Goal: Task Accomplishment & Management: Manage account settings

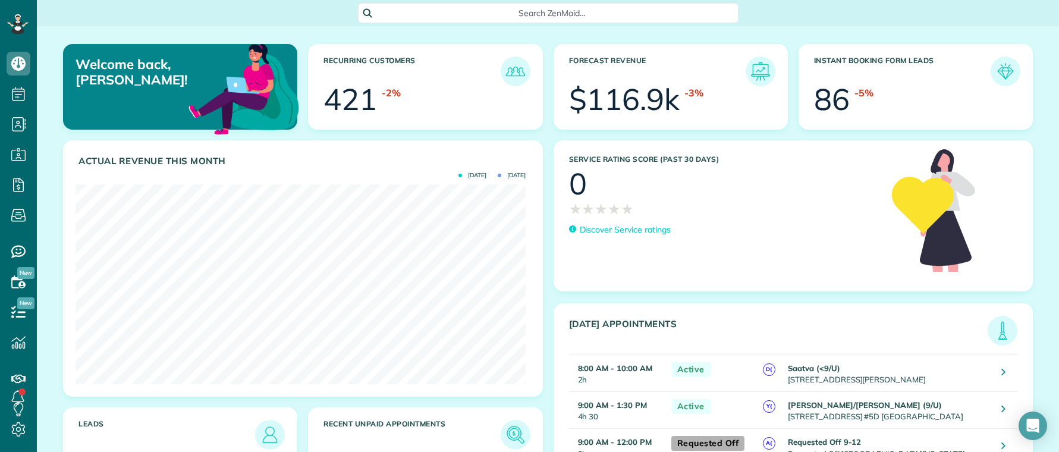
scroll to position [200, 450]
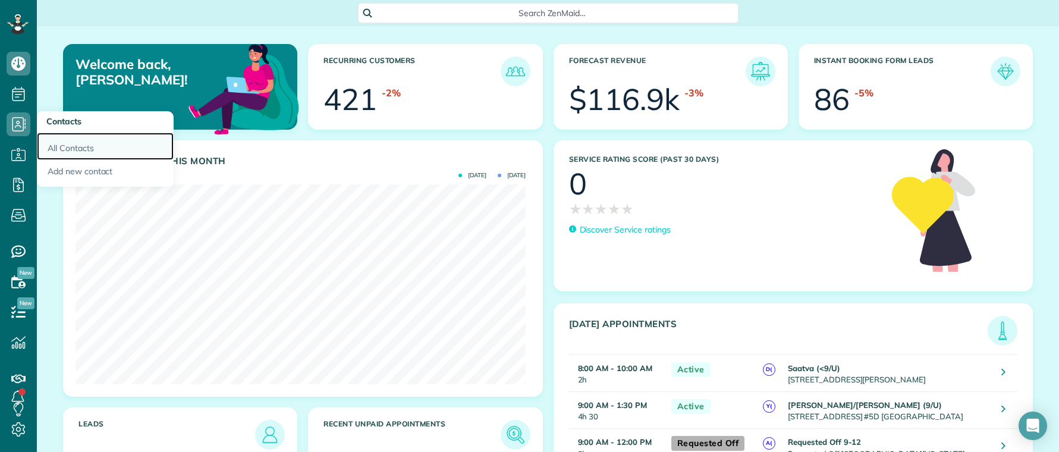
click at [65, 146] on link "All Contacts" at bounding box center [105, 146] width 137 height 27
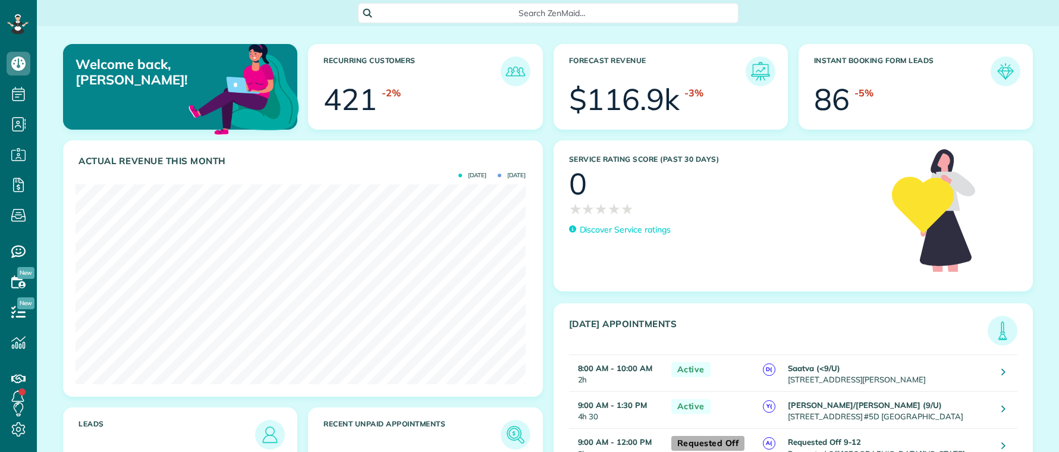
scroll to position [200, 450]
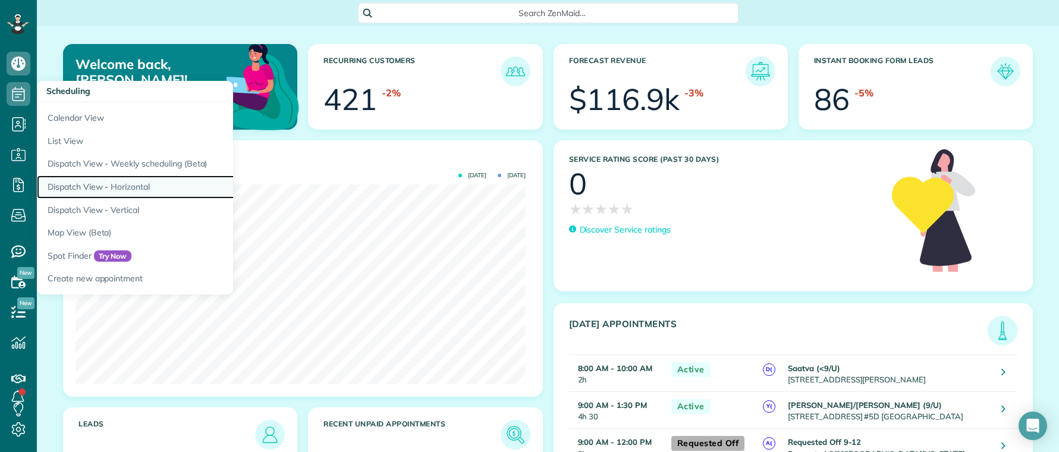
click at [112, 183] on link "Dispatch View - Horizontal" at bounding box center [185, 186] width 297 height 23
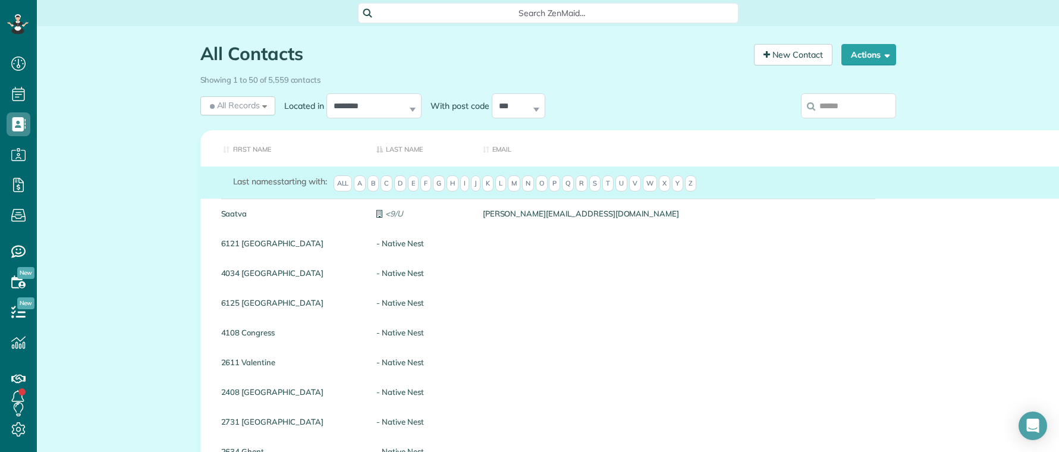
scroll to position [5, 5]
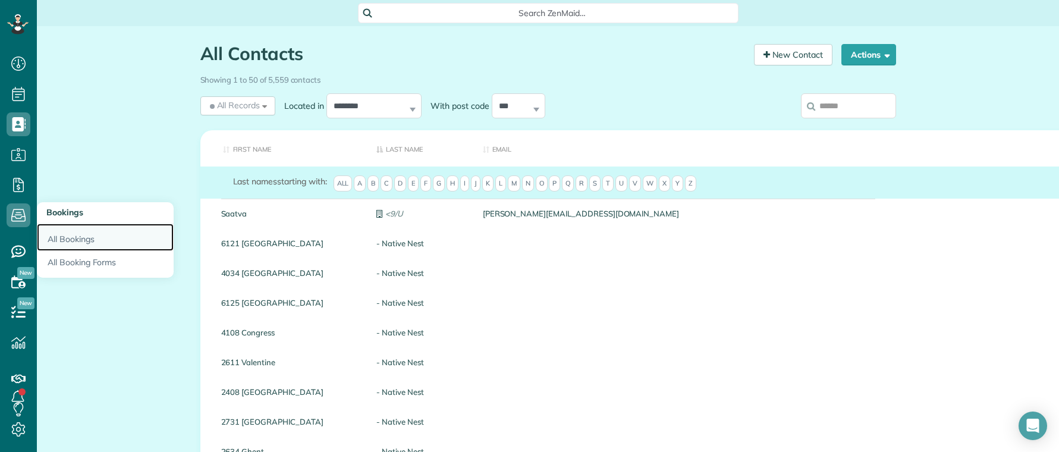
click at [70, 243] on link "All Bookings" at bounding box center [105, 237] width 137 height 27
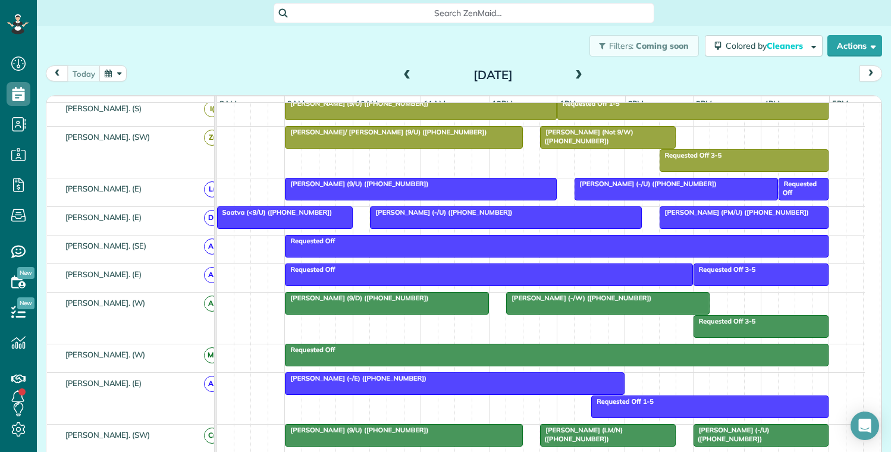
scroll to position [654, 0]
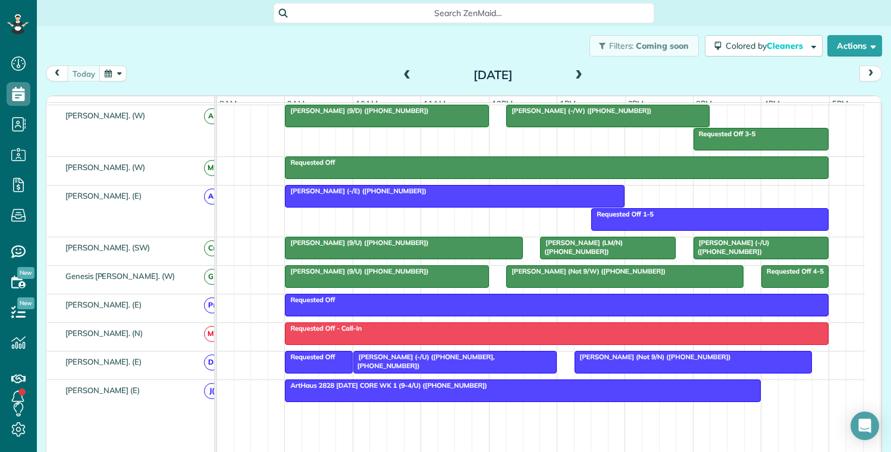
click at [204, 399] on span "J(" at bounding box center [212, 391] width 16 height 16
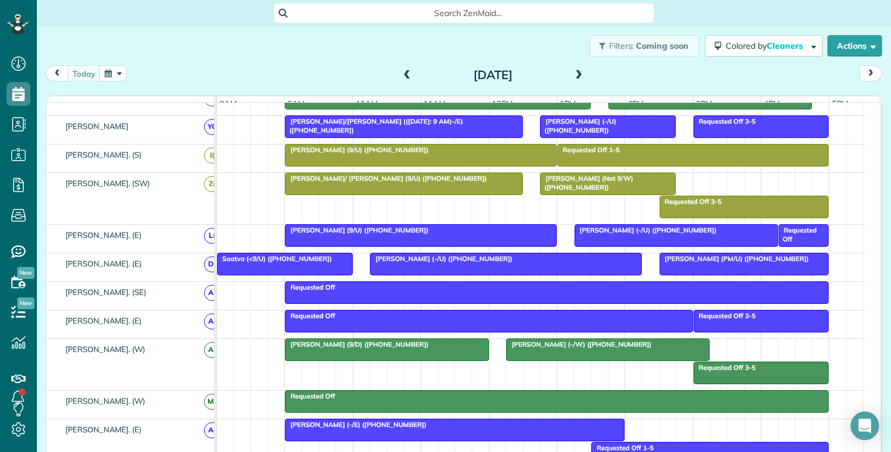
scroll to position [416, 0]
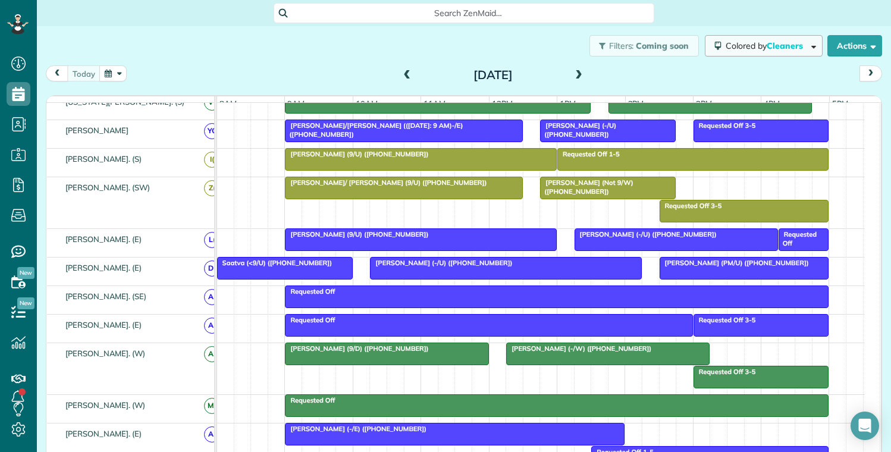
click at [767, 44] on span "Cleaners" at bounding box center [786, 45] width 38 height 11
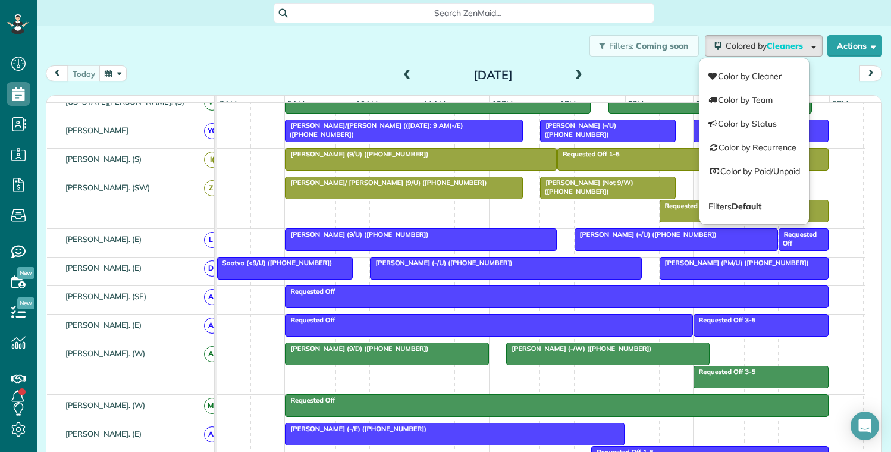
click at [615, 75] on div "today Friday Aug 22, 2025" at bounding box center [464, 76] width 836 height 22
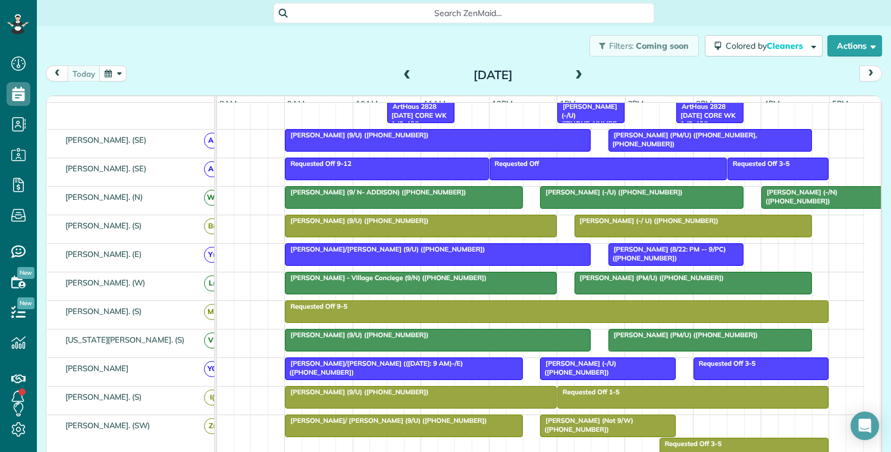
scroll to position [146, 0]
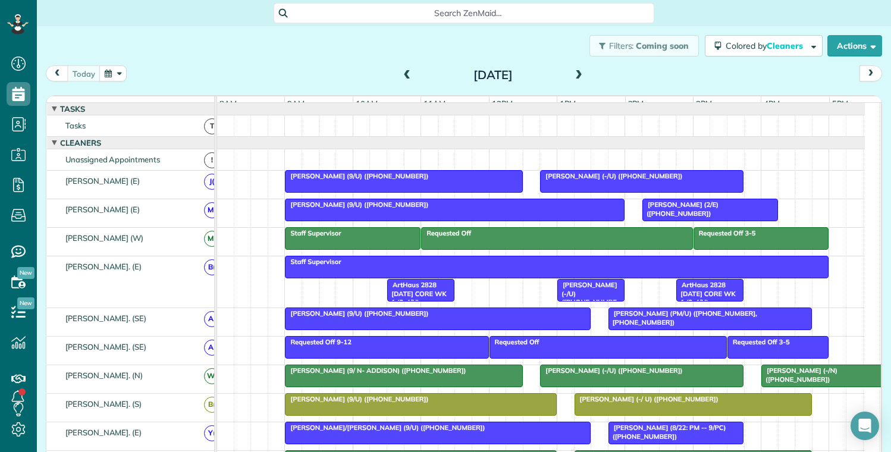
click at [109, 77] on button "button" at bounding box center [112, 73] width 27 height 16
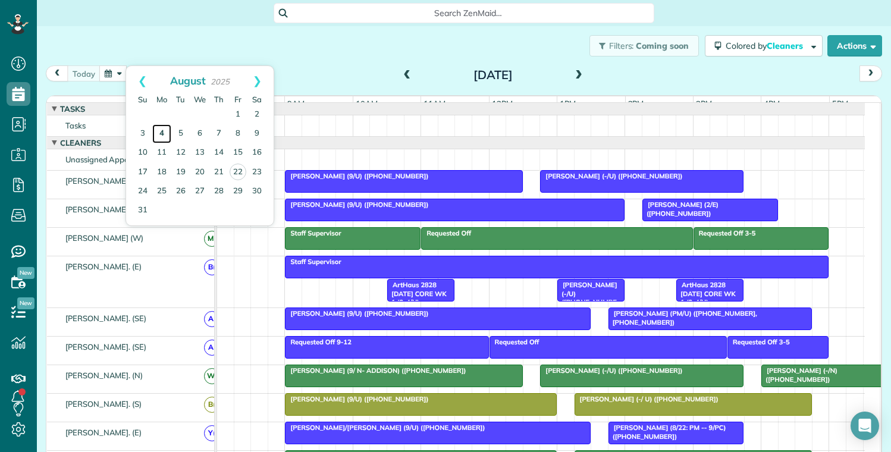
click at [161, 136] on link "4" at bounding box center [161, 133] width 19 height 19
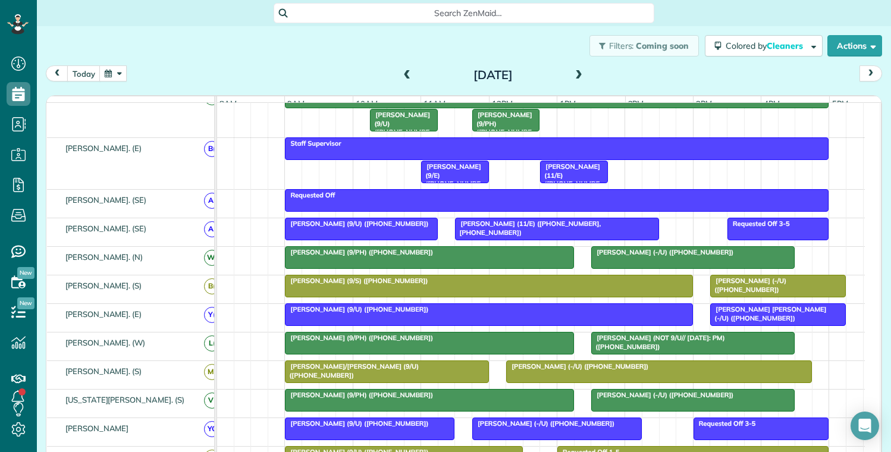
click at [572, 71] on span at bounding box center [578, 75] width 13 height 11
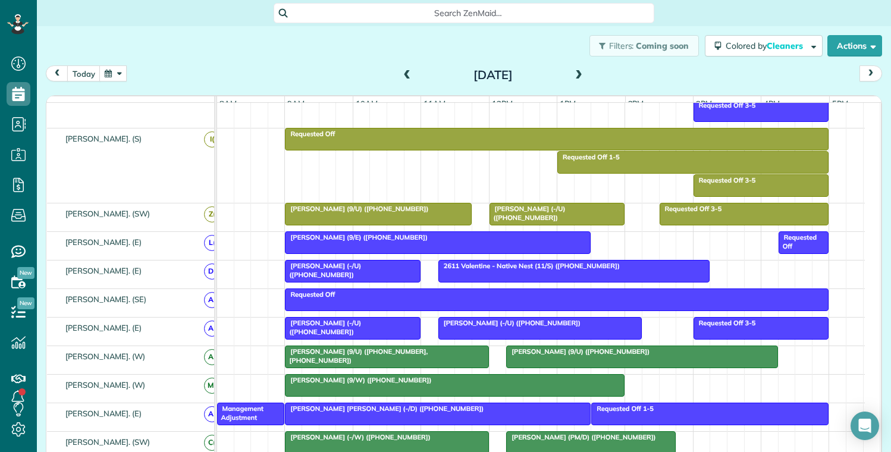
click at [574, 76] on span at bounding box center [578, 75] width 13 height 11
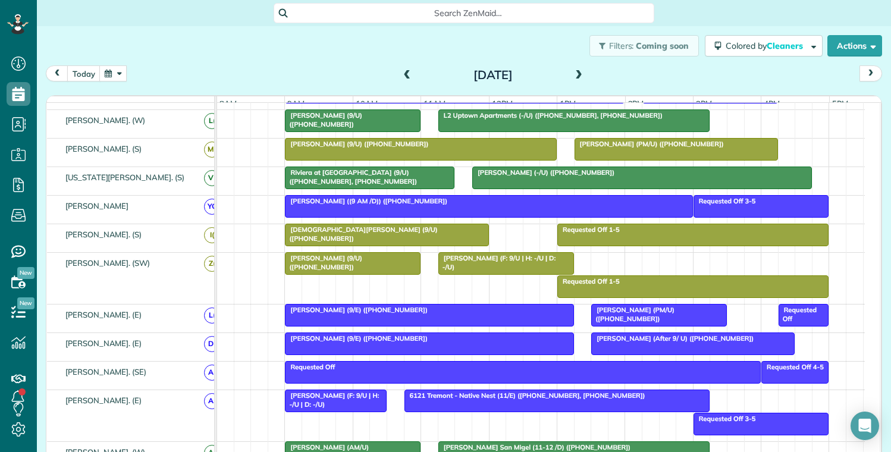
click at [573, 75] on span at bounding box center [578, 75] width 13 height 11
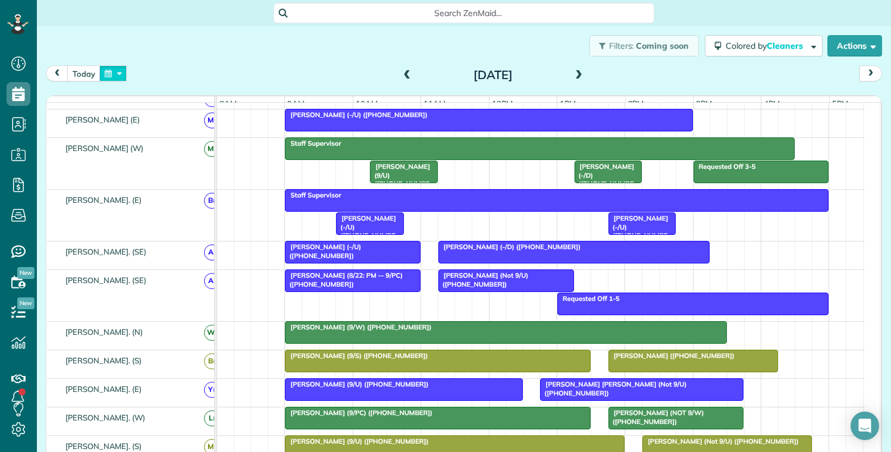
click at [121, 73] on button "button" at bounding box center [112, 73] width 27 height 16
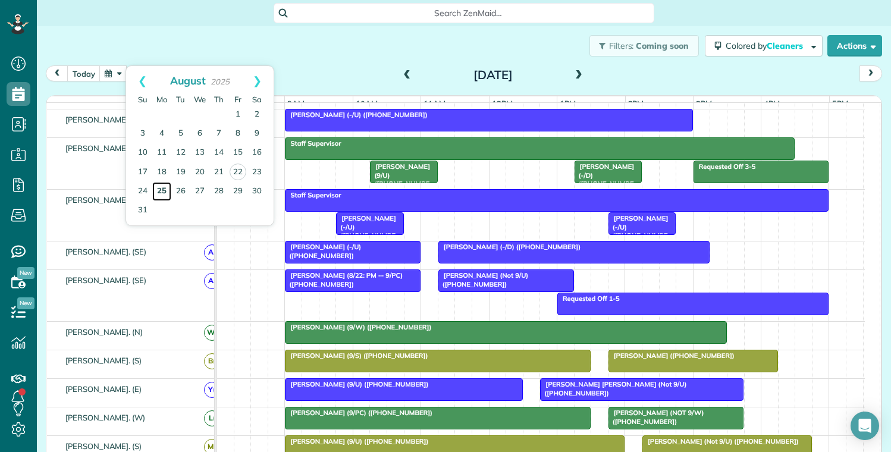
click at [165, 189] on link "25" at bounding box center [161, 191] width 19 height 19
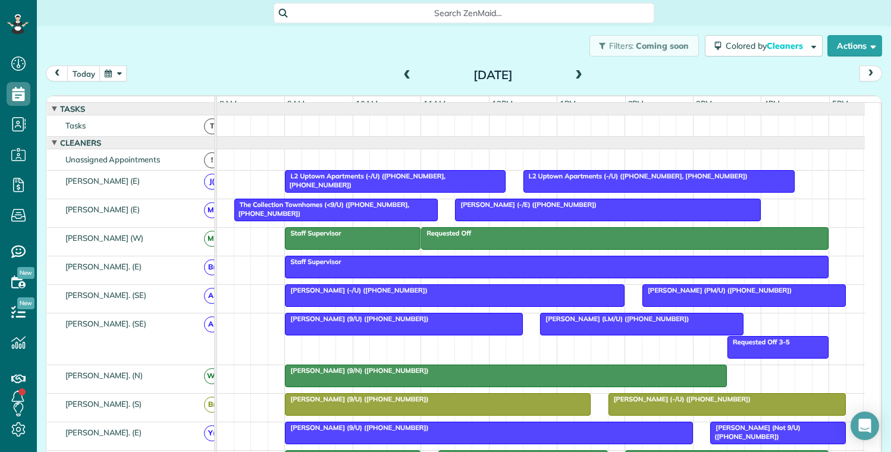
click at [572, 77] on span at bounding box center [578, 75] width 13 height 11
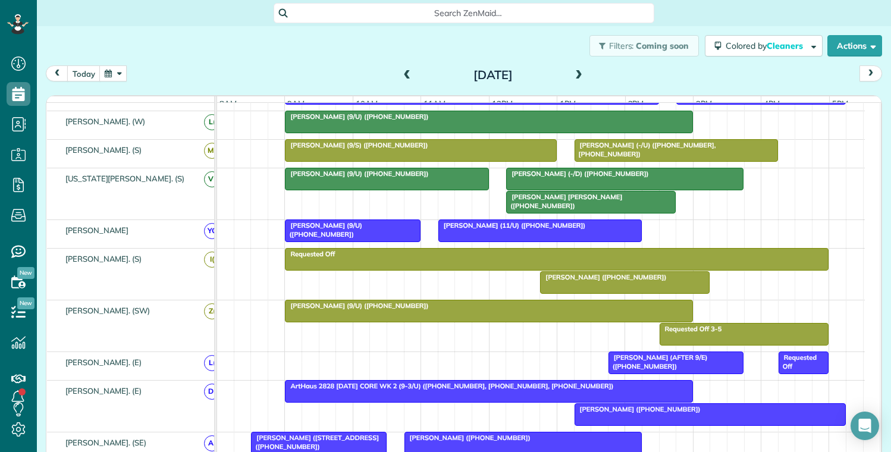
click at [578, 79] on span at bounding box center [578, 75] width 13 height 11
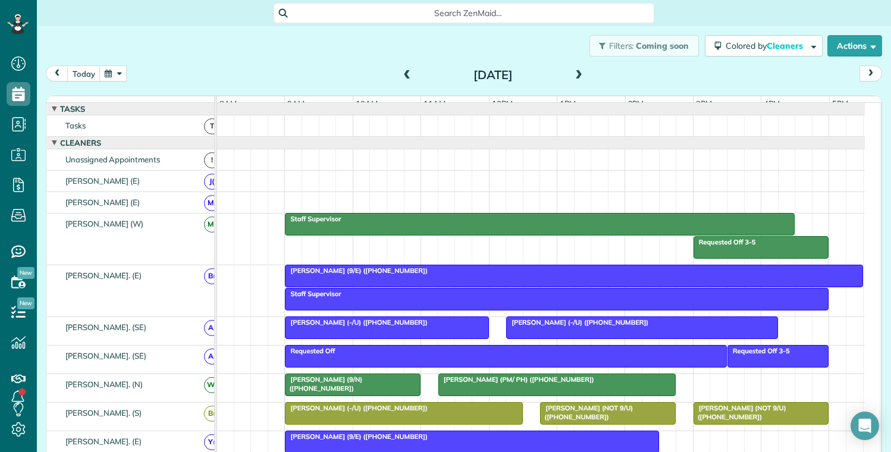
click at [573, 77] on span at bounding box center [578, 75] width 13 height 11
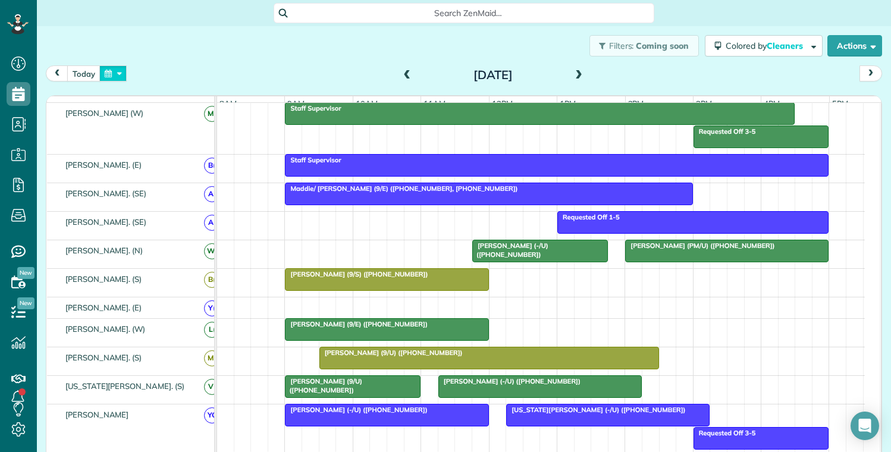
click at [122, 76] on button "button" at bounding box center [112, 73] width 27 height 16
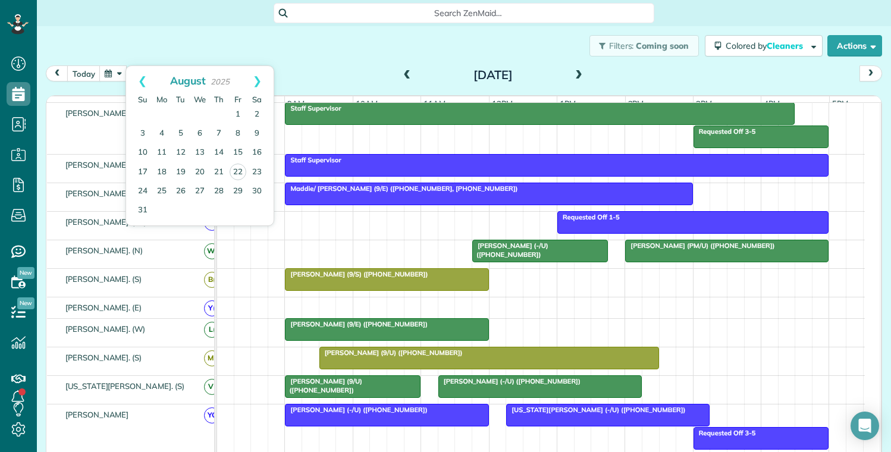
click at [341, 312] on div at bounding box center [541, 307] width 648 height 21
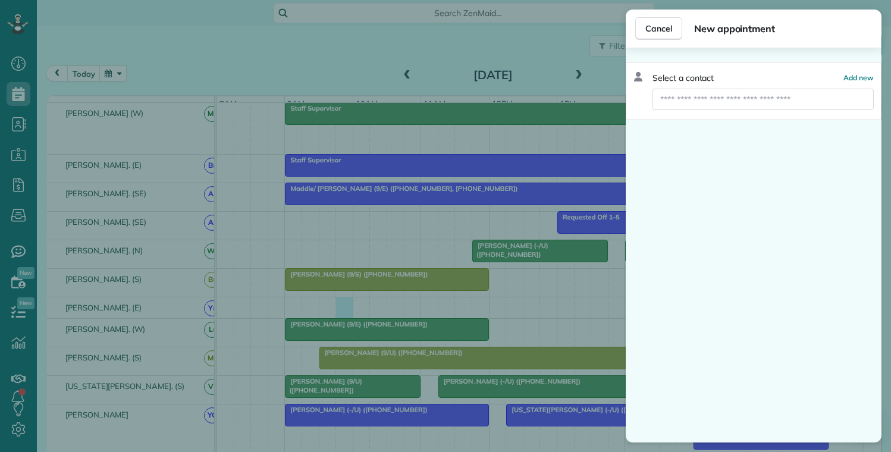
click at [363, 240] on div "Cancel New appointment Select a contact Add new" at bounding box center [445, 226] width 891 height 452
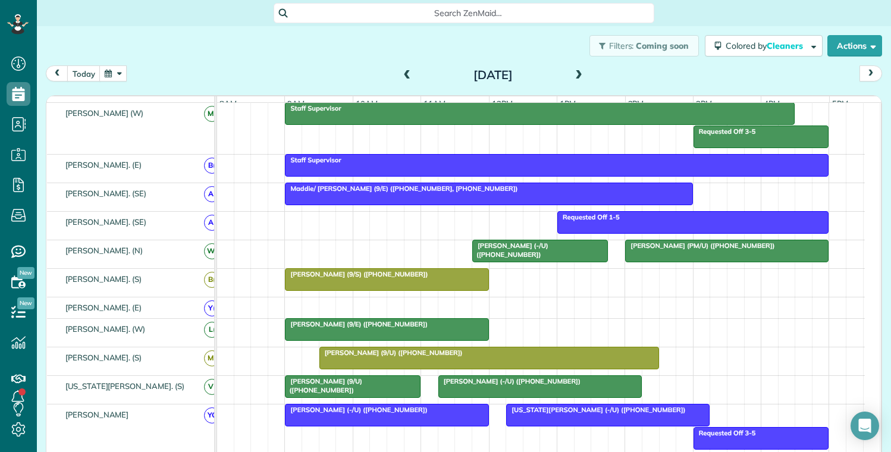
click at [401, 73] on span at bounding box center [407, 75] width 13 height 11
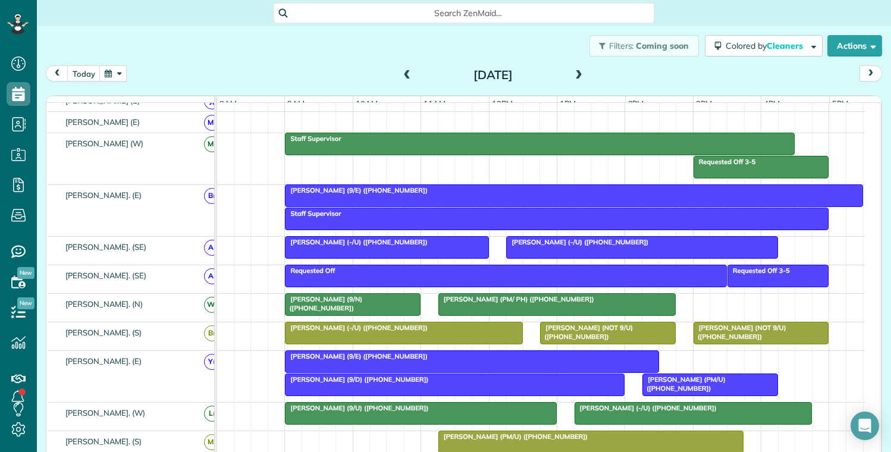
click at [115, 73] on button "button" at bounding box center [112, 73] width 27 height 16
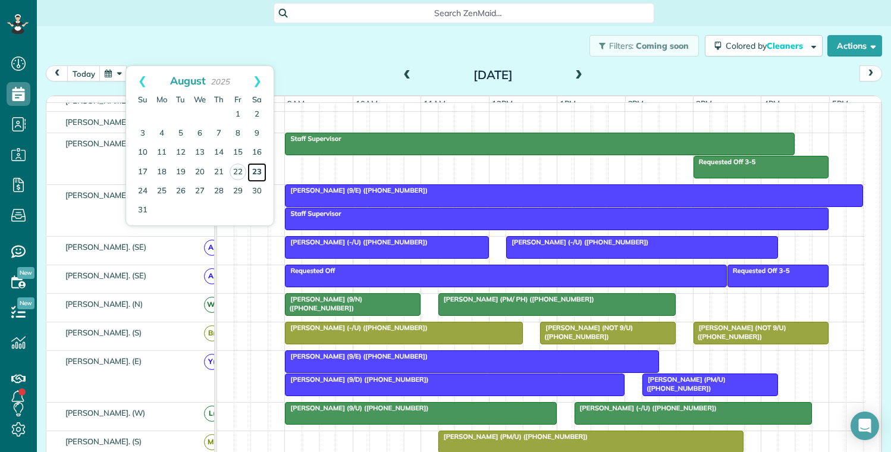
click at [256, 171] on link "23" at bounding box center [256, 172] width 19 height 19
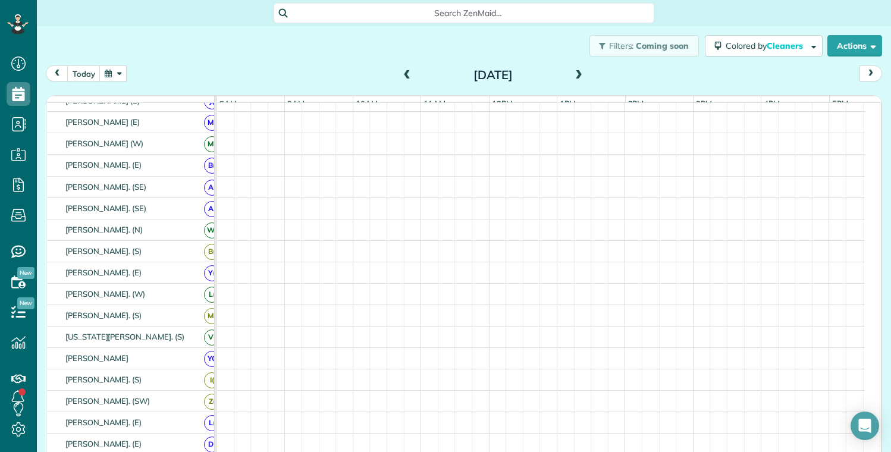
scroll to position [93, 0]
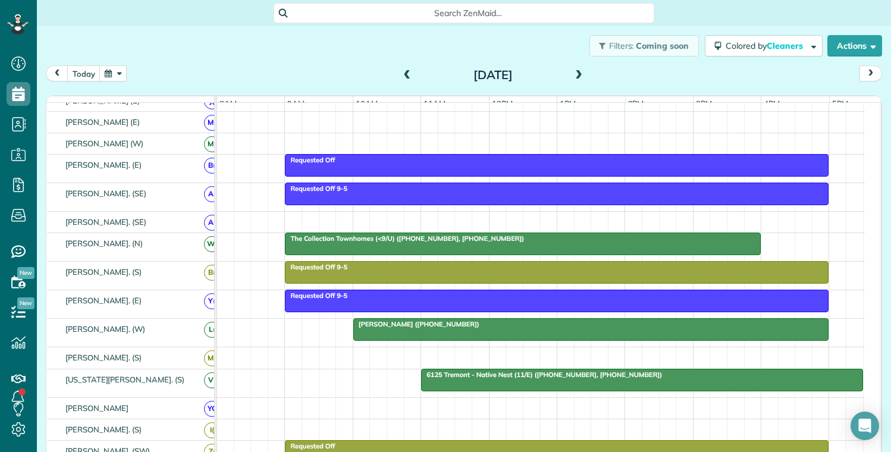
click at [116, 77] on button "button" at bounding box center [112, 73] width 27 height 16
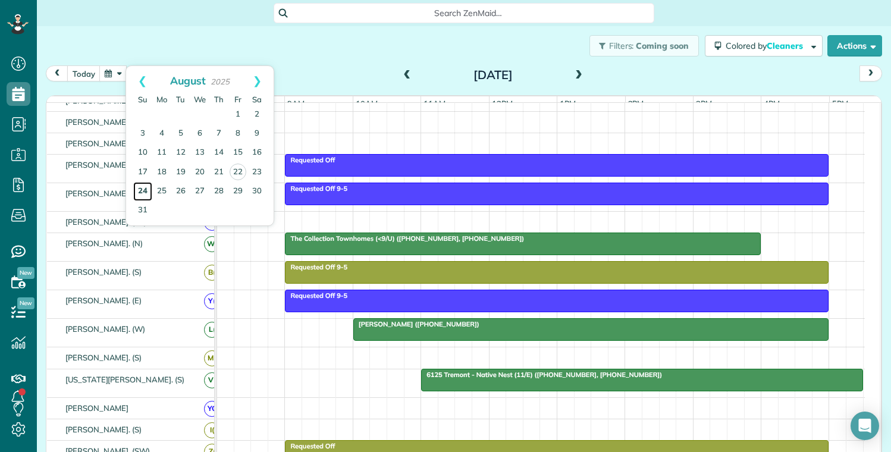
click at [139, 190] on link "24" at bounding box center [142, 191] width 19 height 19
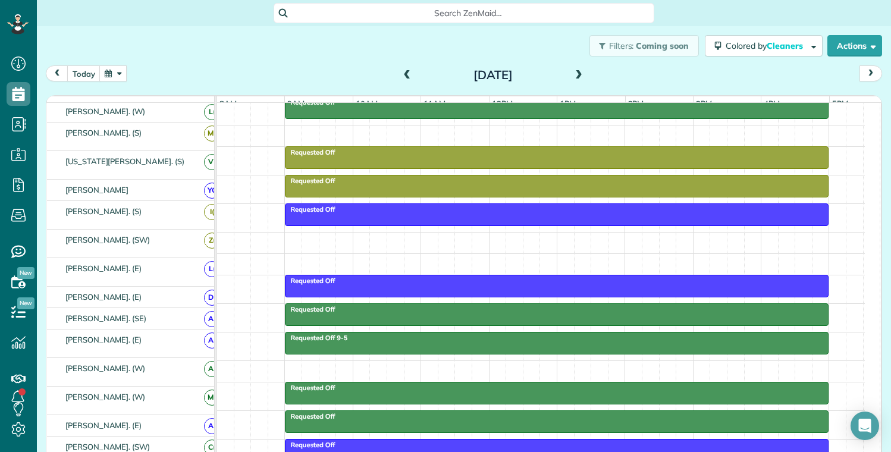
scroll to position [464, 0]
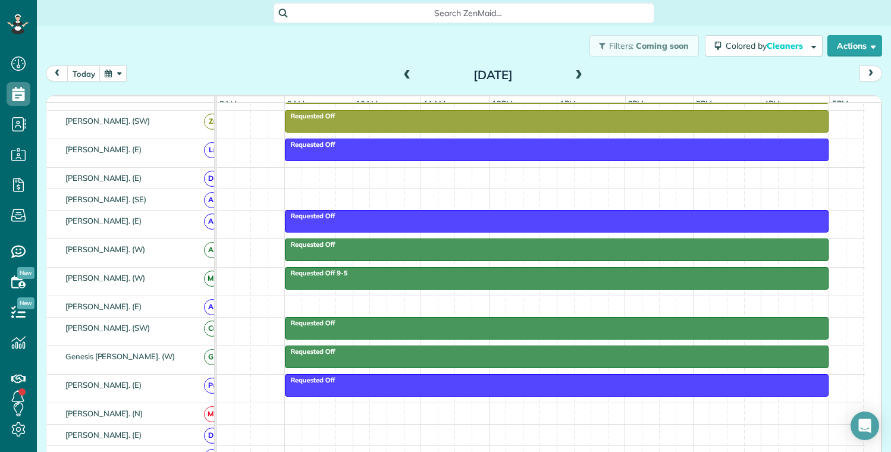
click at [403, 75] on span at bounding box center [407, 75] width 13 height 11
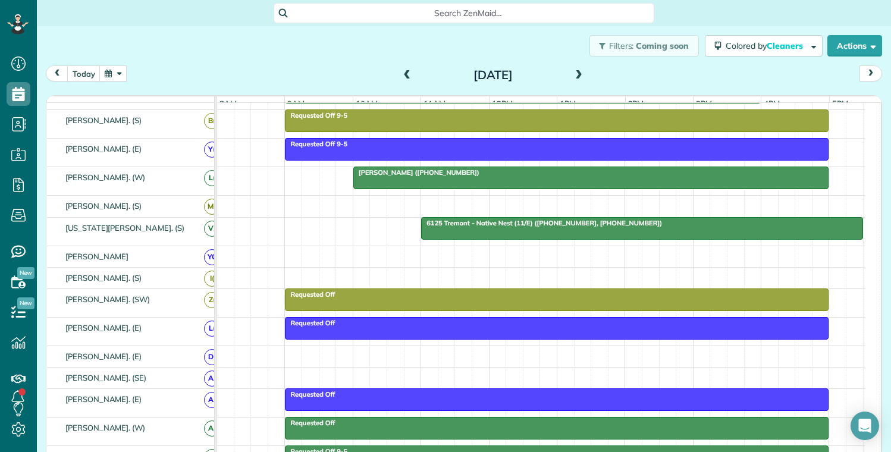
drag, startPoint x: 428, startPoint y: 71, endPoint x: 580, endPoint y: 76, distance: 152.3
click at [579, 74] on div "Saturday Aug 23, 2025" at bounding box center [493, 74] width 190 height 19
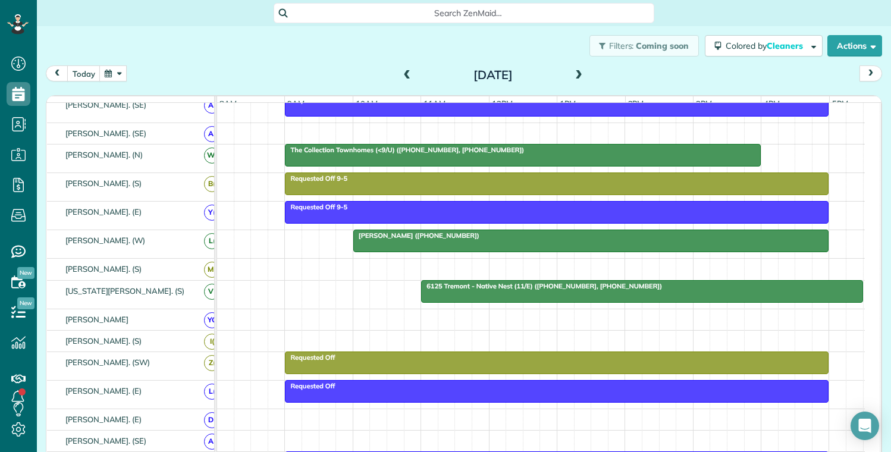
scroll to position [178, 0]
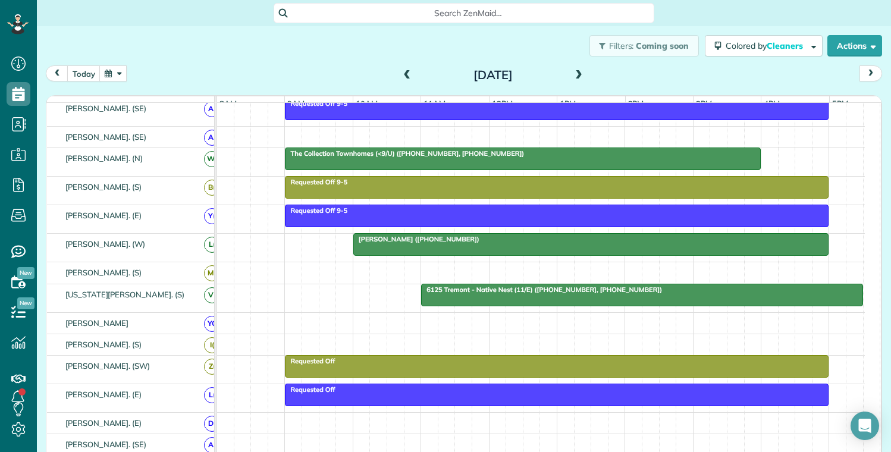
click at [522, 334] on div at bounding box center [541, 323] width 648 height 21
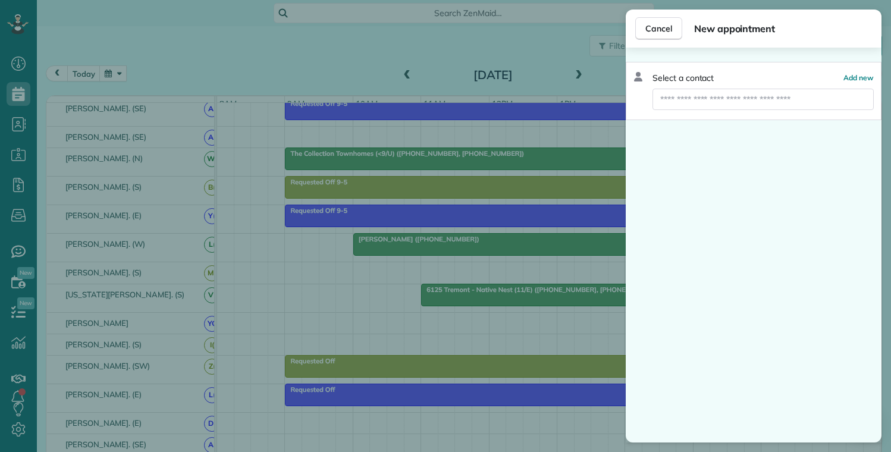
click at [522, 39] on div "Cancel New appointment Select a contact Add new" at bounding box center [445, 226] width 891 height 452
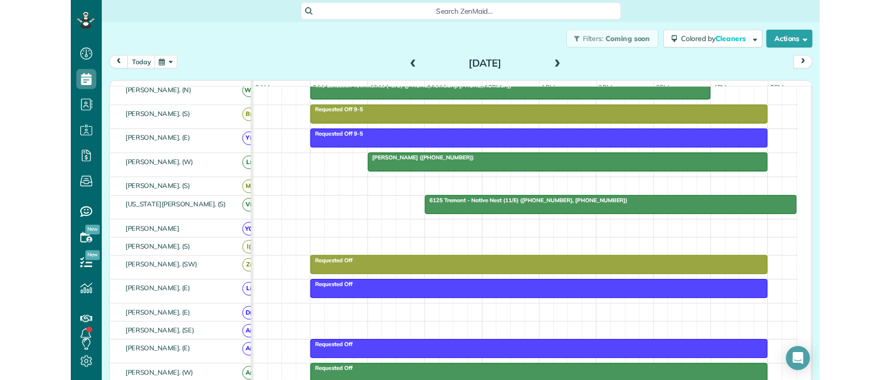
scroll to position [238, 0]
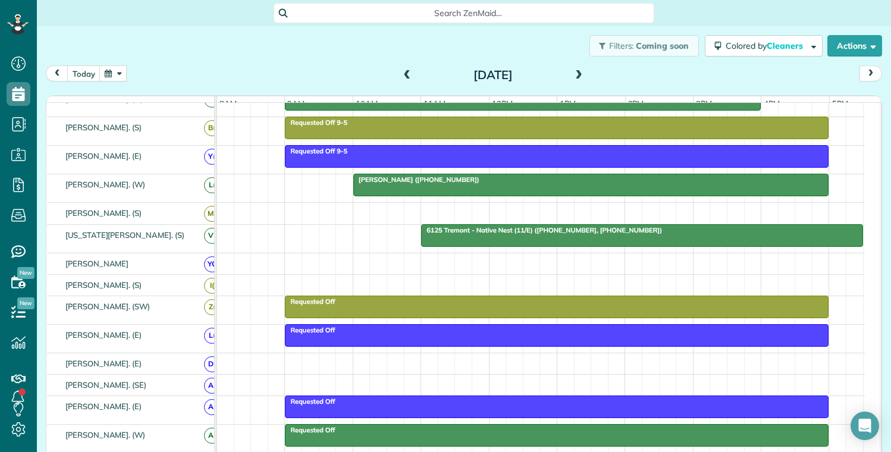
click at [272, 45] on div "Filters: Coming soon Colored by Cleaners Color by Cleaner Color by Team Color b…" at bounding box center [464, 45] width 854 height 39
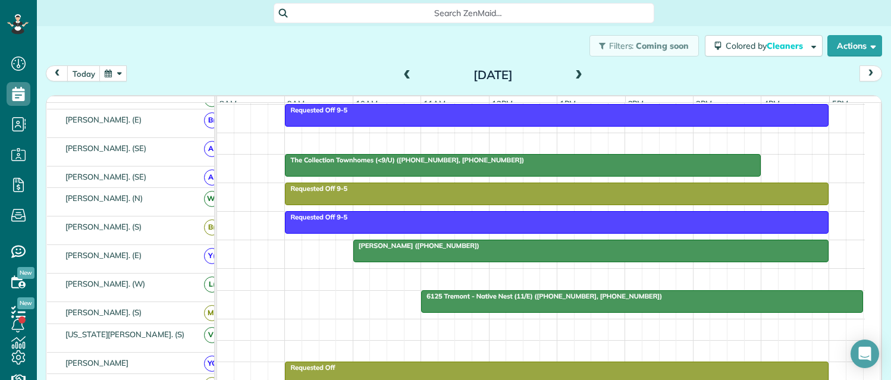
scroll to position [178, 0]
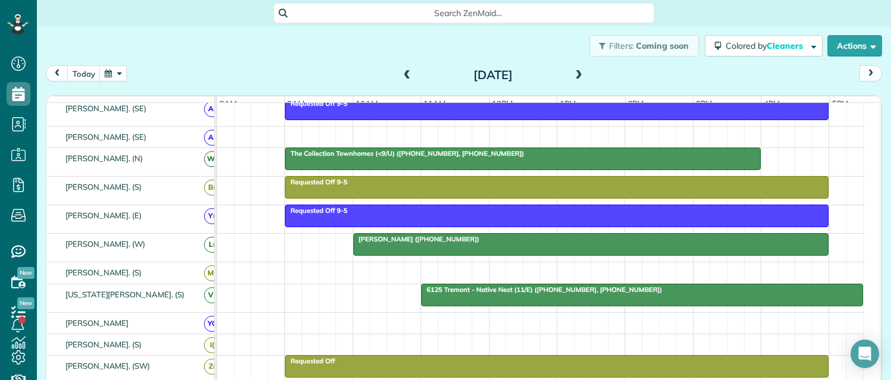
click at [572, 78] on span at bounding box center [578, 75] width 13 height 11
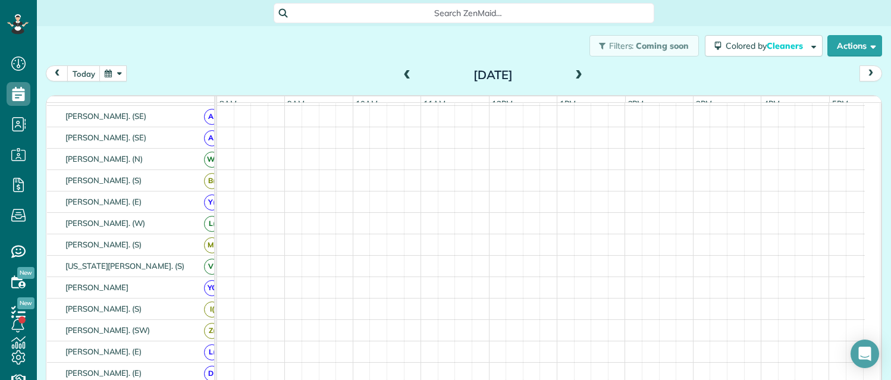
scroll to position [171, 0]
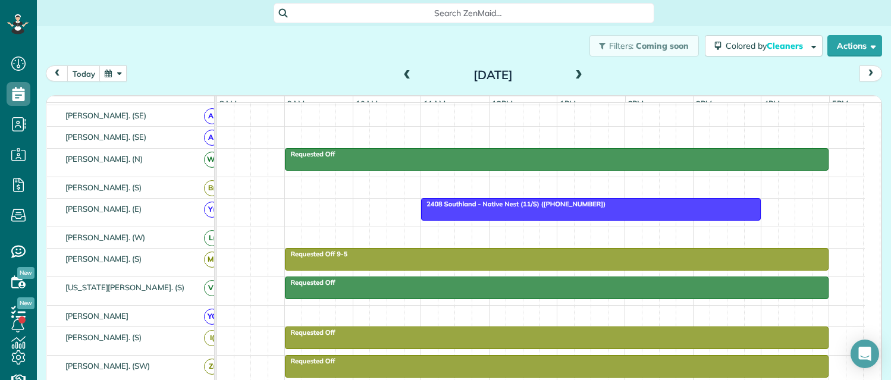
click at [575, 76] on span at bounding box center [578, 75] width 13 height 11
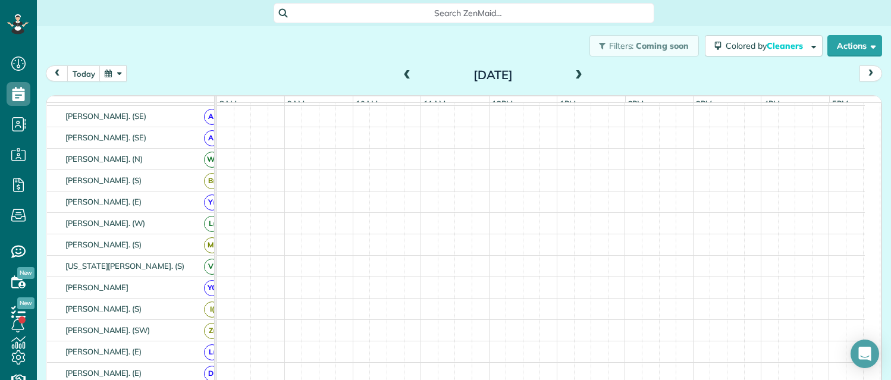
click at [574, 76] on span at bounding box center [578, 75] width 13 height 11
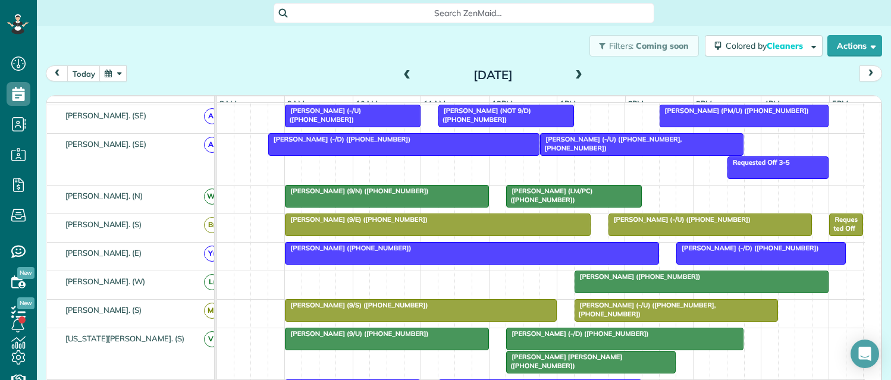
click at [574, 76] on span at bounding box center [578, 75] width 13 height 11
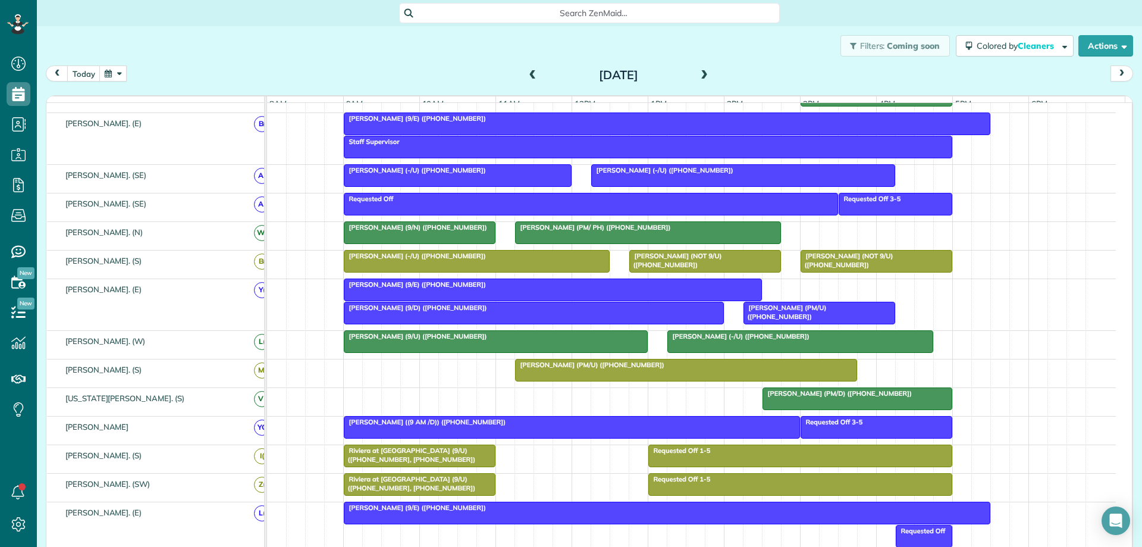
scroll to position [30, 0]
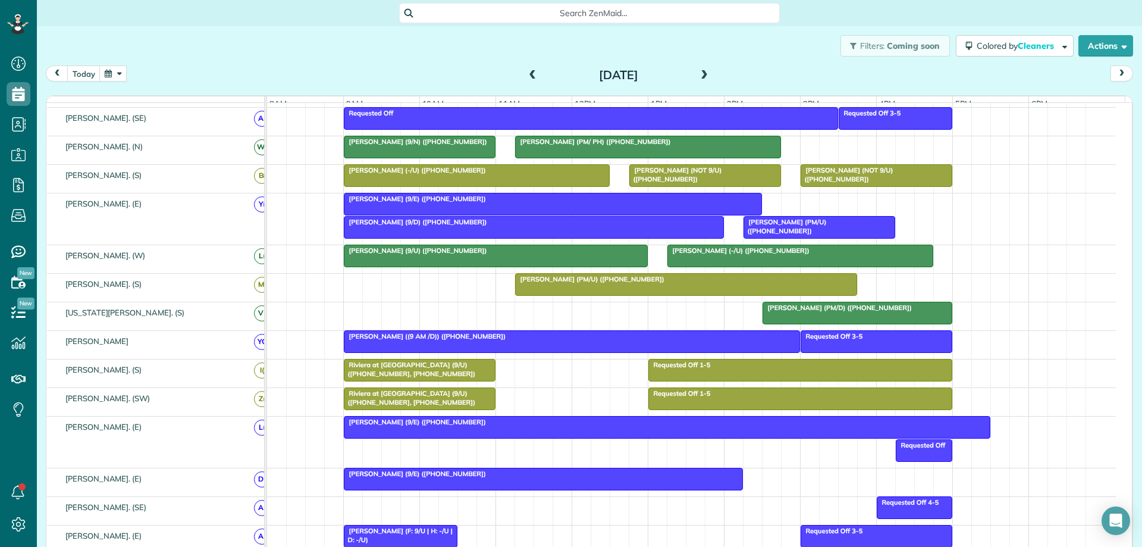
click at [531, 77] on span at bounding box center [532, 75] width 13 height 11
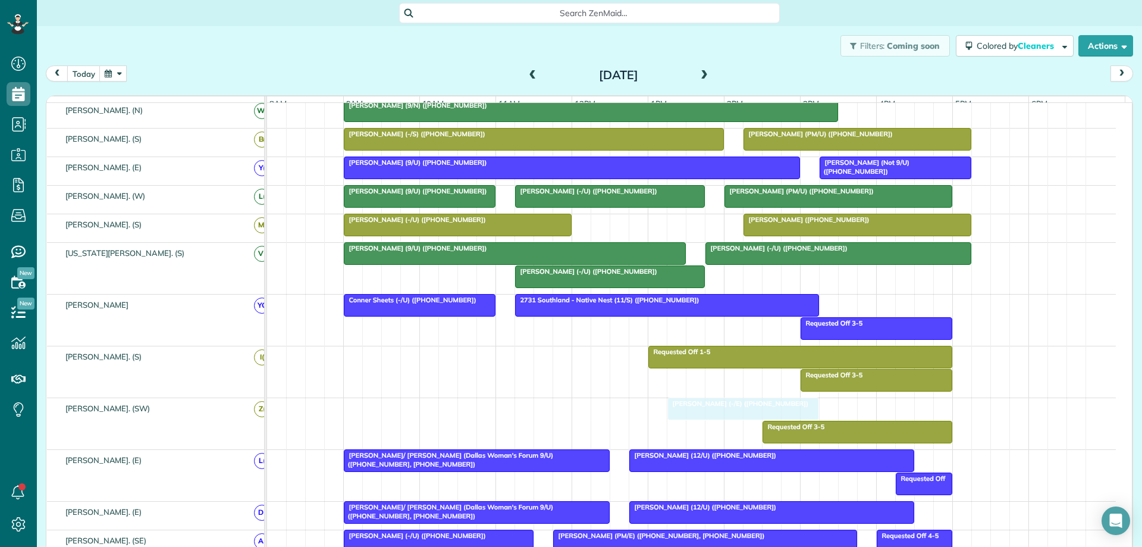
drag, startPoint x: 664, startPoint y: 419, endPoint x: 693, endPoint y: 429, distance: 30.5
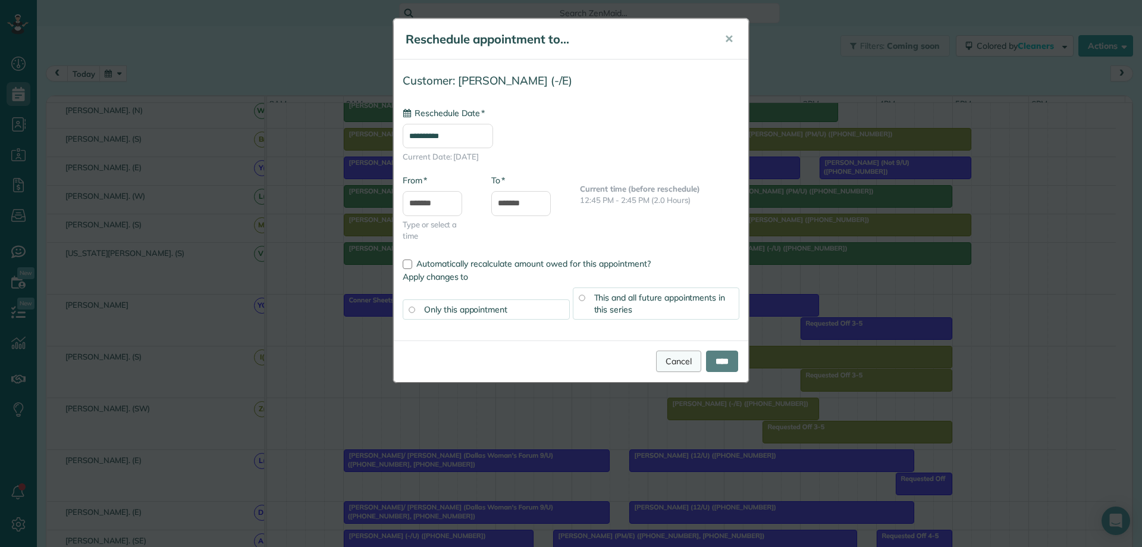
type input "**********"
click at [666, 360] on link "Cancel" at bounding box center [678, 360] width 45 height 21
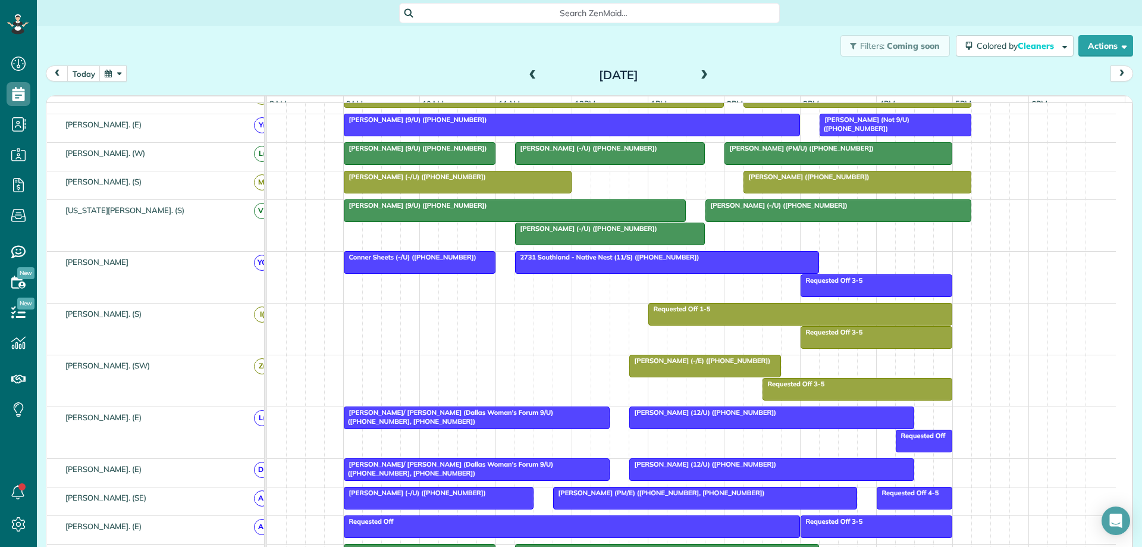
scroll to position [325, 0]
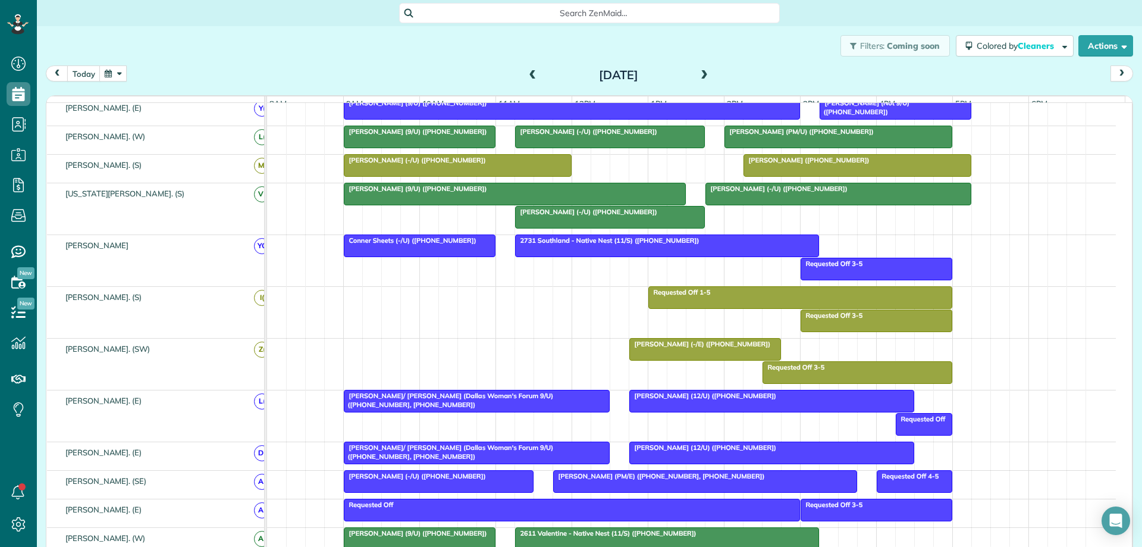
click at [699, 77] on span at bounding box center [704, 75] width 13 height 11
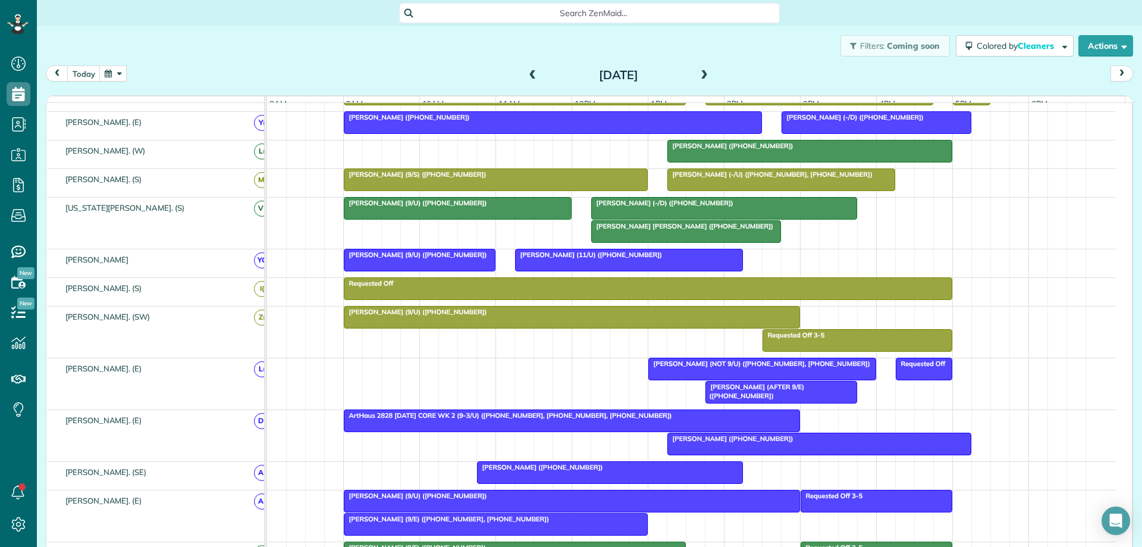
click at [703, 77] on span at bounding box center [704, 75] width 13 height 11
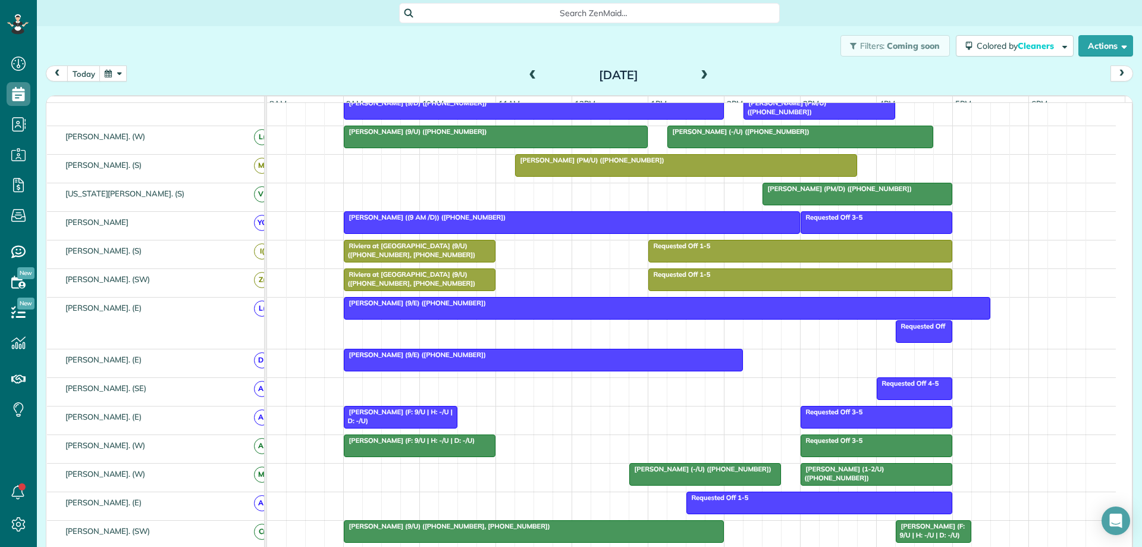
click at [526, 76] on span at bounding box center [532, 75] width 13 height 11
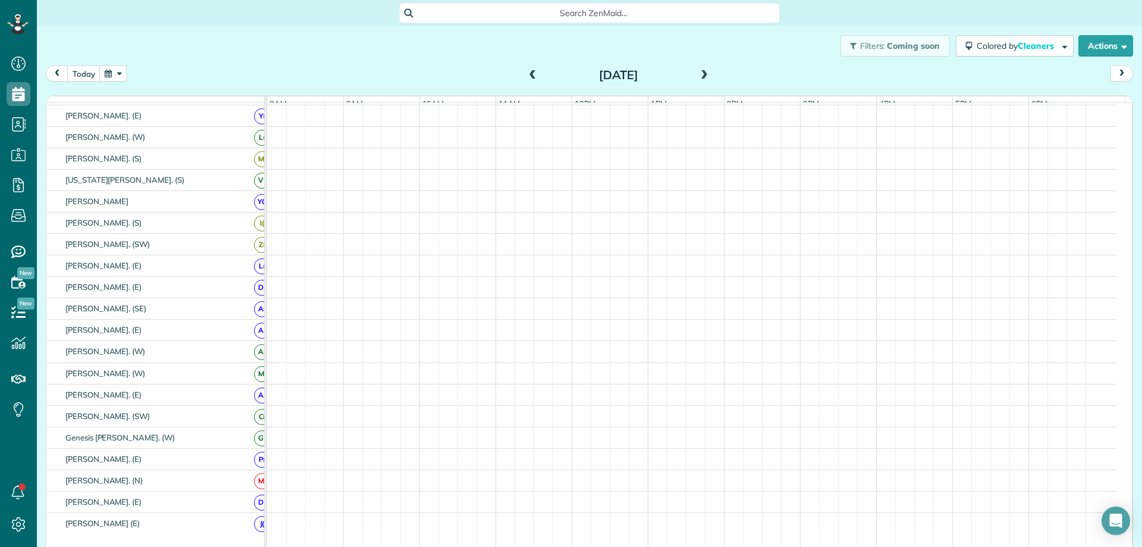
click at [528, 72] on span at bounding box center [532, 75] width 13 height 11
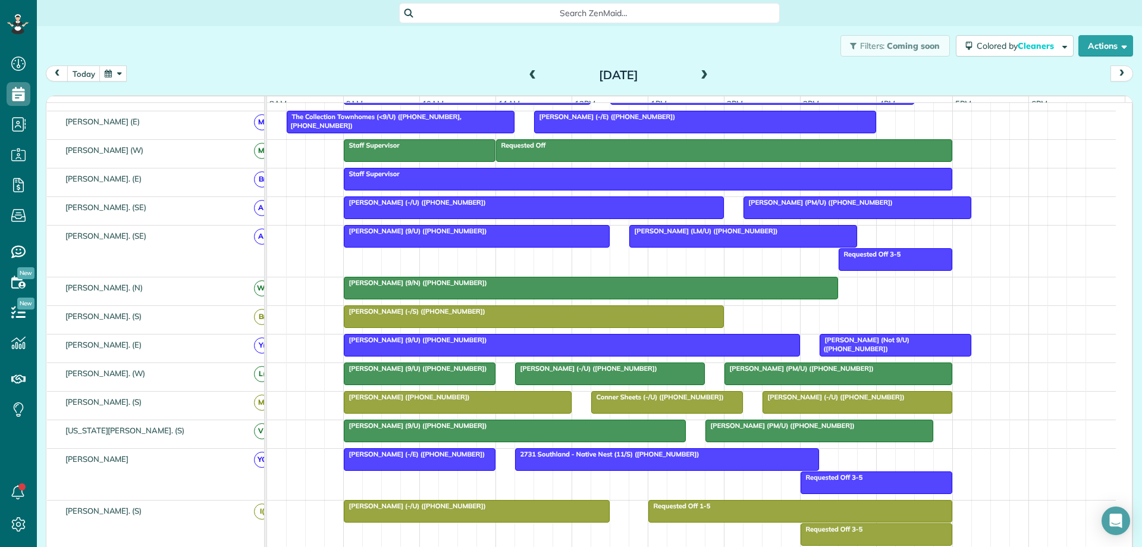
scroll to position [45, 0]
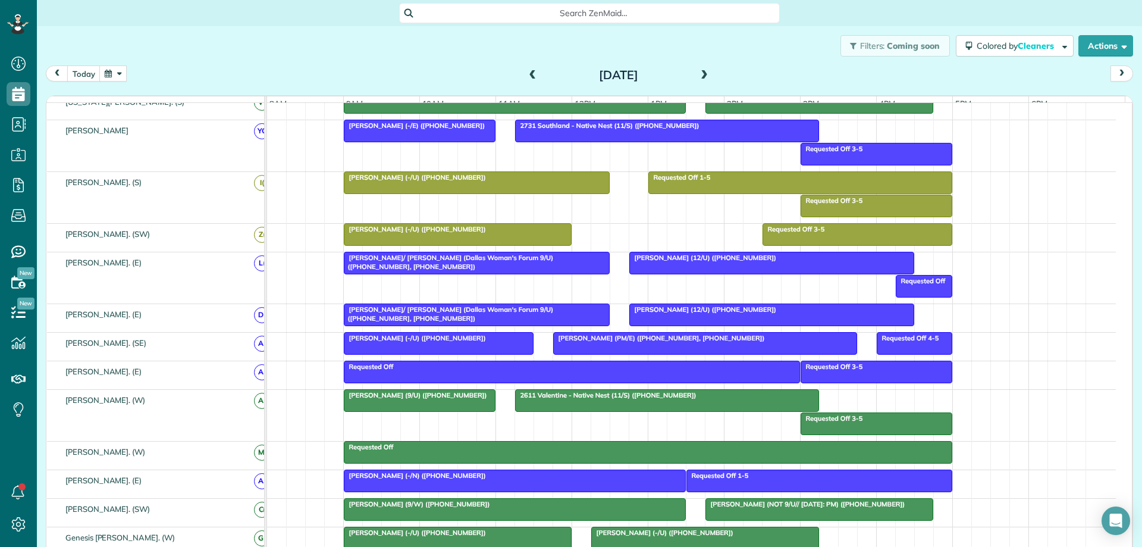
click at [698, 75] on span at bounding box center [704, 75] width 13 height 11
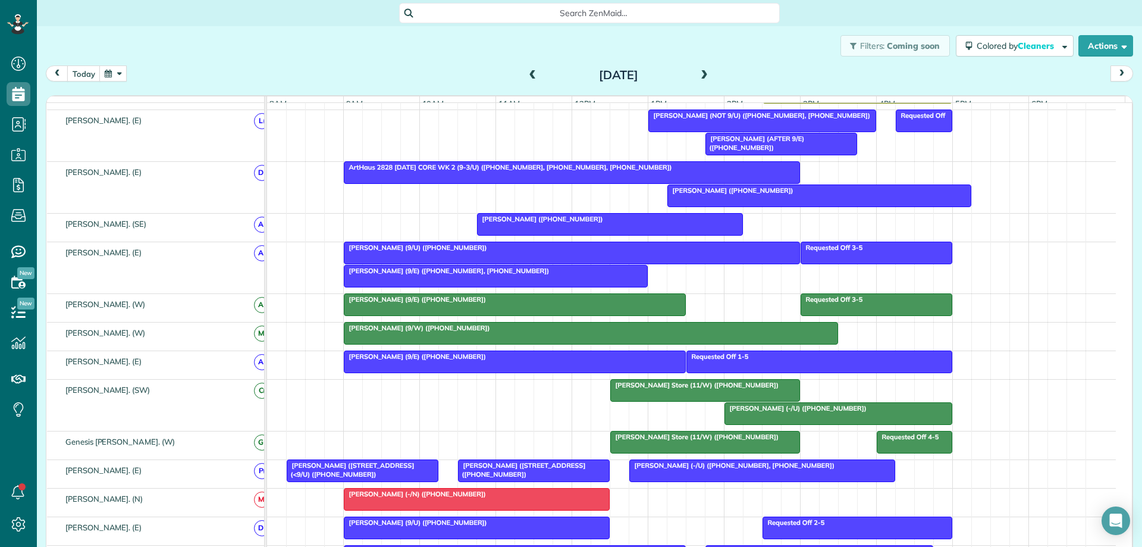
click at [635, 399] on div at bounding box center [705, 389] width 189 height 21
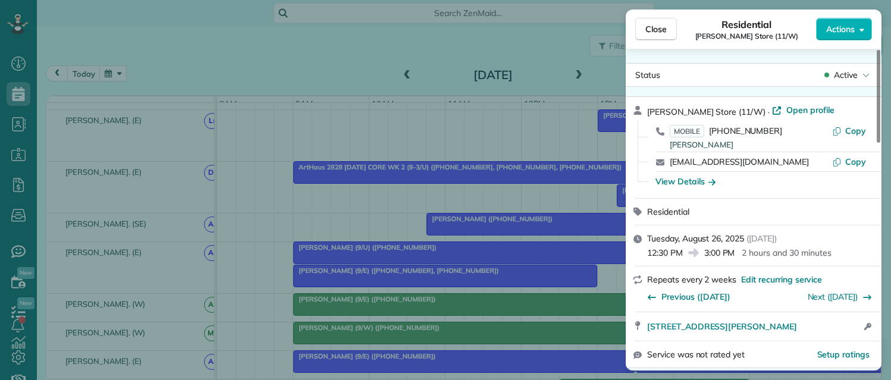
scroll to position [380, 37]
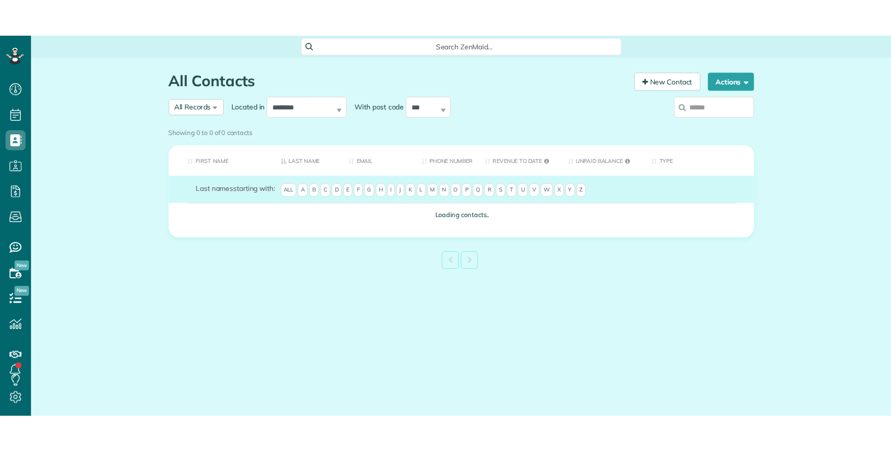
scroll to position [5, 5]
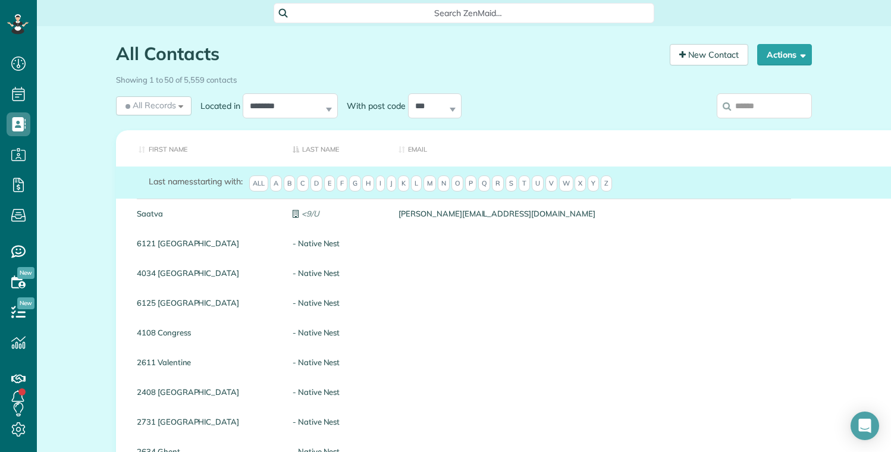
click at [742, 112] on input "search" at bounding box center [764, 105] width 95 height 25
type input "**********"
click at [330, 183] on span "E" at bounding box center [329, 183] width 11 height 17
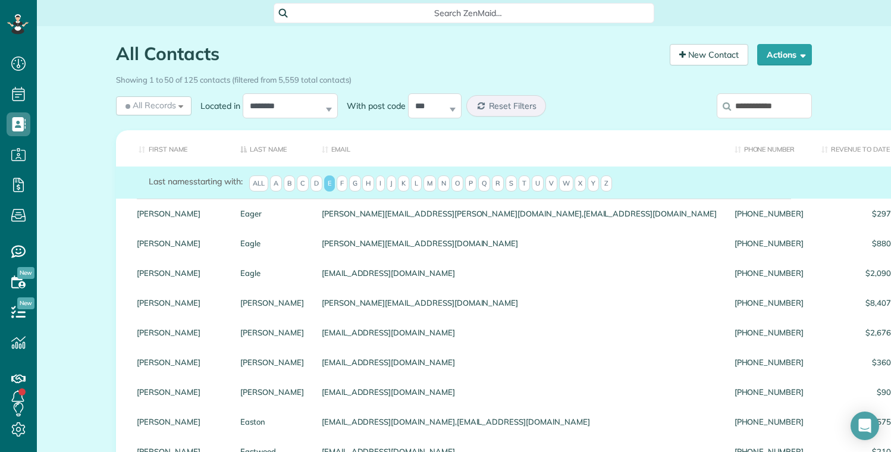
click at [492, 183] on span "R" at bounding box center [498, 183] width 12 height 17
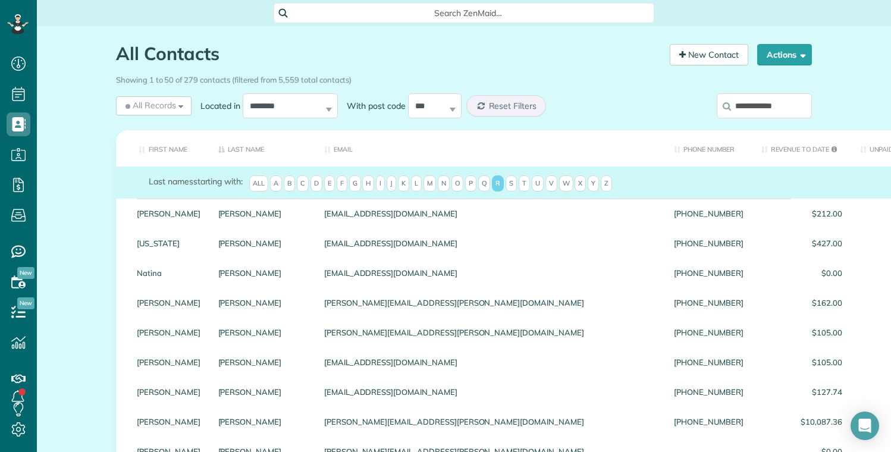
click at [779, 105] on input "**********" at bounding box center [764, 105] width 95 height 25
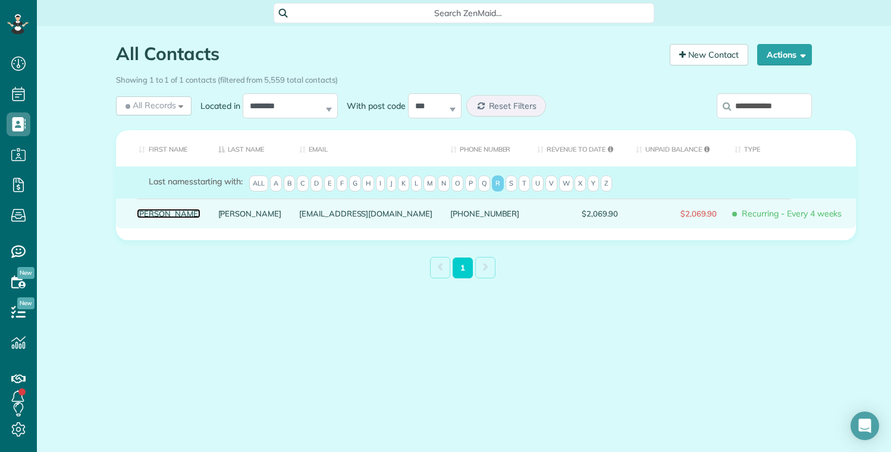
click at [145, 218] on link "Emma" at bounding box center [169, 213] width 64 height 8
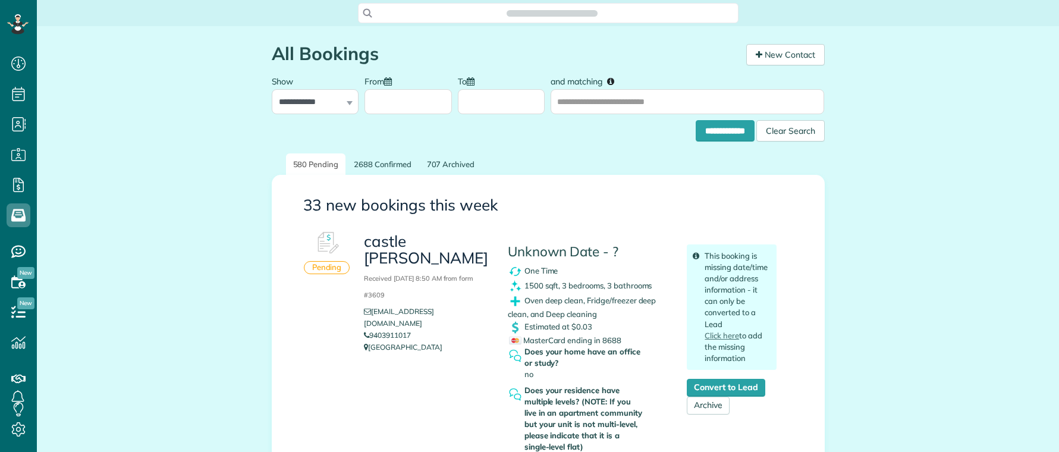
scroll to position [452, 37]
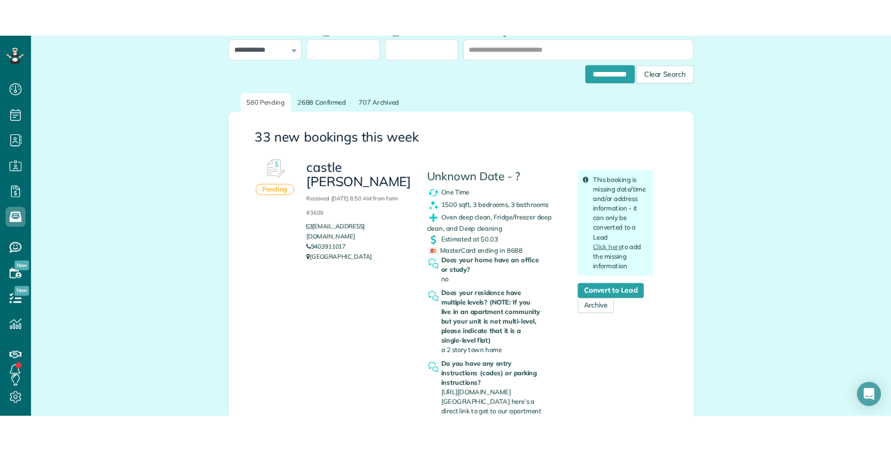
scroll to position [119, 0]
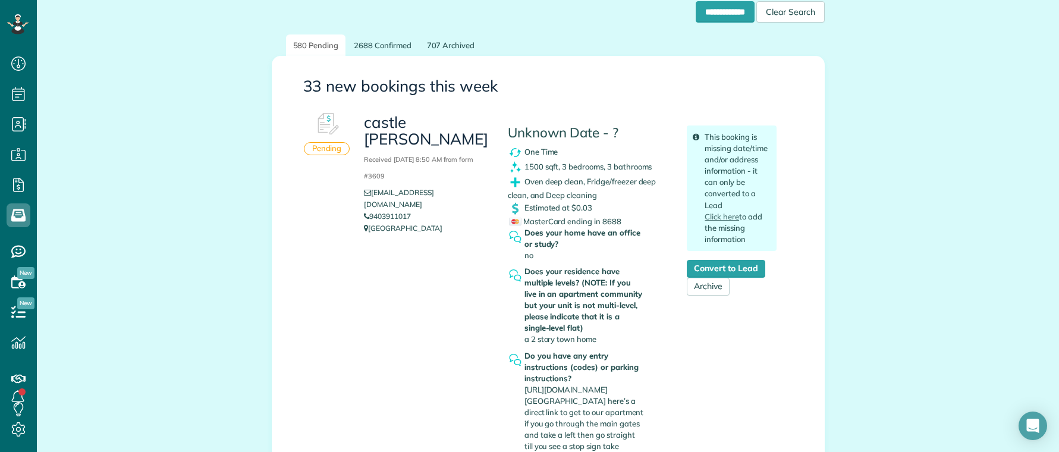
copy link "9403911017"
drag, startPoint x: 380, startPoint y: 185, endPoint x: 367, endPoint y: 185, distance: 13.1
click at [367, 211] on li "9403911017" at bounding box center [426, 217] width 125 height 12
drag, startPoint x: 545, startPoint y: 168, endPoint x: 628, endPoint y: 171, distance: 82.7
click at [628, 171] on span "1500 sqft, 3 bedrooms, 3 bathrooms" at bounding box center [589, 167] width 128 height 10
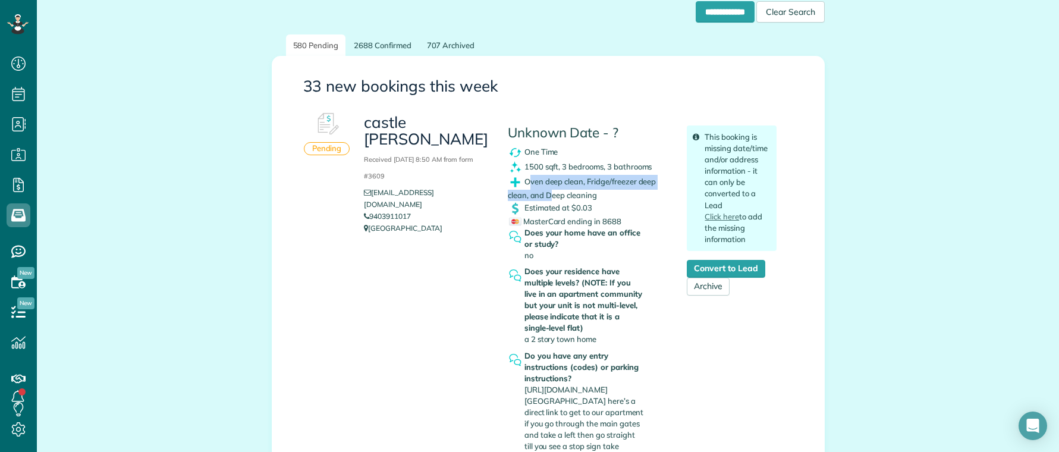
drag, startPoint x: 526, startPoint y: 183, endPoint x: 687, endPoint y: 153, distance: 163.9
click at [553, 192] on span "Oven deep clean, Fridge/freezer deep clean, and Deep cleaning" at bounding box center [582, 188] width 149 height 23
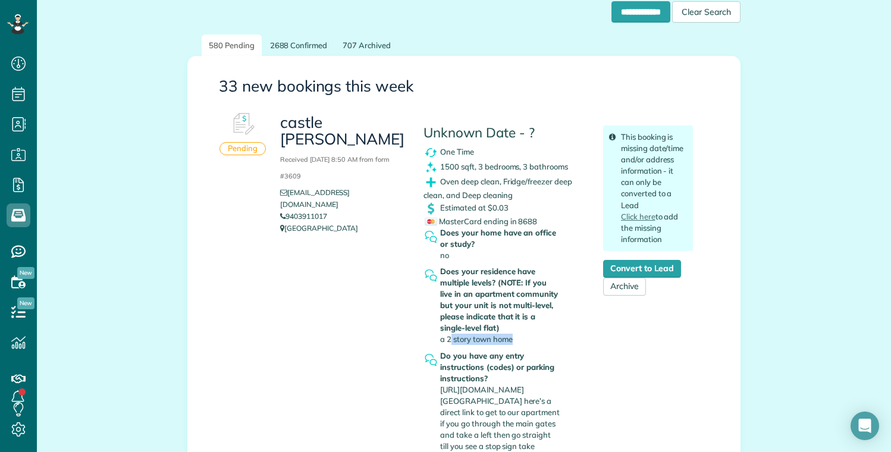
drag, startPoint x: 448, startPoint y: 343, endPoint x: 542, endPoint y: 343, distance: 93.4
click at [547, 344] on div "Does your residence have multiple levels? (NOTE: If you live in an apartment co…" at bounding box center [500, 305] width 120 height 79
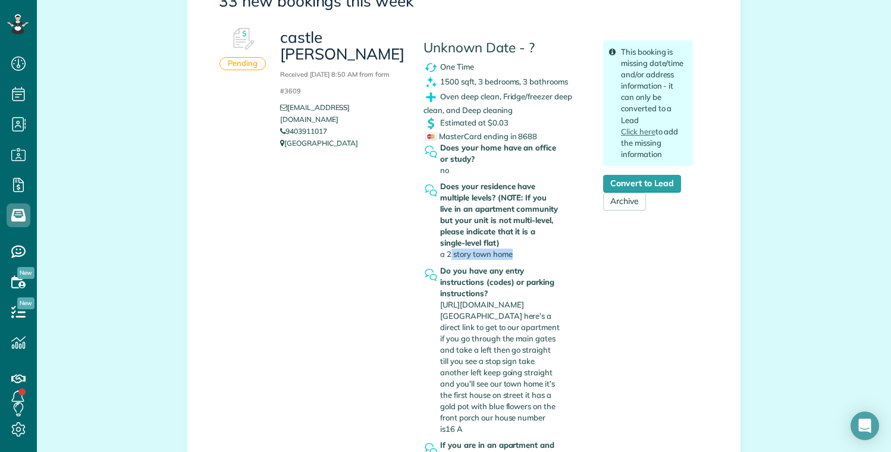
scroll to position [238, 0]
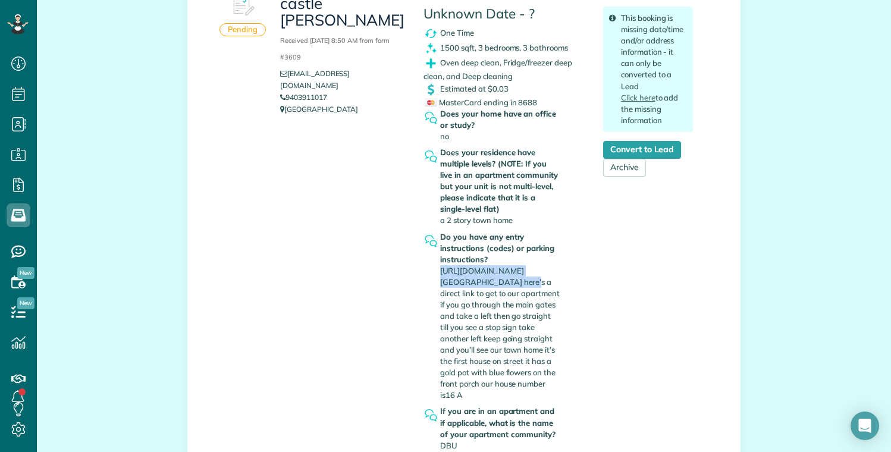
drag, startPoint x: 436, startPoint y: 272, endPoint x: 487, endPoint y: 283, distance: 51.6
click at [487, 283] on span "https://maps.apple.com/place?coordinate=32.713524,-96.948349&name=Marked%20Loca…" at bounding box center [500, 333] width 120 height 134
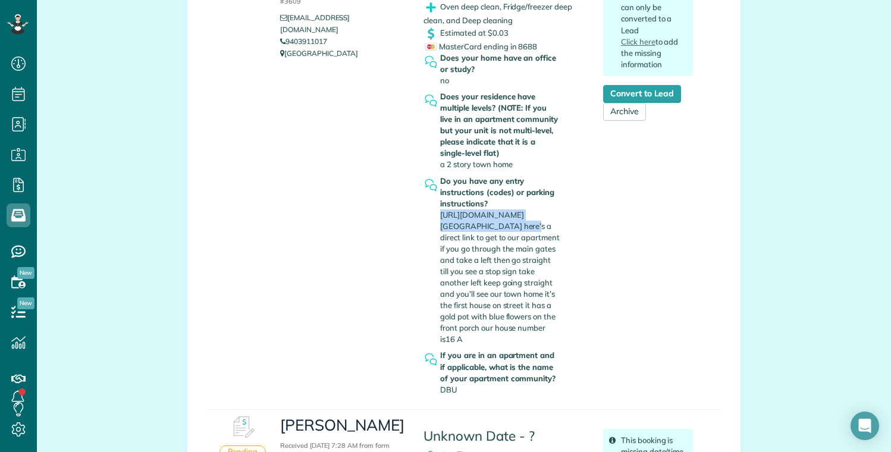
scroll to position [297, 0]
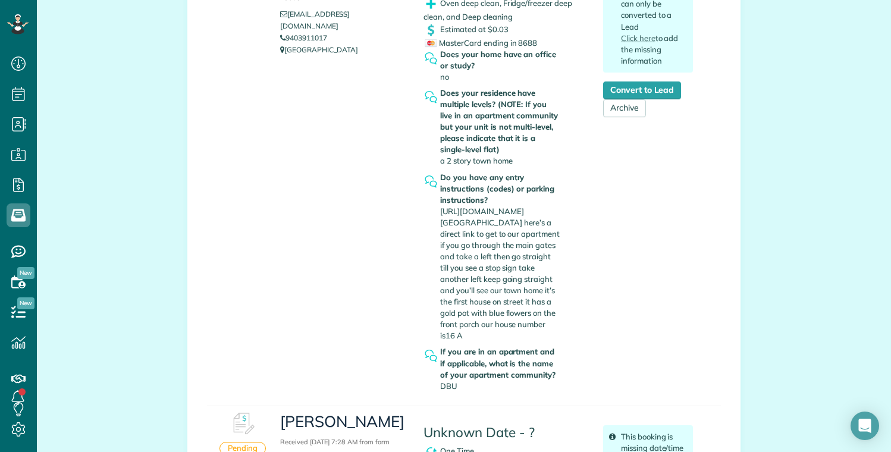
click at [442, 389] on span "DBU" at bounding box center [448, 386] width 17 height 10
copy span "DBU"
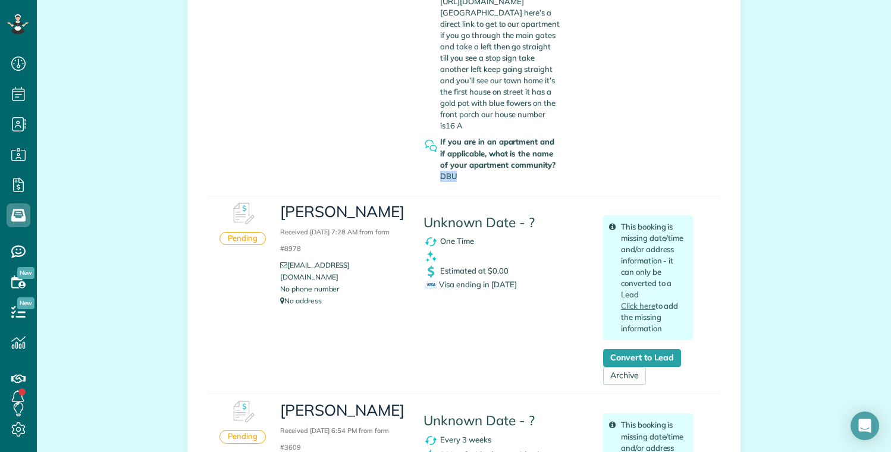
scroll to position [535, 0]
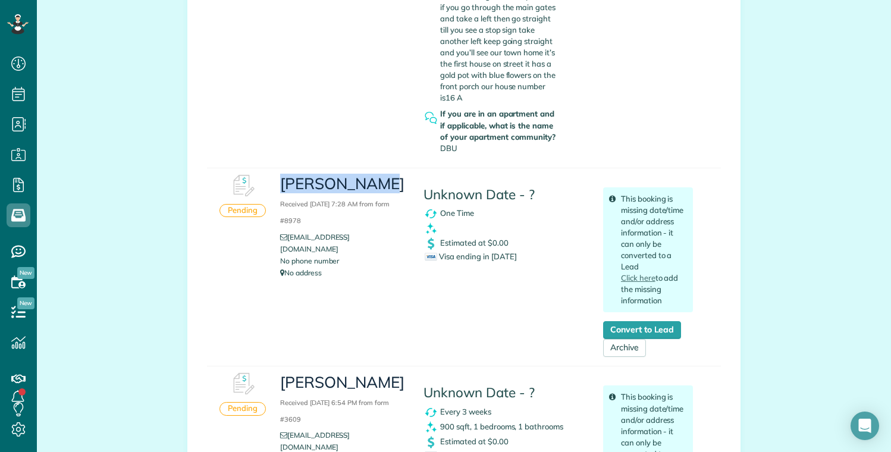
drag, startPoint x: 280, startPoint y: 186, endPoint x: 383, endPoint y: 180, distance: 103.7
click at [383, 180] on h3 "Emma Roberts Received August 22, 2025 7:28 AM from form #8978" at bounding box center [342, 200] width 125 height 51
copy h3 "Emma Roberts"
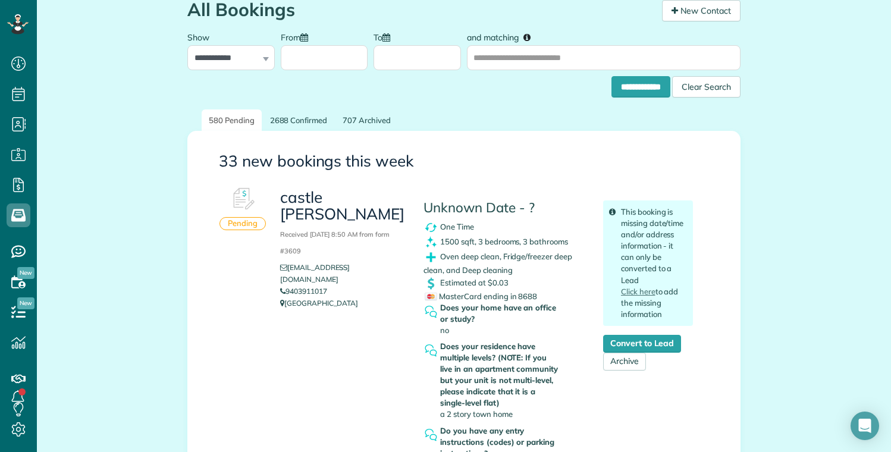
scroll to position [0, 0]
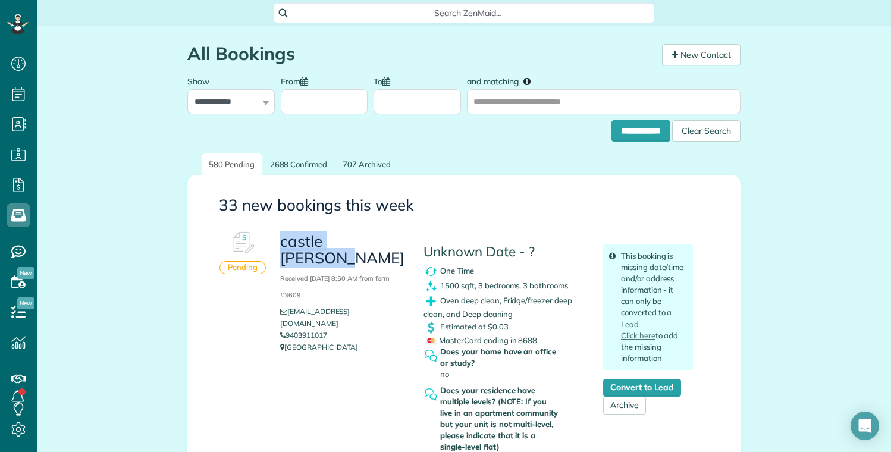
copy h3 "castle chandler"
drag, startPoint x: 278, startPoint y: 243, endPoint x: 395, endPoint y: 249, distance: 117.3
click at [395, 249] on h3 "castle chandler Received August 22, 2025 8:50 AM from form #3609" at bounding box center [342, 267] width 125 height 68
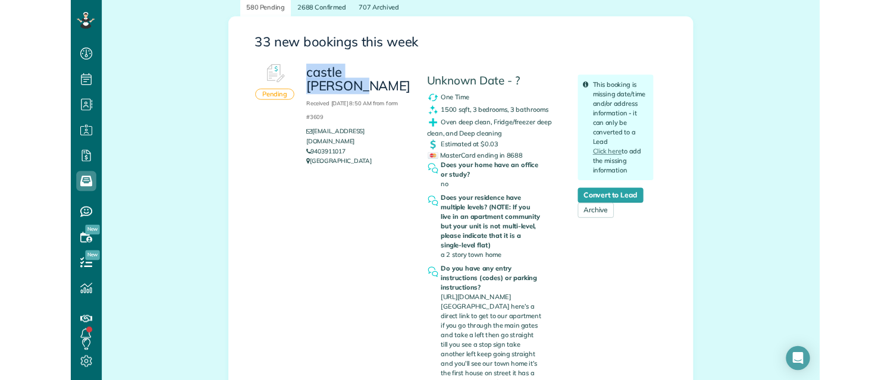
scroll to position [238, 0]
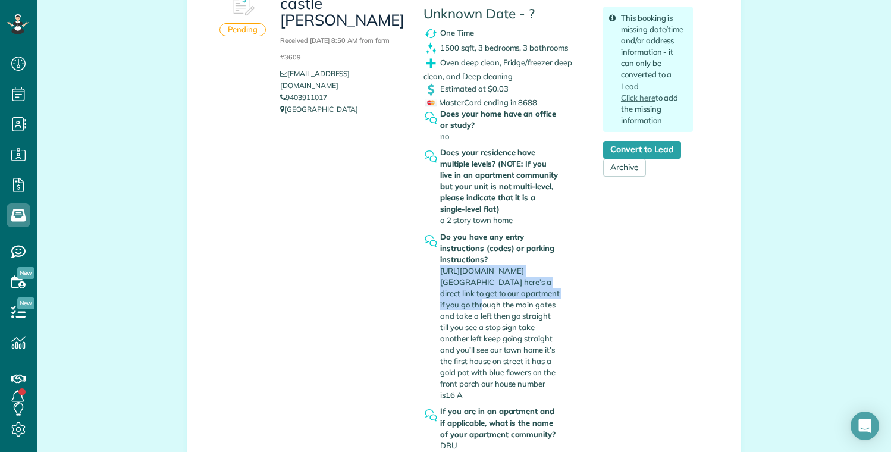
copy span "https://maps.apple.com/place?coordinate=32.713524,-96.948349&name=Marked%20Loca…"
drag, startPoint x: 436, startPoint y: 272, endPoint x: 714, endPoint y: 284, distance: 278.6
click at [560, 284] on span "https://maps.apple.com/place?coordinate=32.713524,-96.948349&name=Marked%20Loca…" at bounding box center [500, 333] width 120 height 134
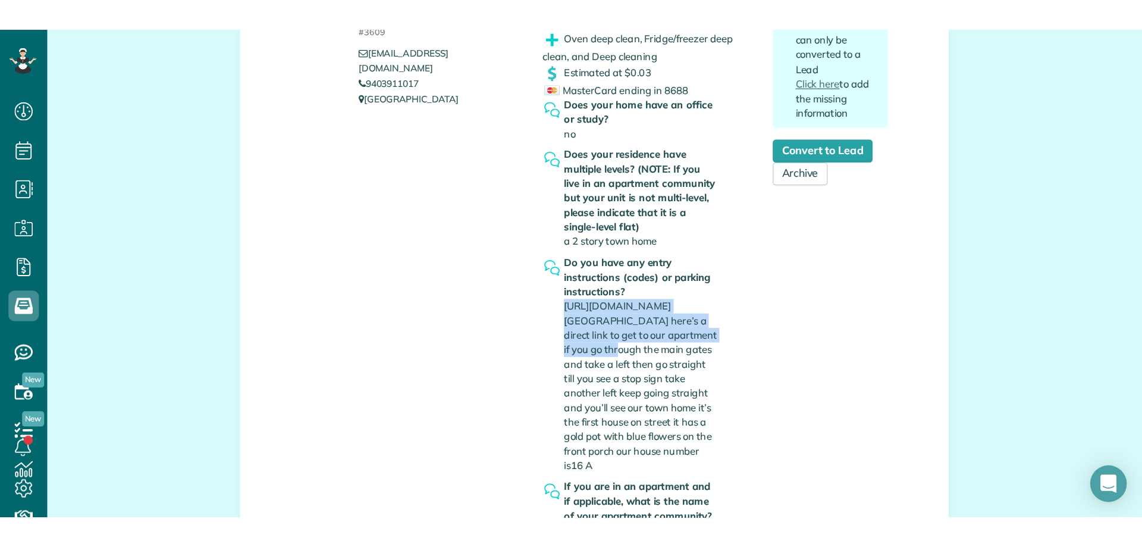
scroll to position [297, 0]
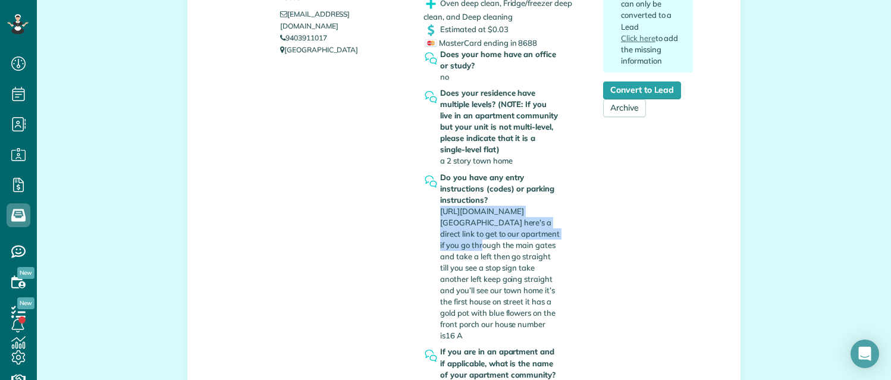
click at [517, 219] on span "https://maps.apple.com/place?coordinate=32.713524,-96.948349&name=Marked%20Loca…" at bounding box center [500, 273] width 120 height 134
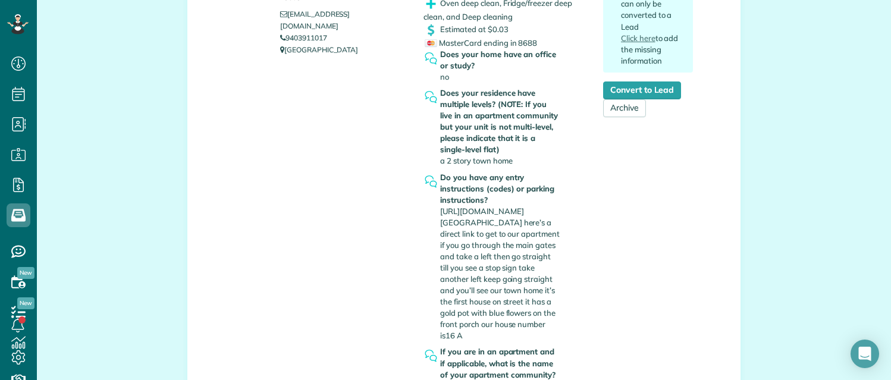
click at [475, 218] on span "https://maps.apple.com/place?coordinate=32.713524,-96.948349&name=Marked%20Loca…" at bounding box center [500, 273] width 120 height 134
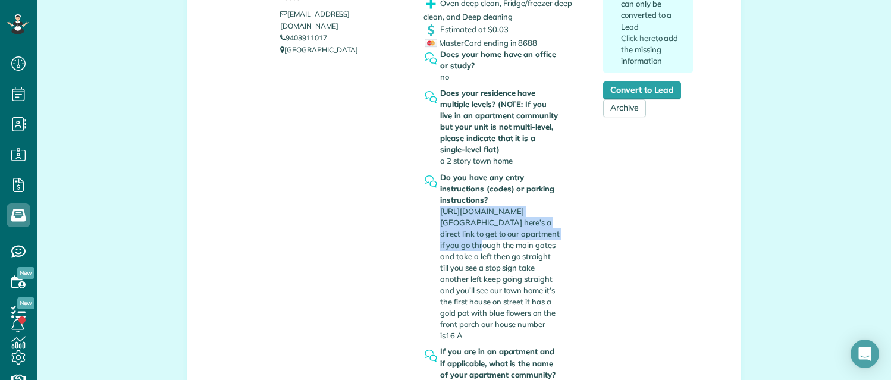
drag, startPoint x: 438, startPoint y: 212, endPoint x: 714, endPoint y: 221, distance: 276.7
click at [560, 221] on span "https://maps.apple.com/place?coordinate=32.713524,-96.948349&name=Marked%20Loca…" at bounding box center [500, 273] width 120 height 134
copy span "https://maps.apple.com/place?coordinate=32.713524,-96.948349&name=Marked%20Loca…"
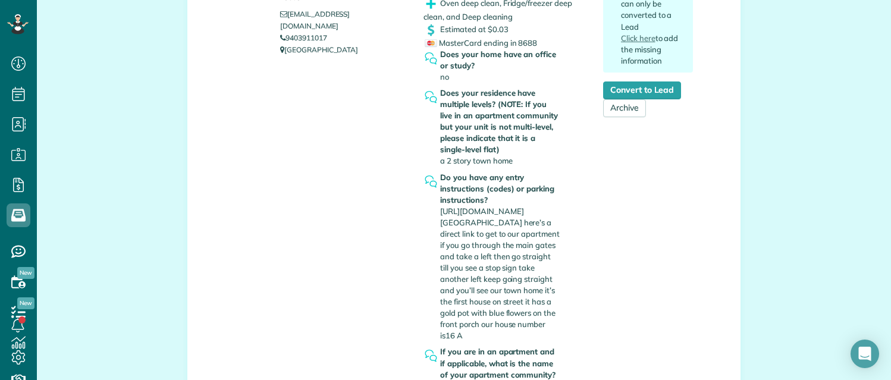
click at [569, 243] on div "Do you have any entry instructions (codes) or parking instructions? https://map…" at bounding box center [504, 259] width 162 height 175
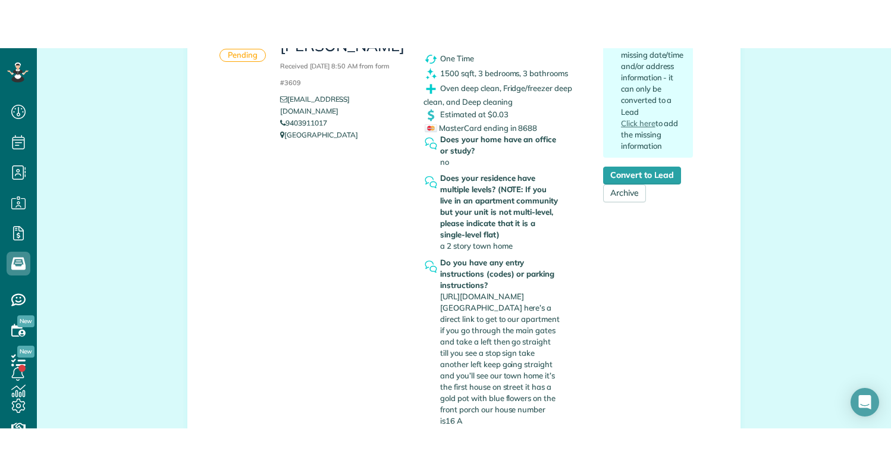
scroll to position [119, 0]
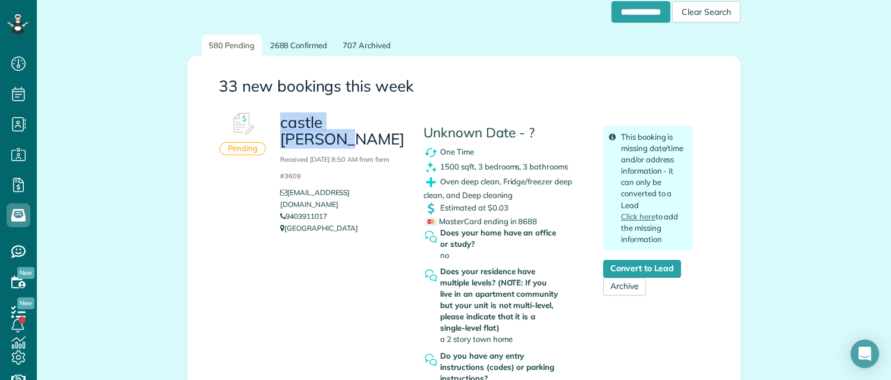
drag, startPoint x: 274, startPoint y: 121, endPoint x: 385, endPoint y: 118, distance: 111.9
click at [385, 118] on div "castle chandler Received August 22, 2025 8:50 AM from form #3609 castlechandler…" at bounding box center [342, 172] width 143 height 133
copy h3 "castle chandler"
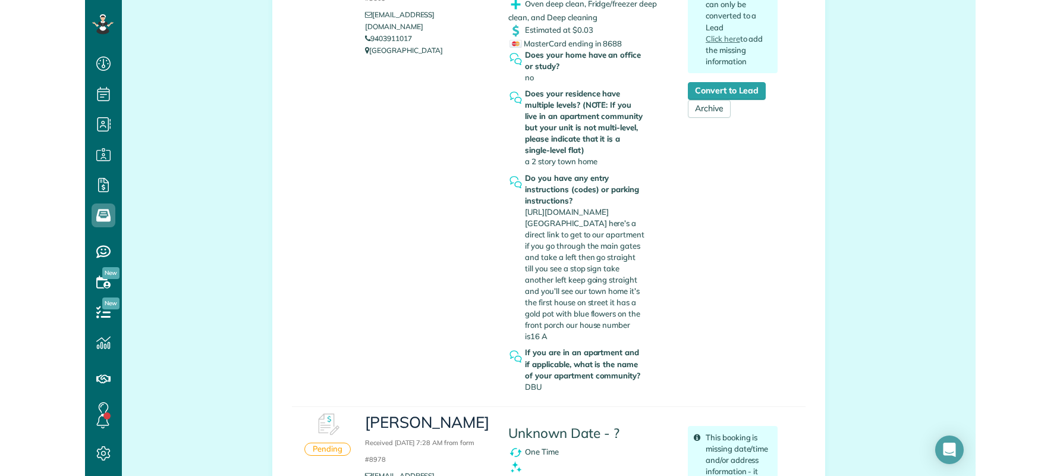
scroll to position [297, 0]
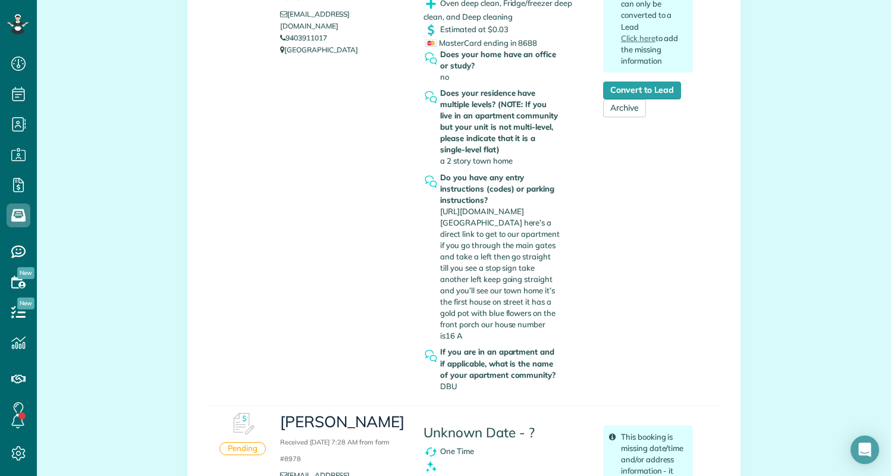
drag, startPoint x: 496, startPoint y: 244, endPoint x: 518, endPoint y: 335, distance: 93.6
click at [522, 334] on div "Do you have any entry instructions (codes) or parking instructions? https://map…" at bounding box center [500, 257] width 120 height 170
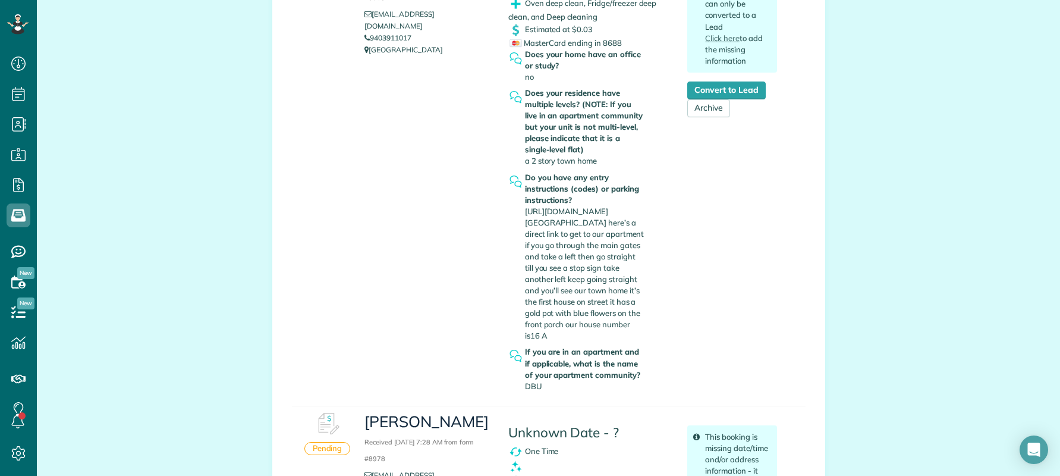
click at [659, 294] on div "Do you have any entry instructions (codes) or parking instructions? https://map…" at bounding box center [590, 259] width 162 height 175
click at [596, 275] on span "https://maps.apple.com/place?coordinate=32.713524,-96.948349&name=Marked%20Loca…" at bounding box center [585, 273] width 120 height 134
click at [400, 175] on div "castle chandler Received August 22, 2025 8:50 AM from form #3609 castlechandler…" at bounding box center [571, 162] width 431 height 469
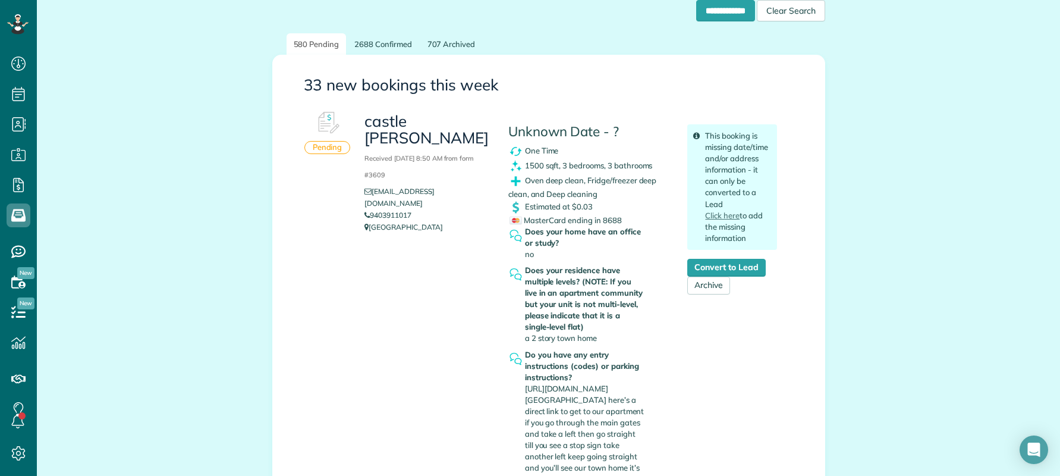
scroll to position [0, 0]
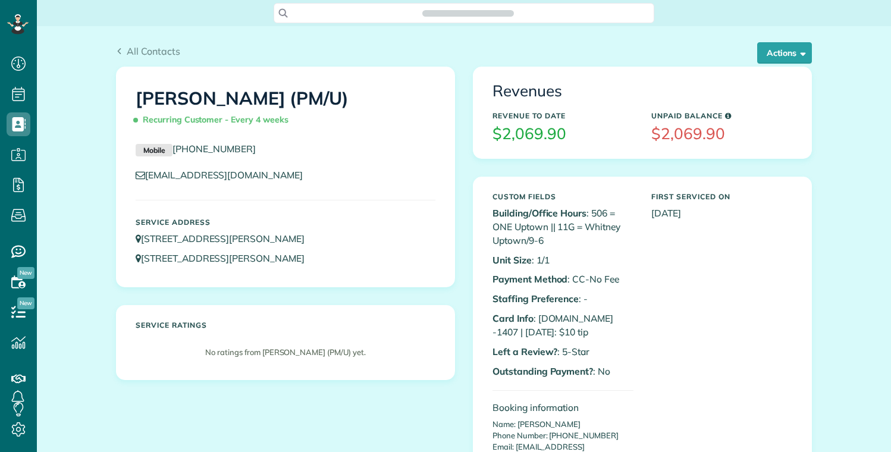
scroll to position [452, 37]
click at [783, 56] on button "Actions" at bounding box center [784, 52] width 55 height 21
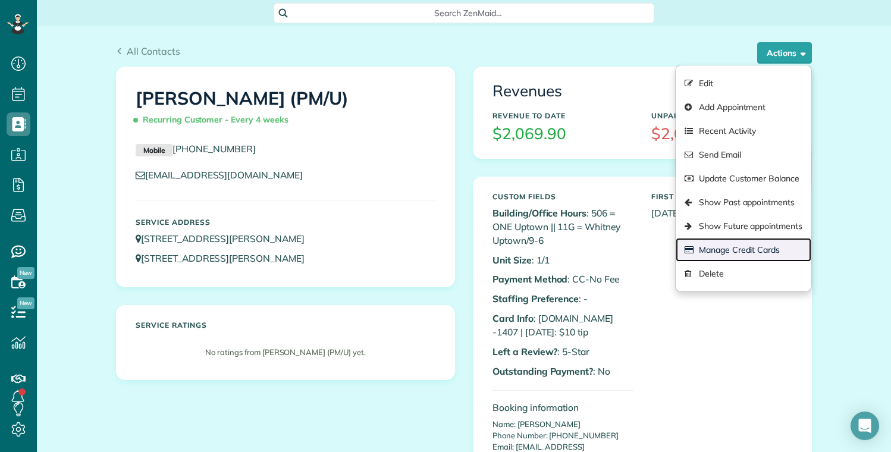
click at [730, 245] on link "Manage Credit Cards" at bounding box center [744, 250] width 136 height 24
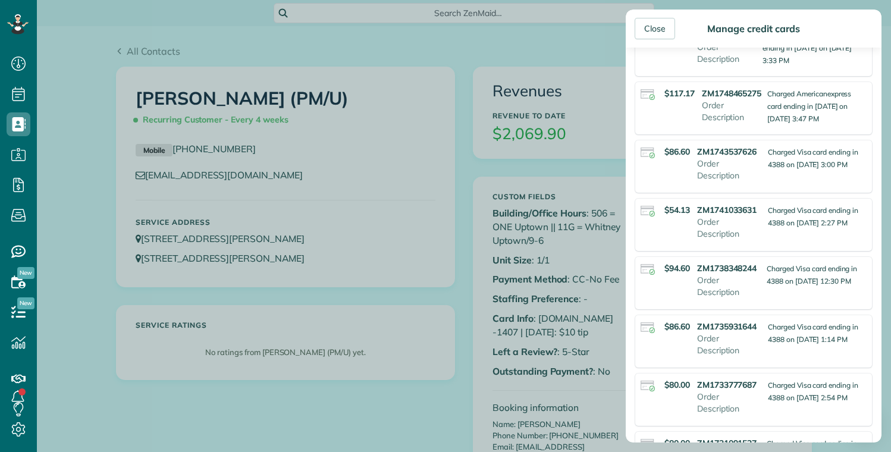
scroll to position [357, 0]
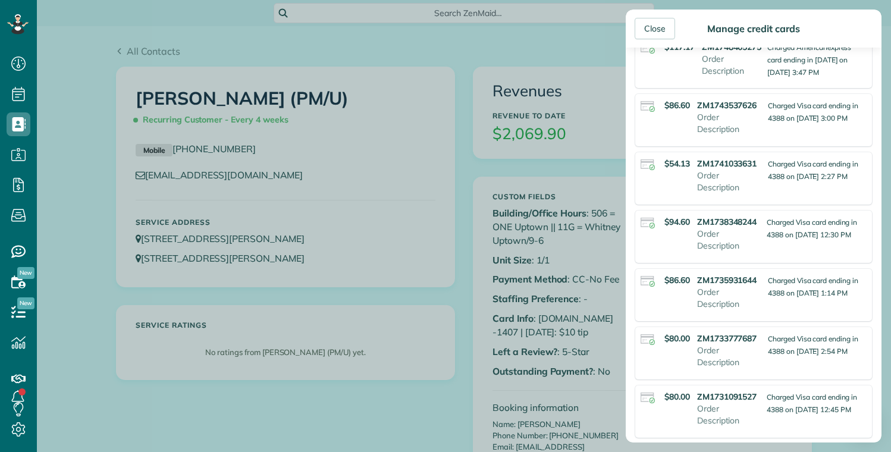
click at [379, 62] on div "Close Manage credit cards Add or charge new card Add a new Credit Card Charge a…" at bounding box center [445, 226] width 891 height 452
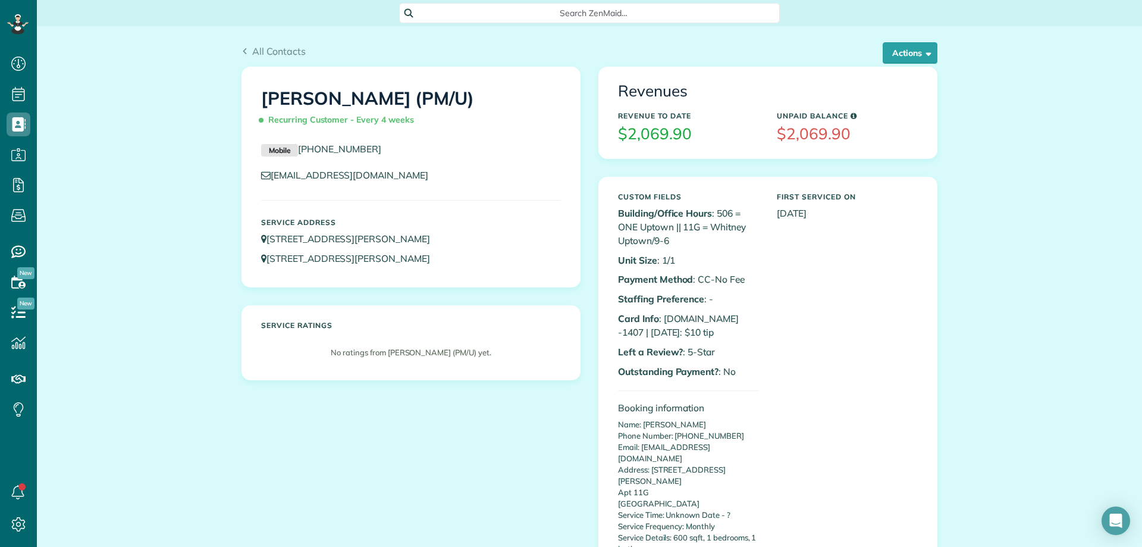
scroll to position [547, 37]
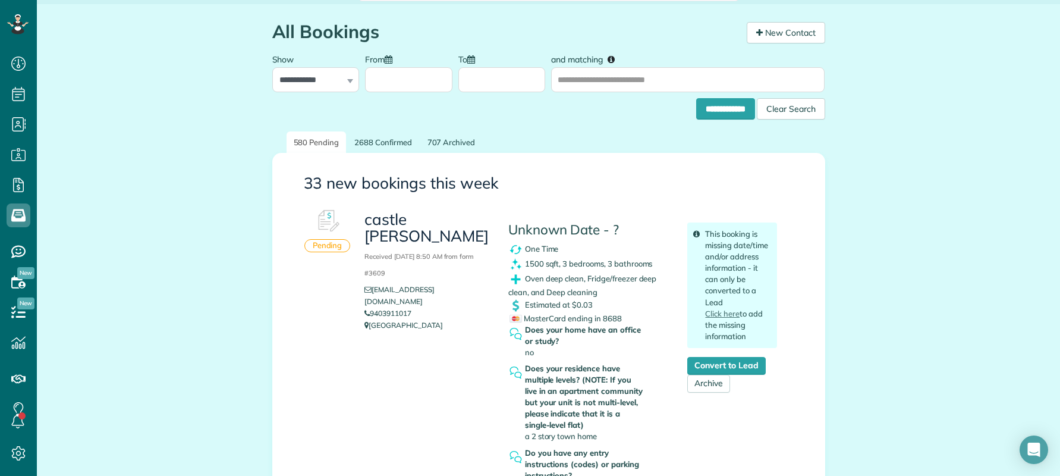
scroll to position [59, 0]
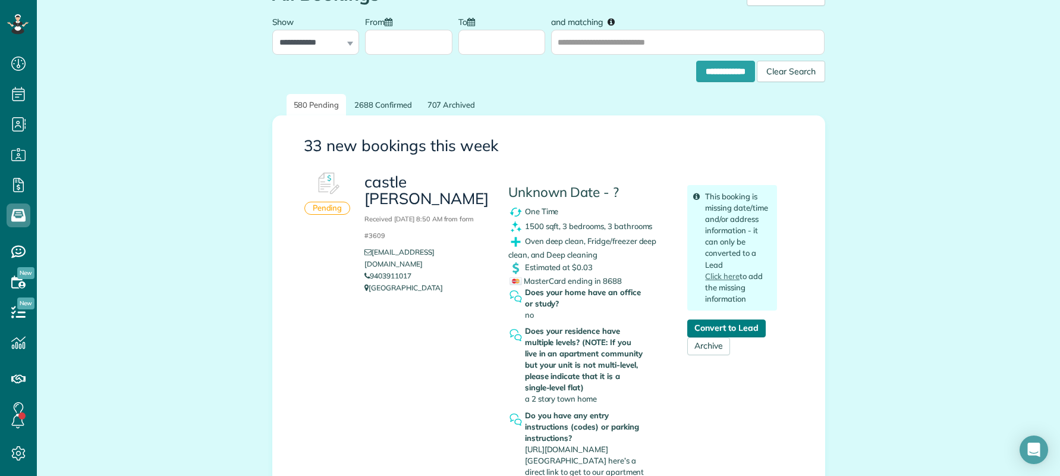
click at [718, 324] on link "Convert to Lead" at bounding box center [727, 328] width 78 height 18
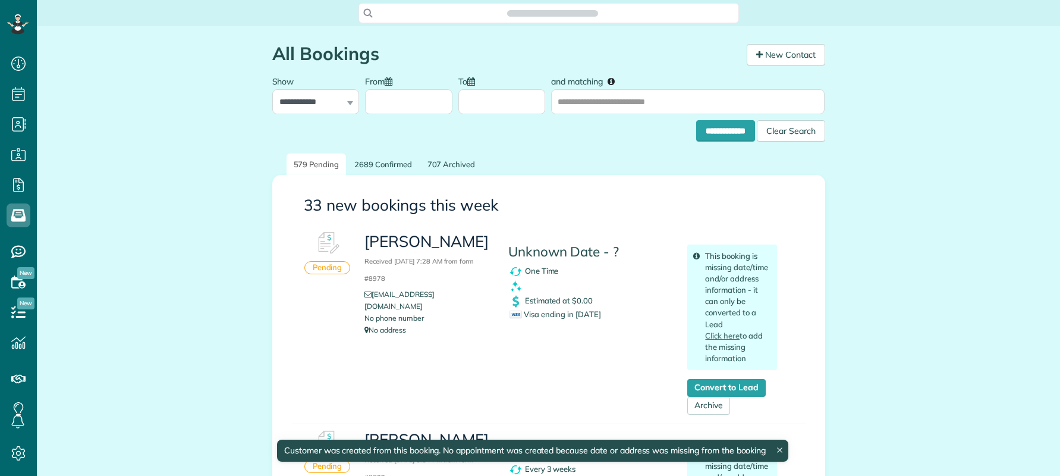
scroll to position [5, 5]
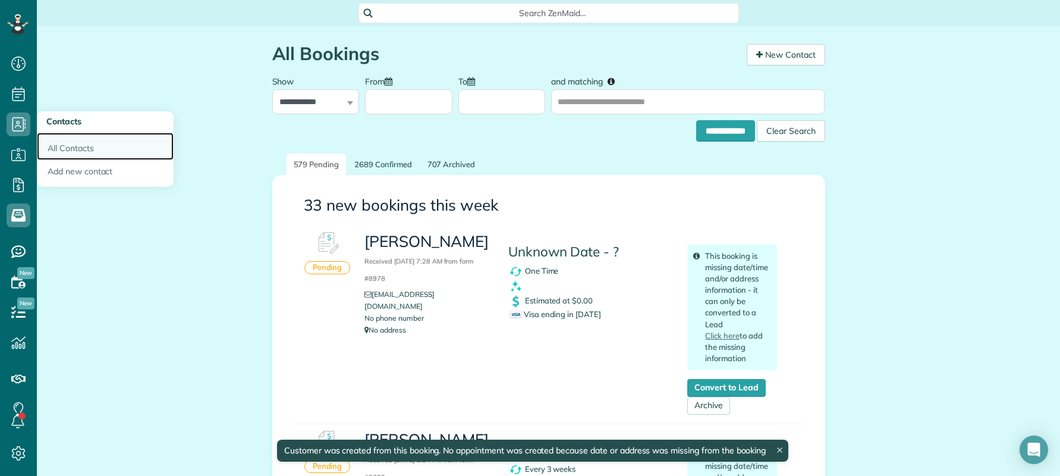
click at [74, 150] on link "All Contacts" at bounding box center [105, 146] width 137 height 27
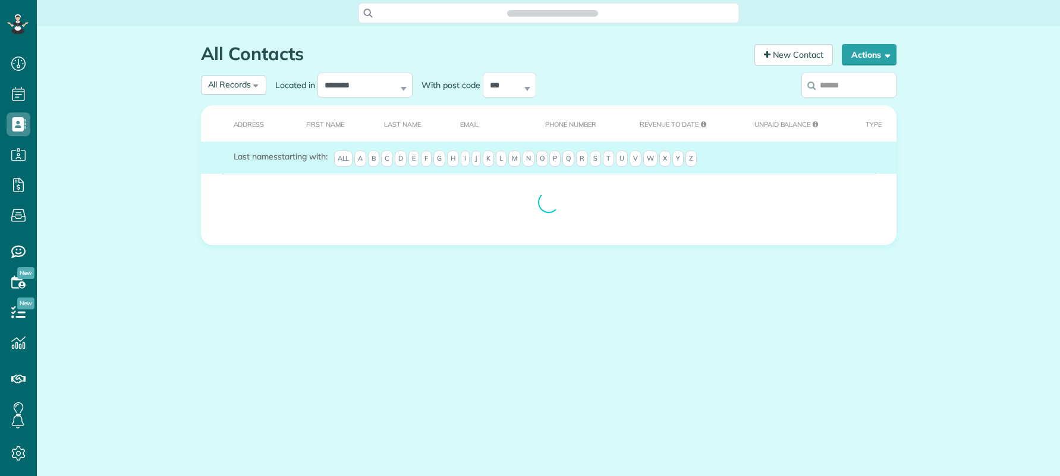
scroll to position [5, 5]
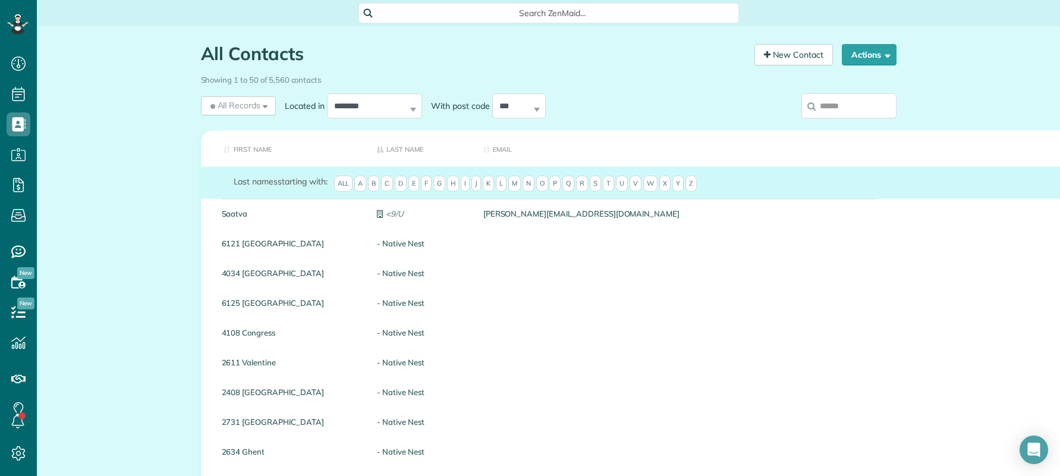
click at [826, 102] on input "search" at bounding box center [849, 105] width 95 height 25
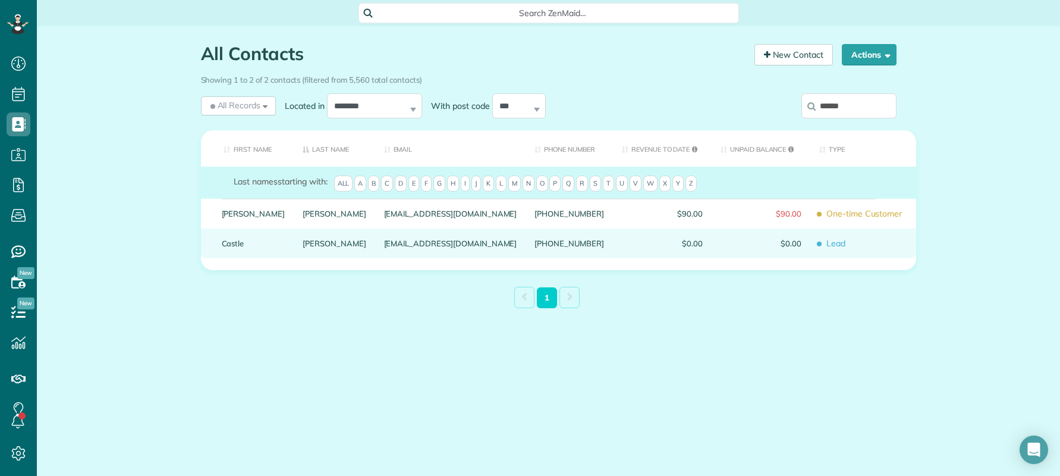
type input "******"
click at [228, 247] on link "Castle" at bounding box center [254, 243] width 64 height 8
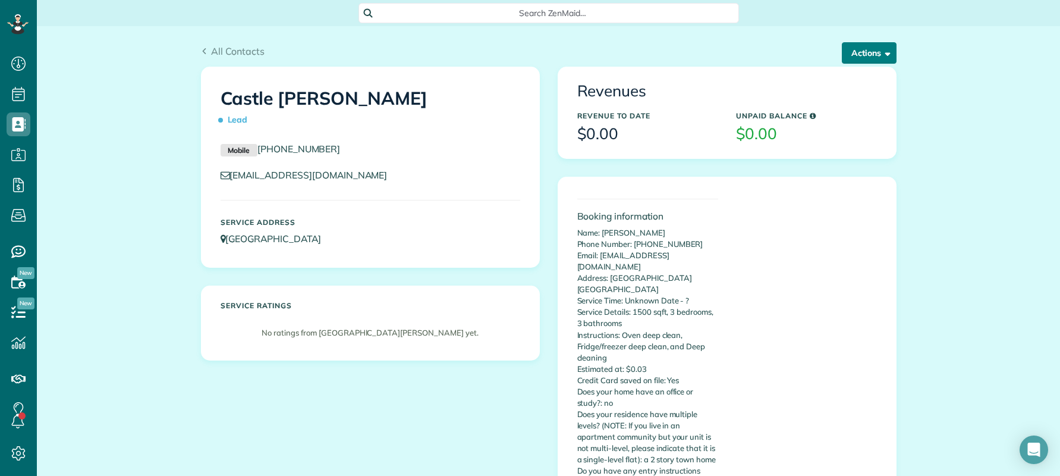
click at [862, 59] on button "Actions" at bounding box center [869, 52] width 55 height 21
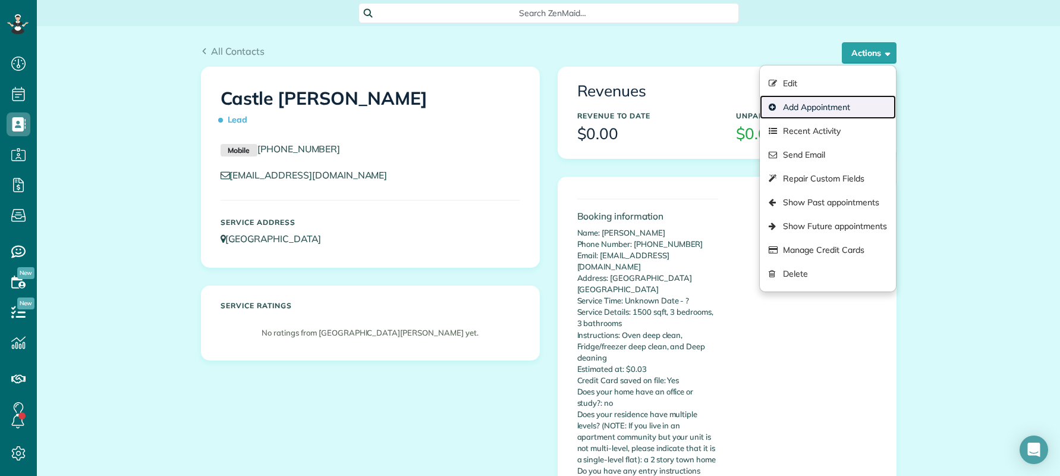
click at [814, 107] on link "Add Appointment" at bounding box center [828, 107] width 136 height 24
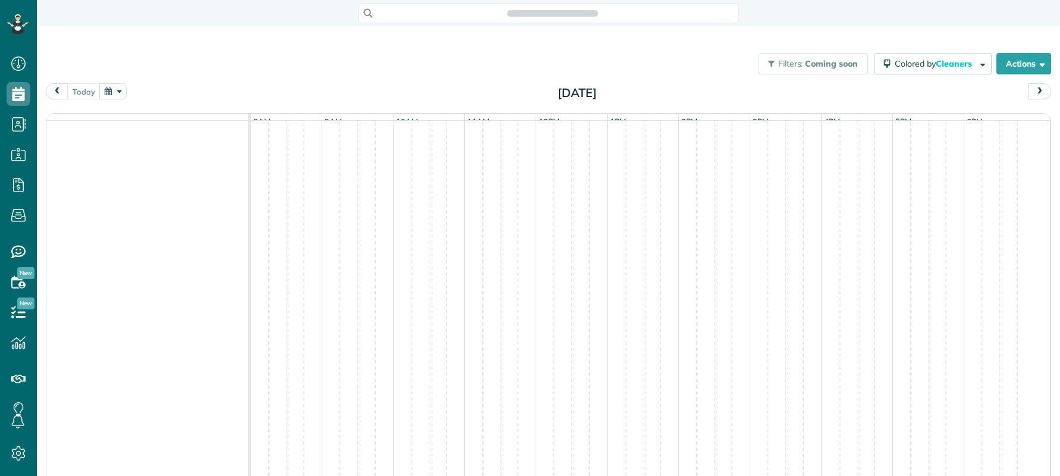
scroll to position [5, 5]
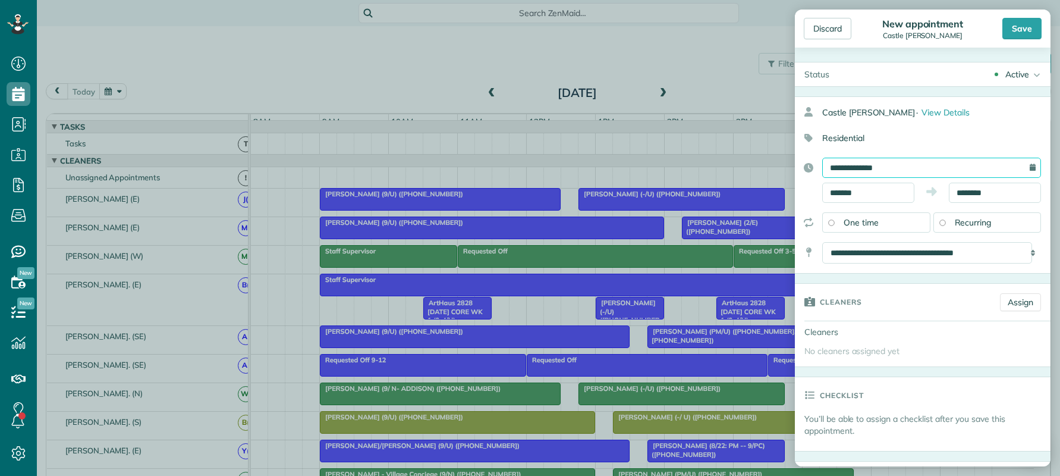
click at [968, 165] on input "**********" at bounding box center [932, 168] width 219 height 20
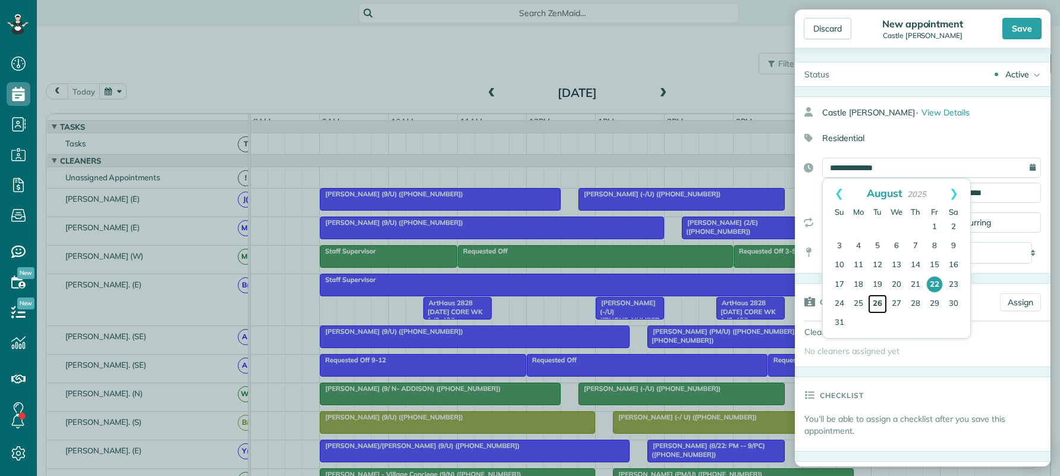
click at [878, 302] on link "26" at bounding box center [877, 303] width 19 height 19
type input "**********"
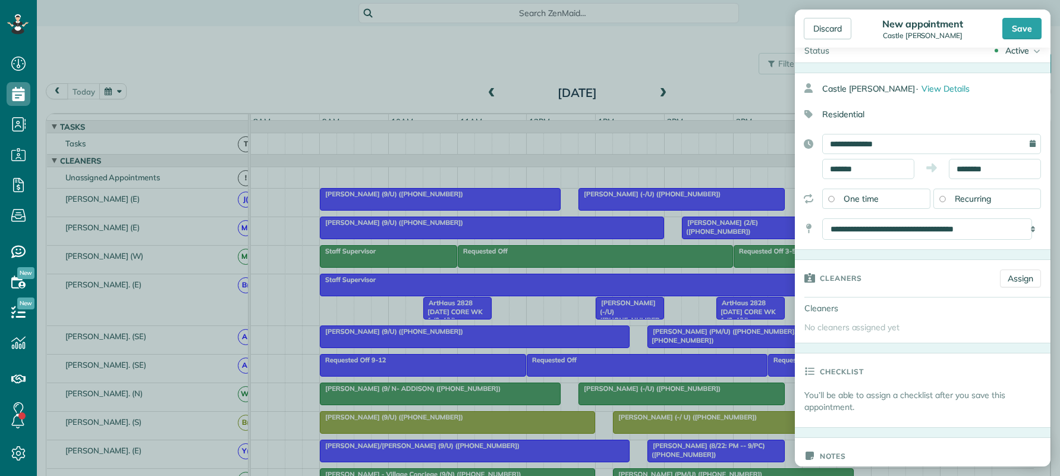
scroll to position [59, 0]
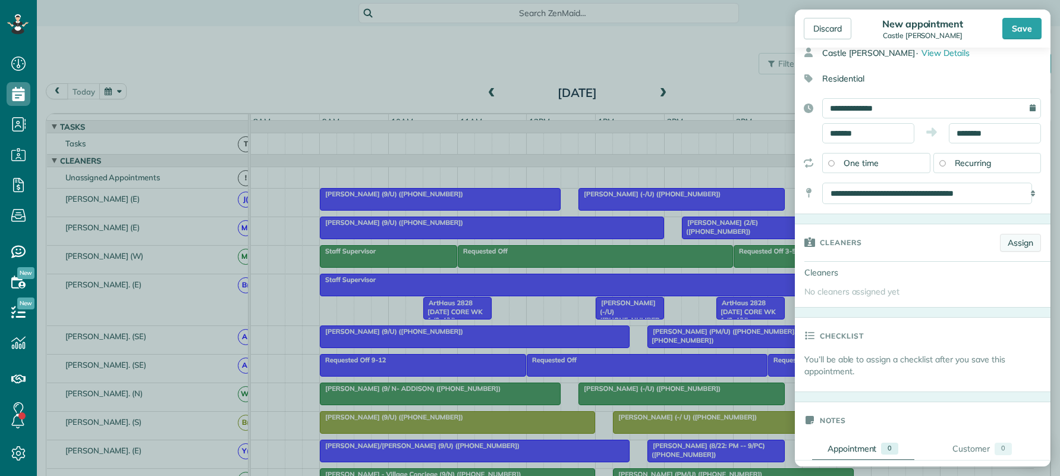
click at [1000, 242] on link "Assign" at bounding box center [1020, 243] width 41 height 18
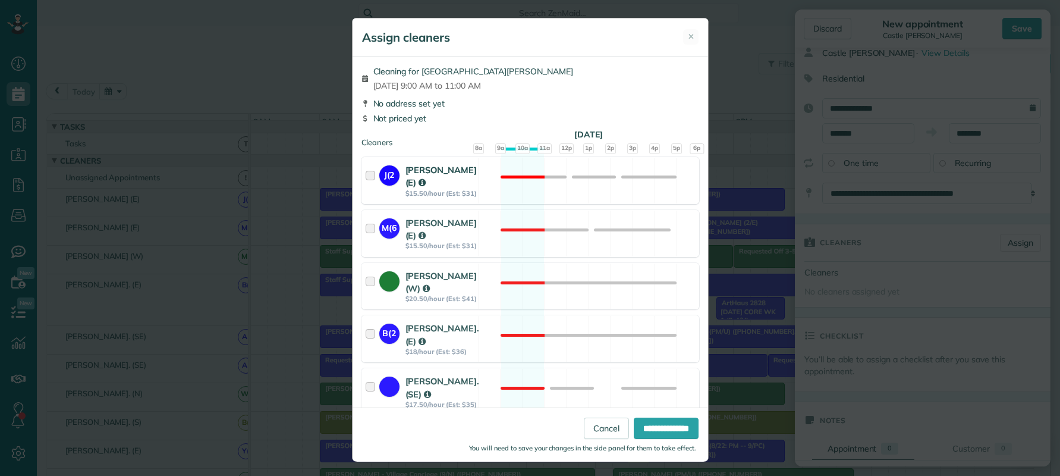
scroll to position [1262, 0]
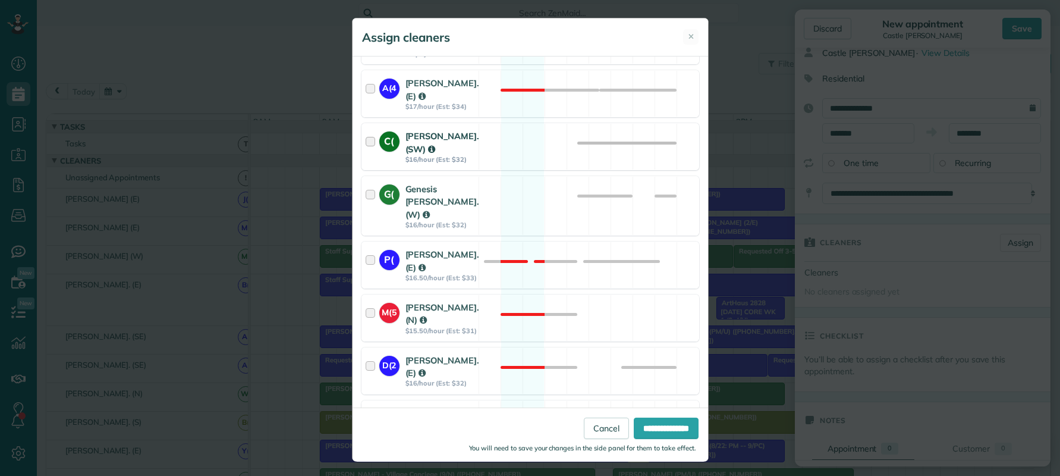
click at [366, 164] on div at bounding box center [373, 147] width 14 height 34
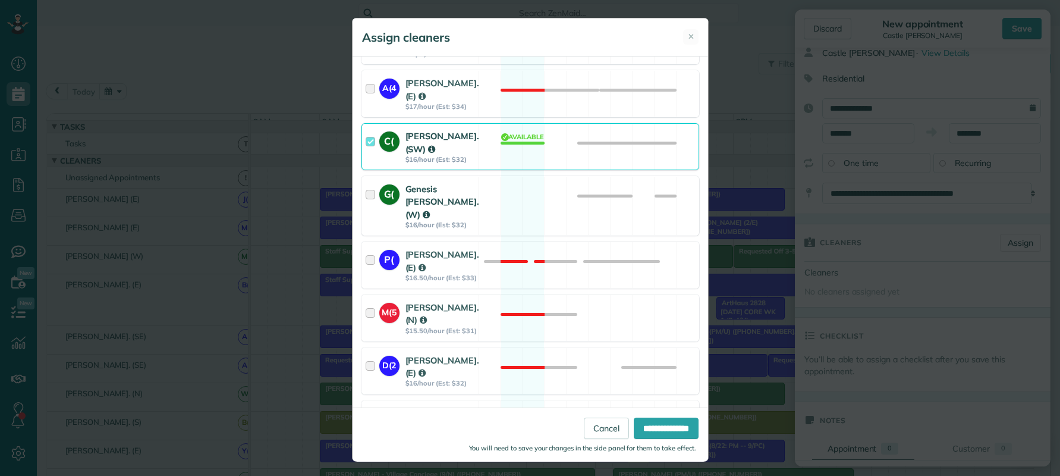
click at [366, 229] on div at bounding box center [373, 206] width 14 height 46
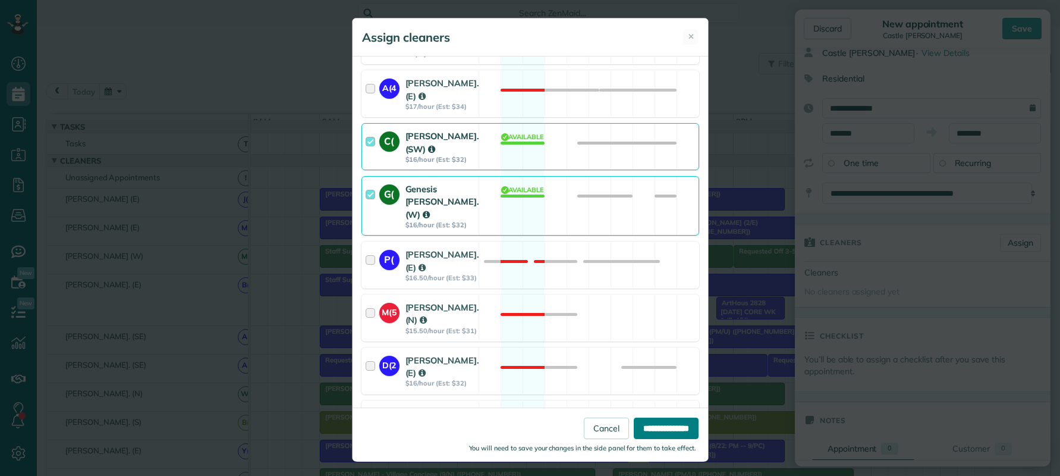
click at [639, 431] on input "**********" at bounding box center [666, 428] width 65 height 21
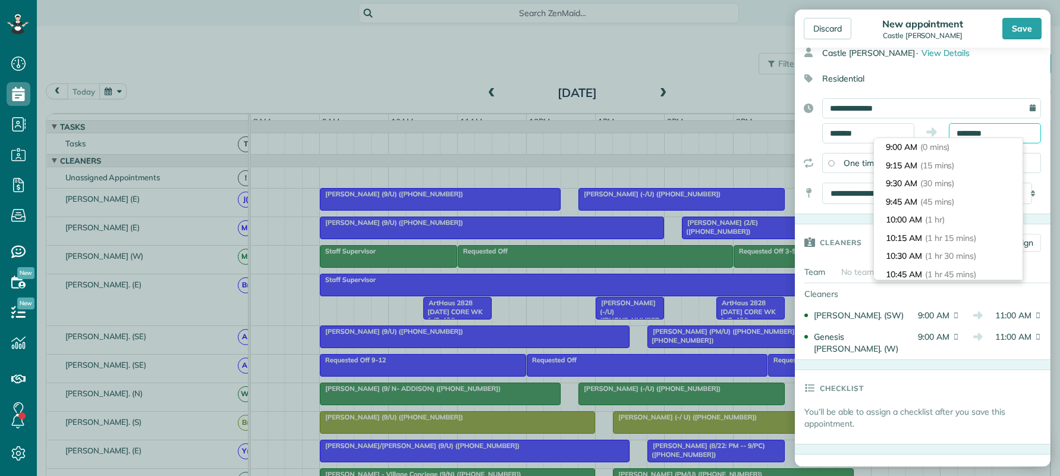
click at [974, 134] on input "********" at bounding box center [995, 133] width 92 height 20
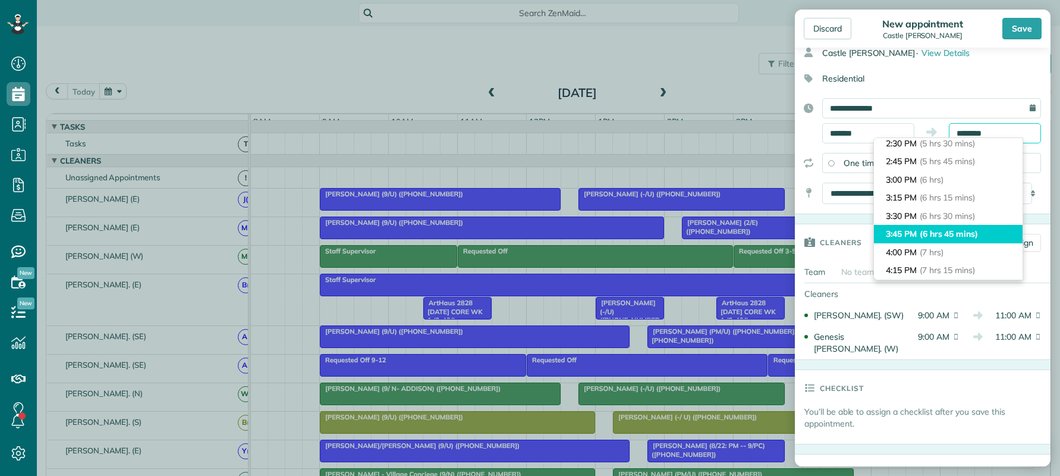
scroll to position [544, 0]
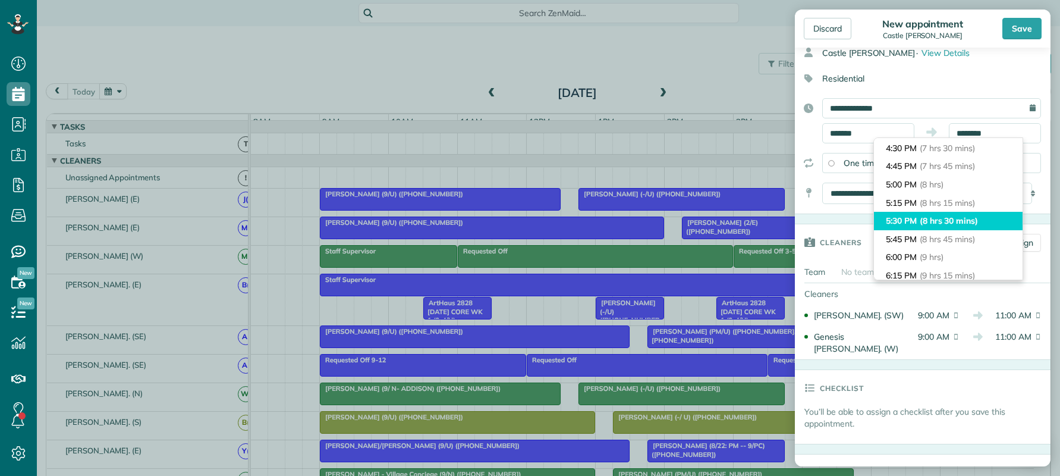
type input "*******"
click at [965, 221] on span "(8 hrs 30 mins)" at bounding box center [949, 220] width 58 height 11
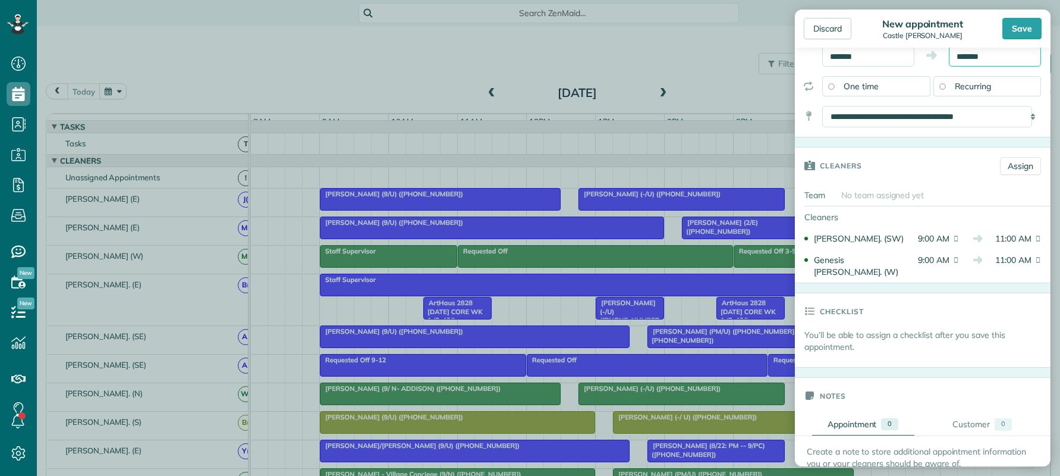
scroll to position [119, 0]
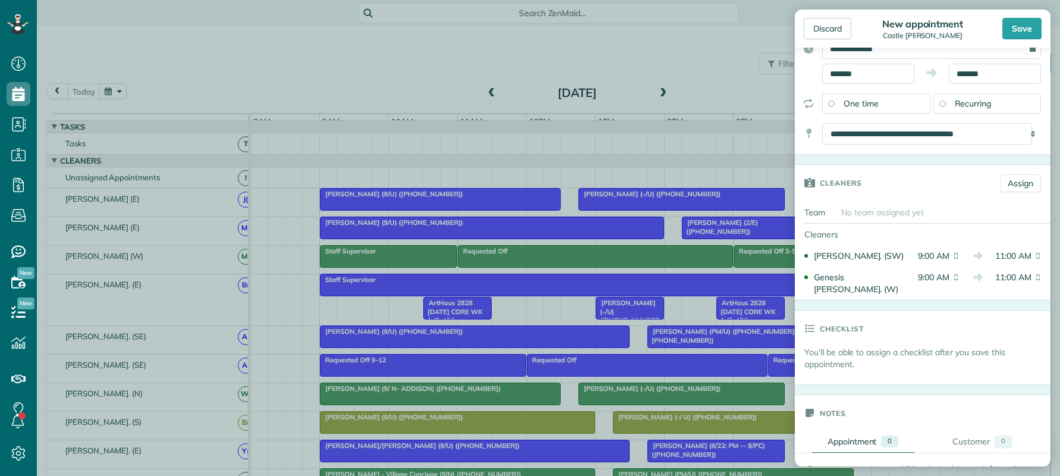
click at [909, 177] on div "Cleaners" at bounding box center [893, 183] width 196 height 36
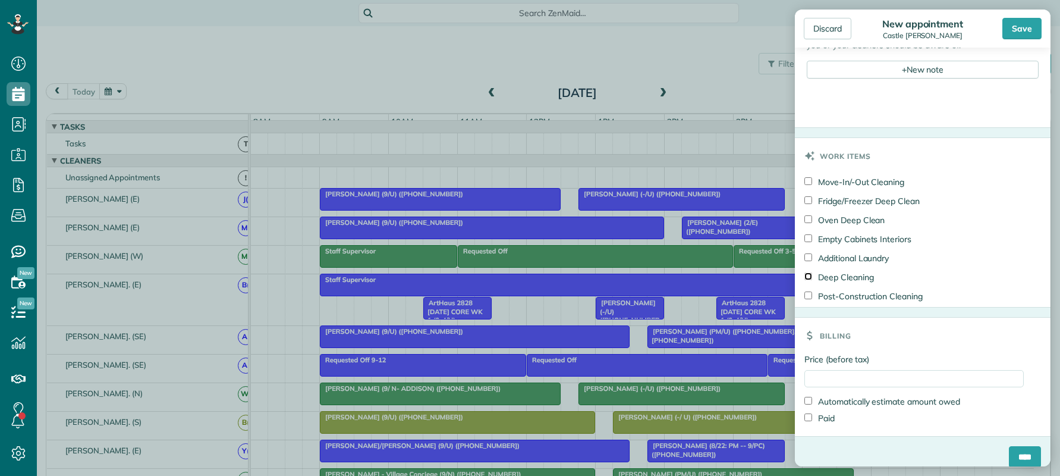
scroll to position [555, 0]
click at [895, 369] on input "Price (before tax)" at bounding box center [914, 377] width 219 height 17
type input "***"
click at [902, 353] on label "Price (before tax)" at bounding box center [914, 359] width 219 height 12
click at [902, 369] on input "***" at bounding box center [914, 377] width 219 height 17
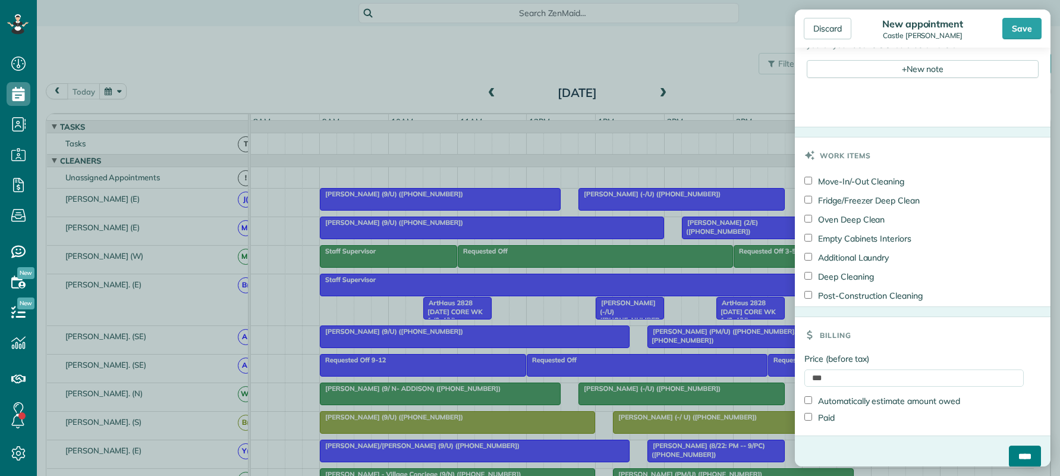
click at [1011, 445] on input "****" at bounding box center [1025, 455] width 32 height 21
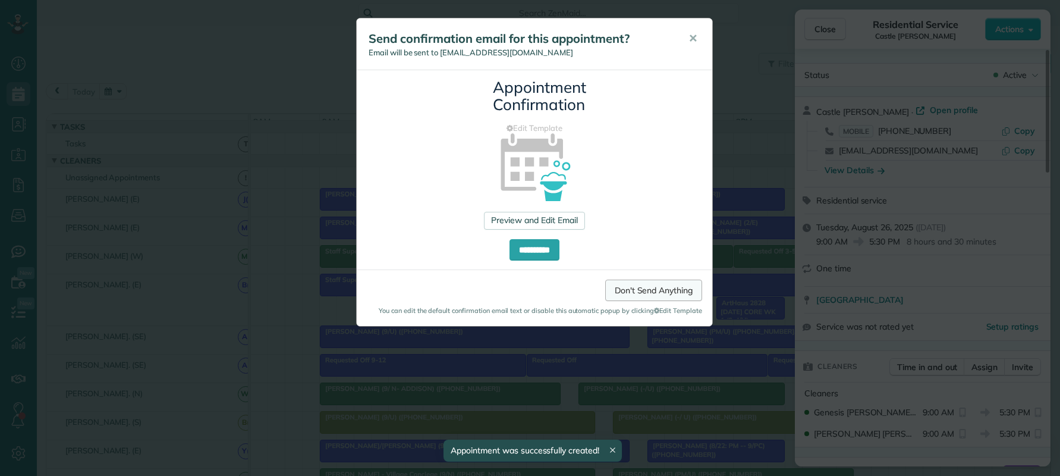
click at [678, 294] on link "Don't Send Anything" at bounding box center [653, 290] width 97 height 21
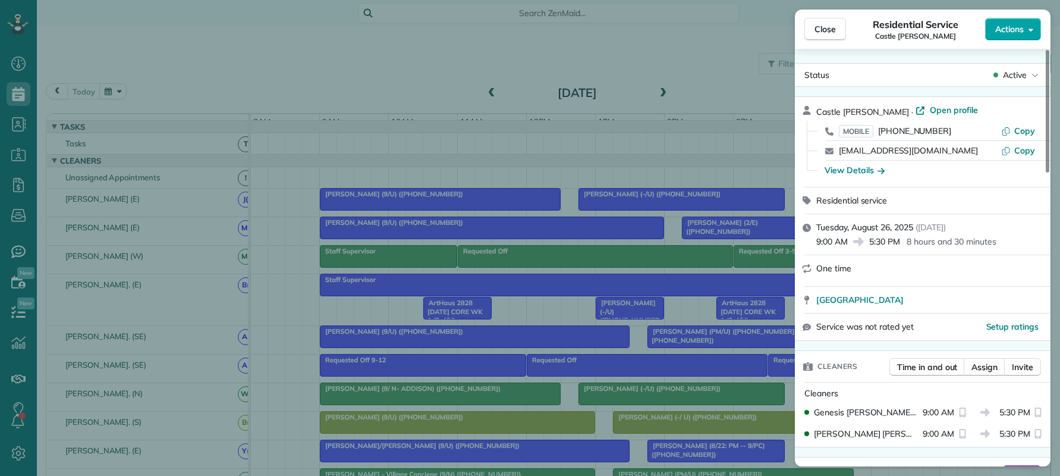
click at [1032, 27] on icon "button" at bounding box center [1031, 29] width 5 height 9
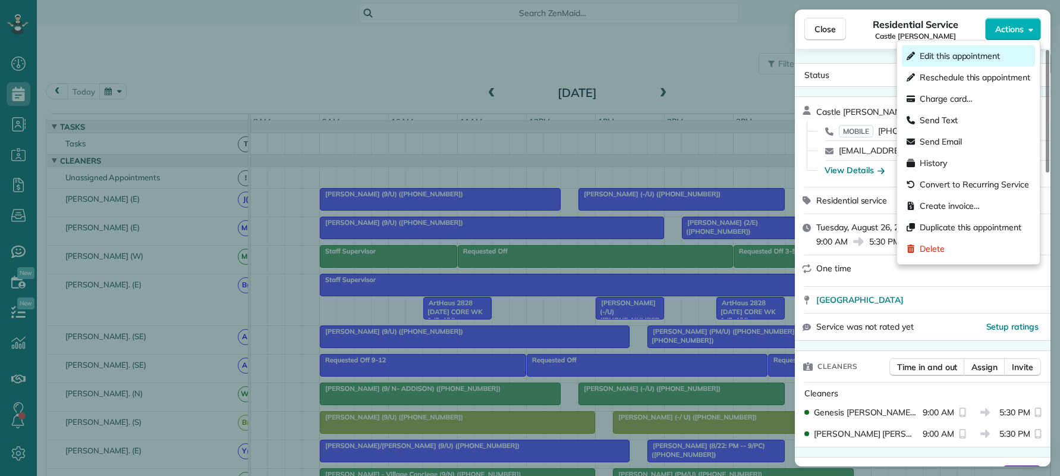
click at [977, 58] on span "Edit this appointment" at bounding box center [960, 56] width 80 height 12
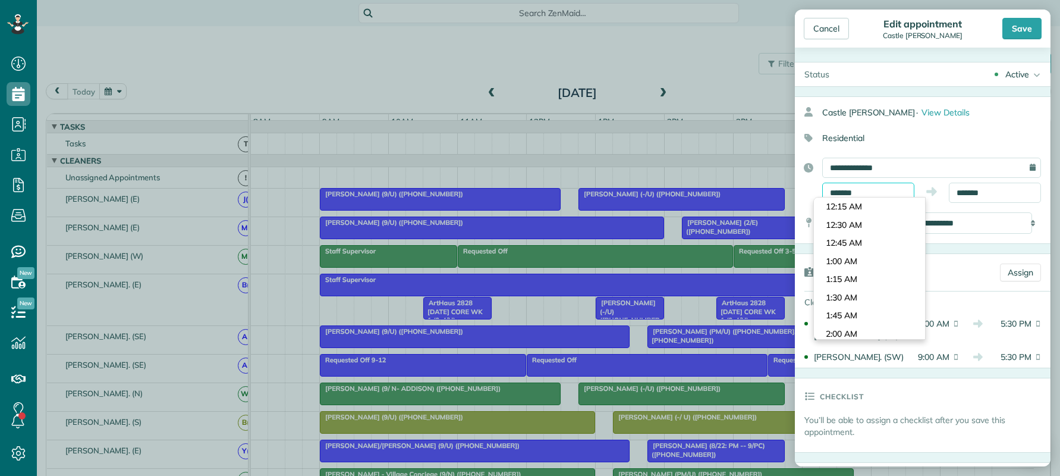
click at [896, 191] on input "*******" at bounding box center [869, 193] width 92 height 20
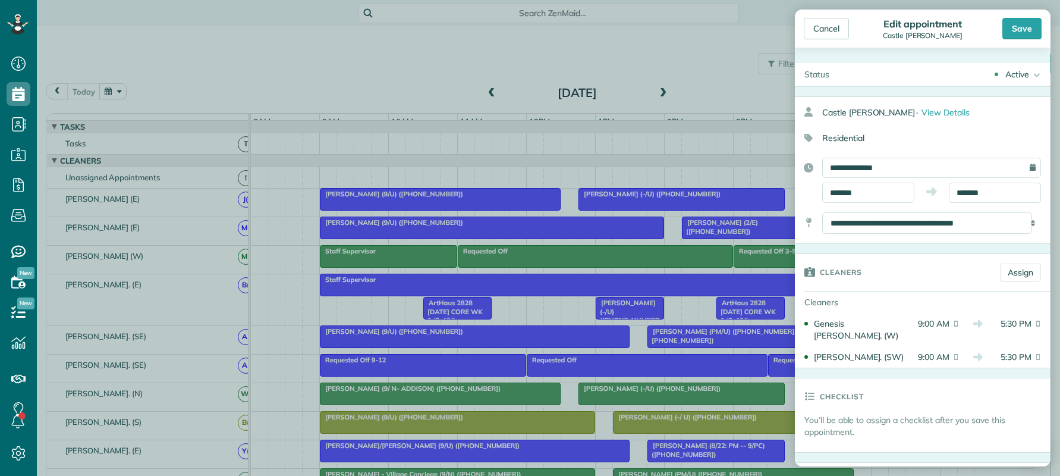
click at [1013, 321] on span "5:30 PM" at bounding box center [1012, 330] width 40 height 24
click at [1002, 318] on span "5:30 PM" at bounding box center [1012, 330] width 40 height 24
click at [968, 194] on input "*******" at bounding box center [995, 193] width 92 height 20
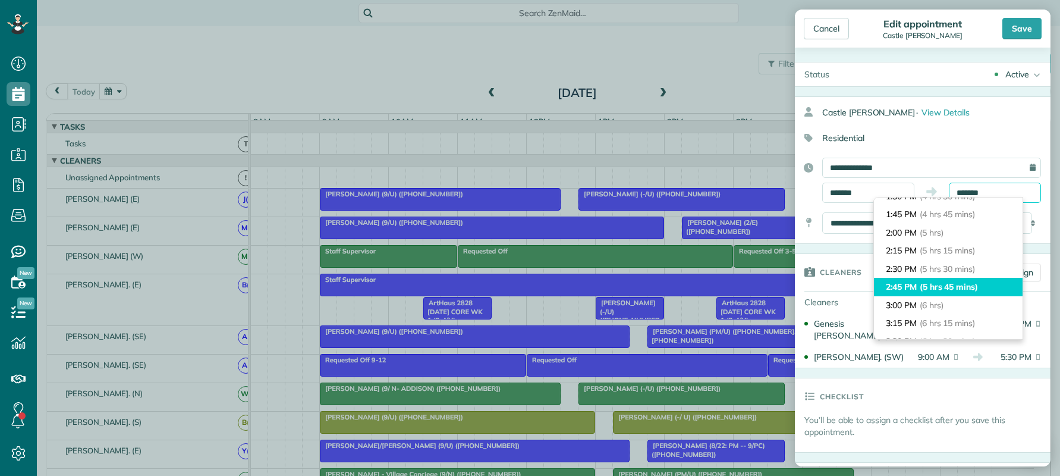
scroll to position [302, 0]
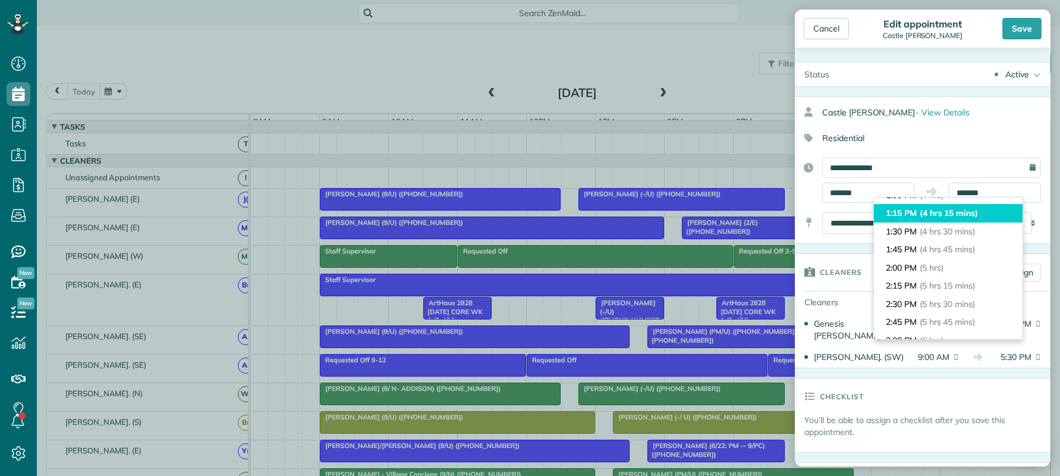
type input "*******"
click at [967, 217] on span "(4 hrs 15 mins)" at bounding box center [949, 213] width 58 height 11
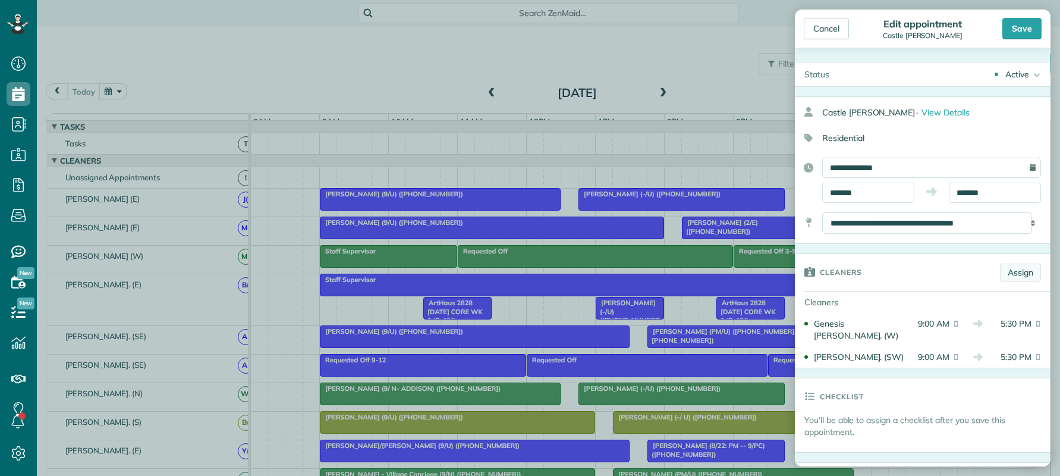
click at [1004, 272] on link "Assign" at bounding box center [1020, 272] width 41 height 18
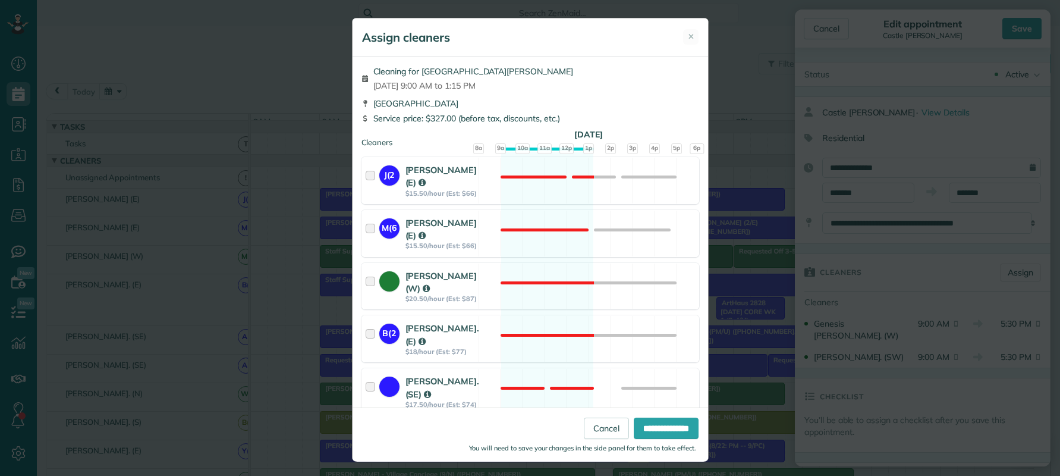
click at [736, 168] on div "Assign cleaners ✕ Cleaning for Castle Chandler Tue, Aug 26 - 9:00 AM to 1:15 PM…" at bounding box center [530, 238] width 1060 height 476
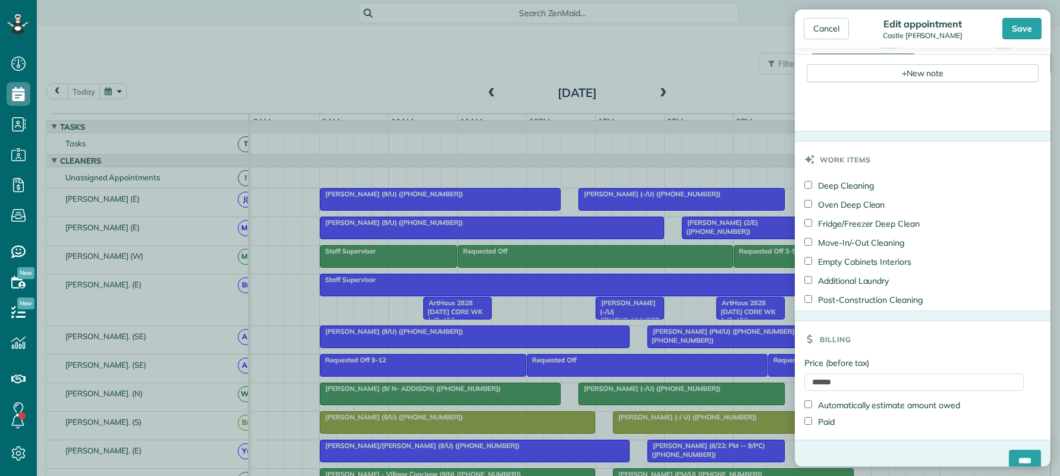
scroll to position [470, 0]
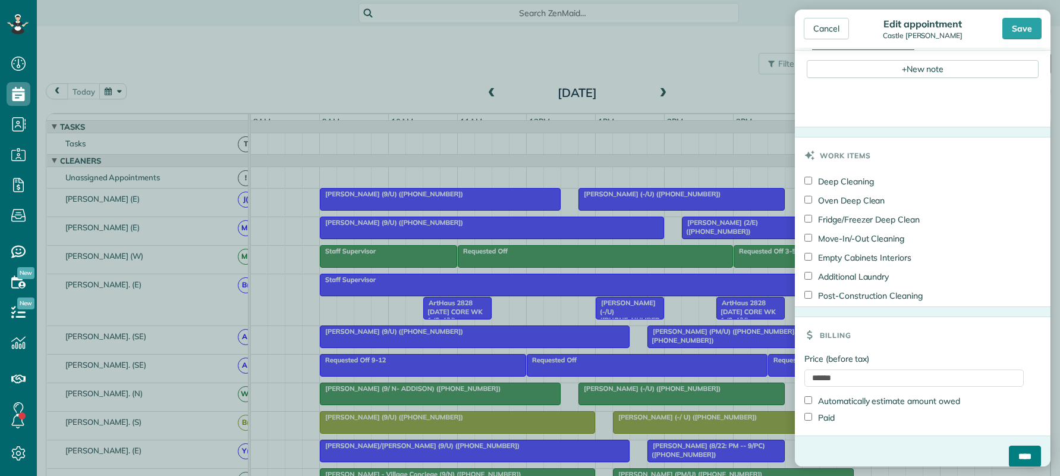
click at [1011, 445] on input "****" at bounding box center [1025, 455] width 32 height 21
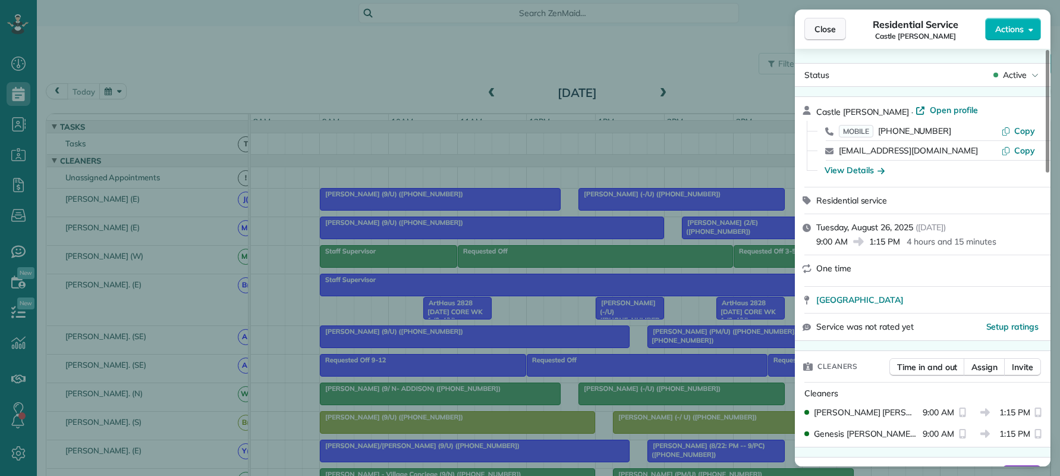
click at [820, 32] on span "Close" at bounding box center [825, 29] width 21 height 12
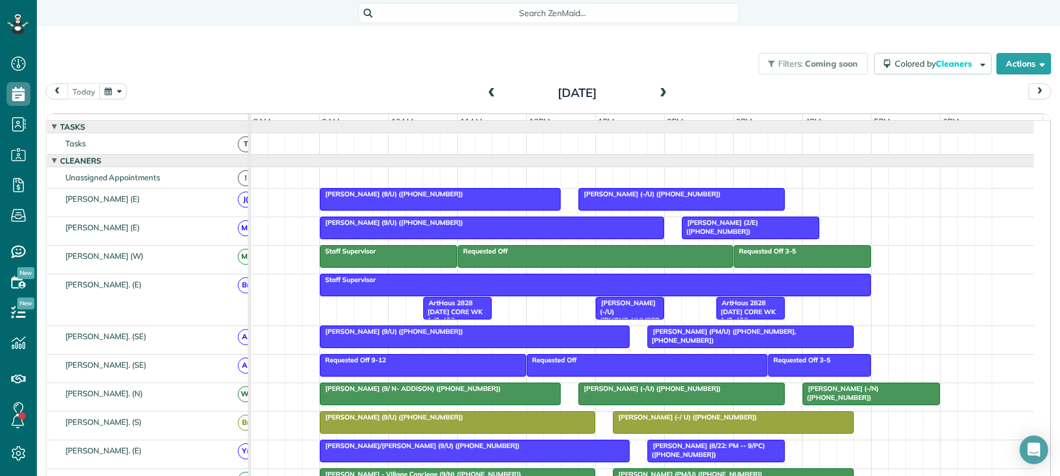
click at [657, 89] on span at bounding box center [663, 93] width 13 height 11
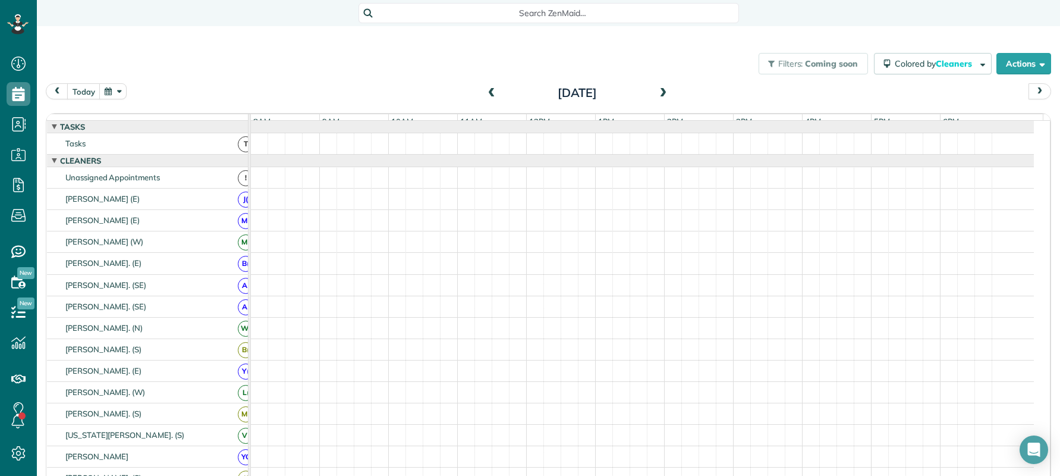
scroll to position [13, 0]
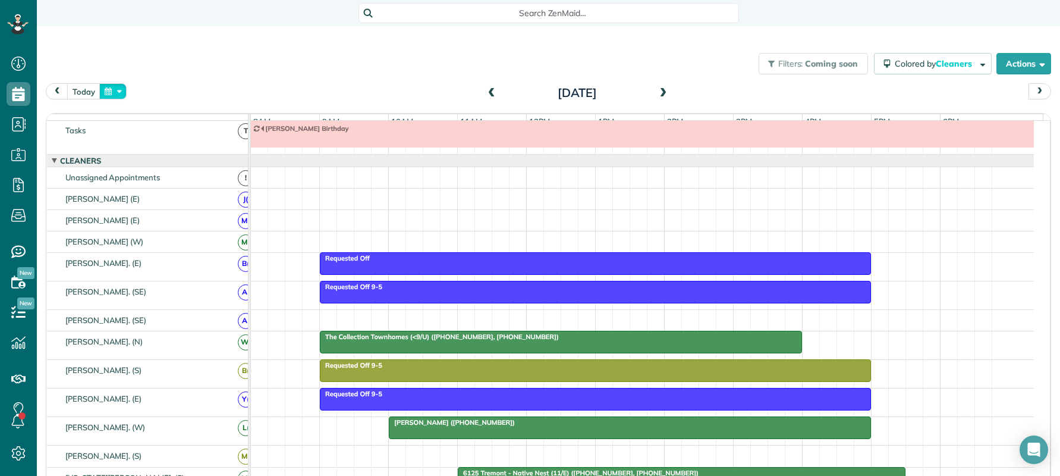
click at [115, 88] on button "button" at bounding box center [112, 91] width 27 height 16
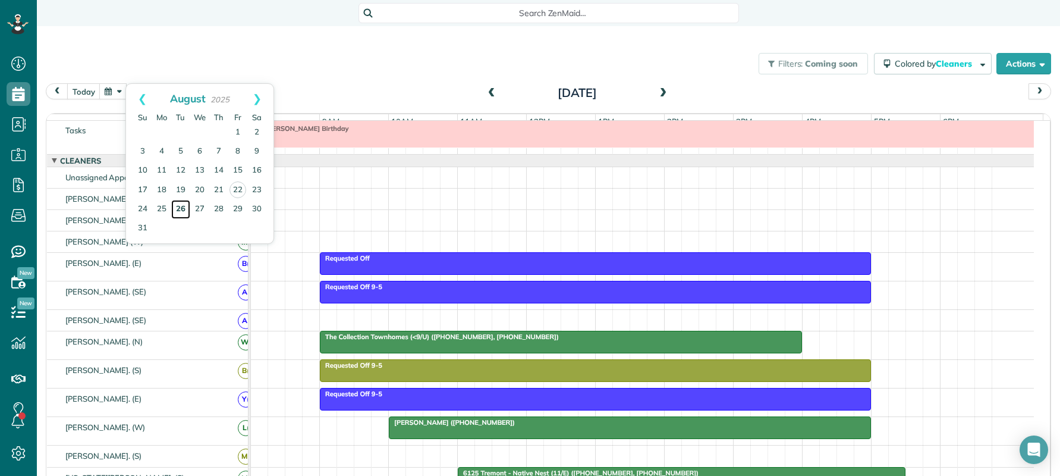
click at [178, 205] on link "26" at bounding box center [180, 209] width 19 height 19
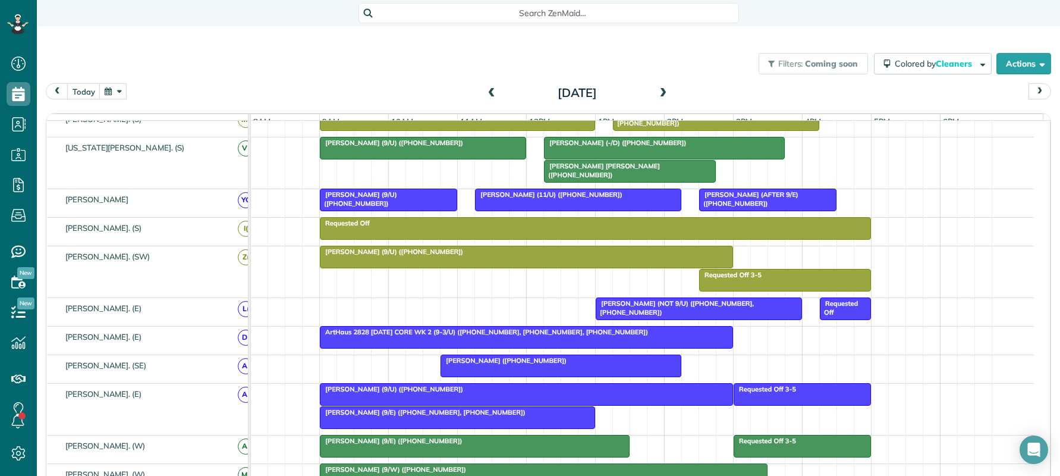
scroll to position [0, 0]
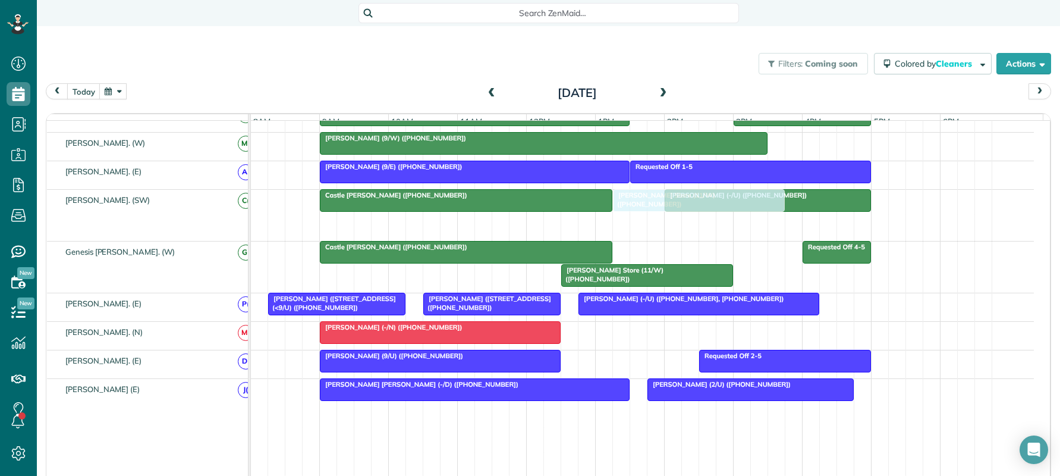
drag, startPoint x: 614, startPoint y: 228, endPoint x: 664, endPoint y: 243, distance: 52.1
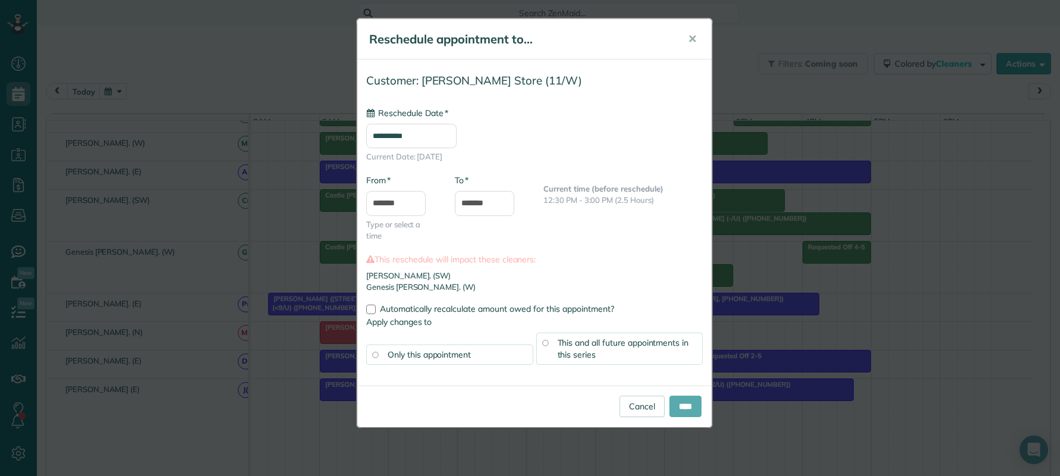
type input "**********"
click at [695, 41] on span "✕" at bounding box center [692, 39] width 9 height 14
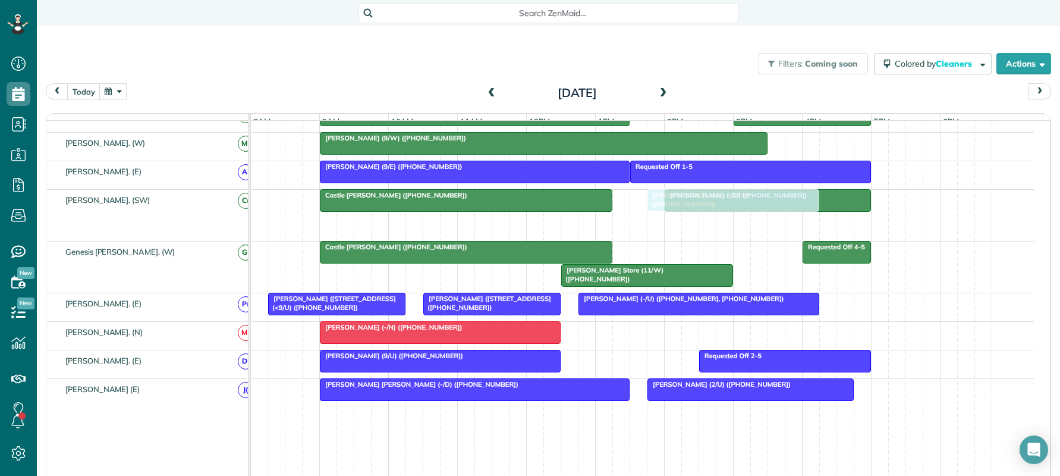
drag, startPoint x: 591, startPoint y: 228, endPoint x: 669, endPoint y: 221, distance: 78.2
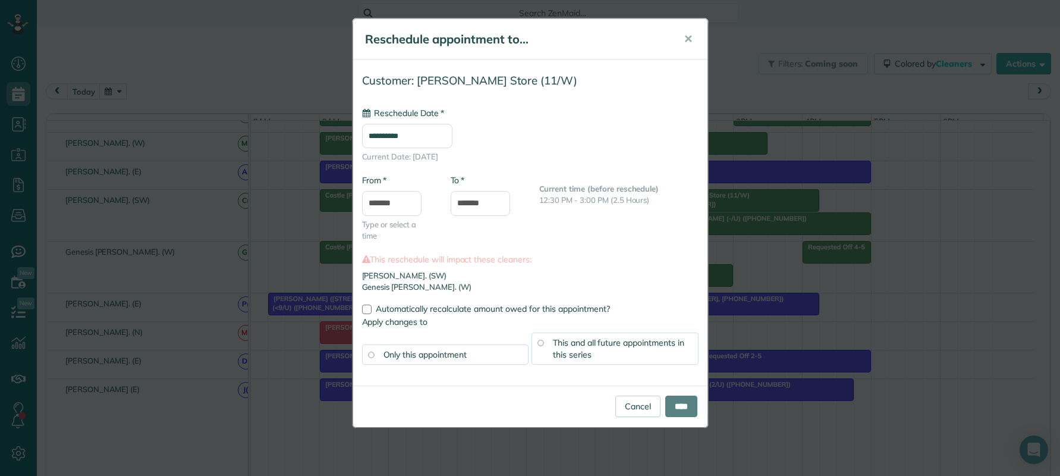
type input "**********"
drag, startPoint x: 625, startPoint y: 401, endPoint x: 635, endPoint y: 391, distance: 14.3
click at [626, 400] on link "Cancel" at bounding box center [638, 406] width 45 height 21
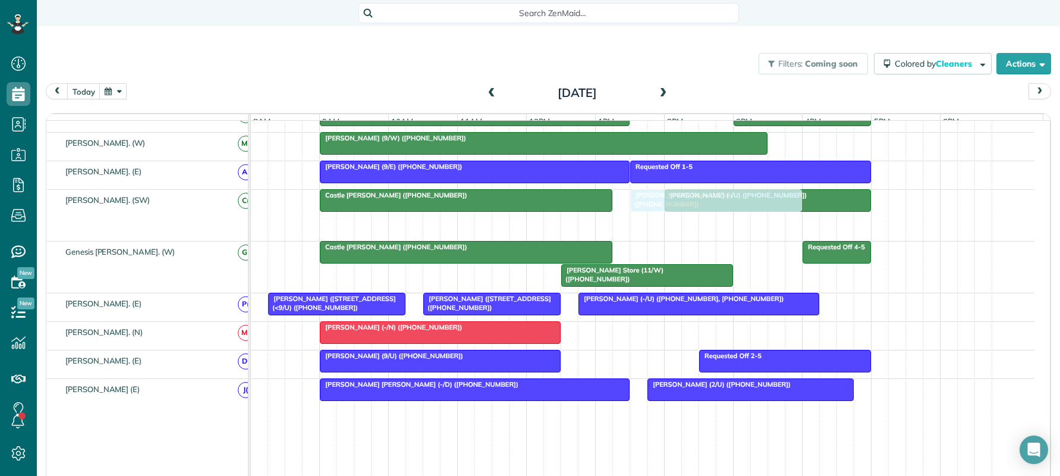
drag, startPoint x: 583, startPoint y: 227, endPoint x: 652, endPoint y: 221, distance: 69.8
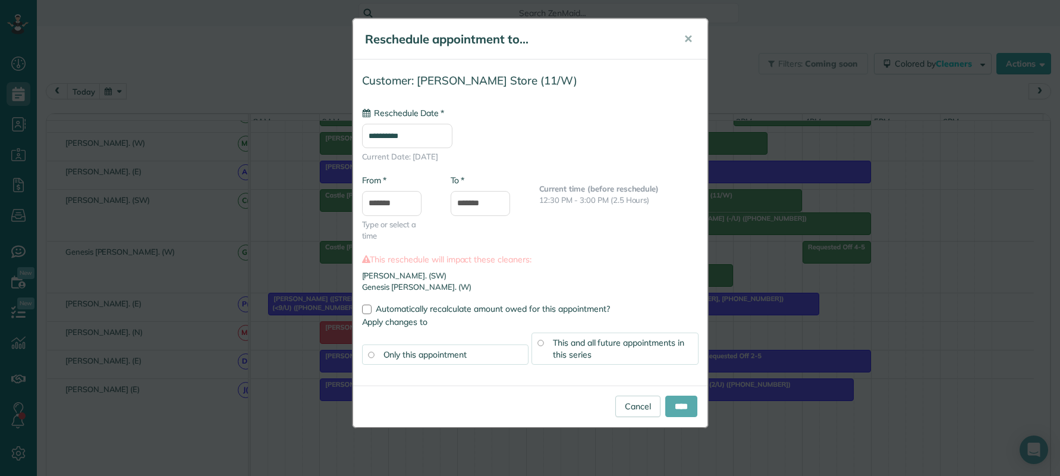
type input "**********"
click at [666, 404] on input "****" at bounding box center [682, 406] width 32 height 21
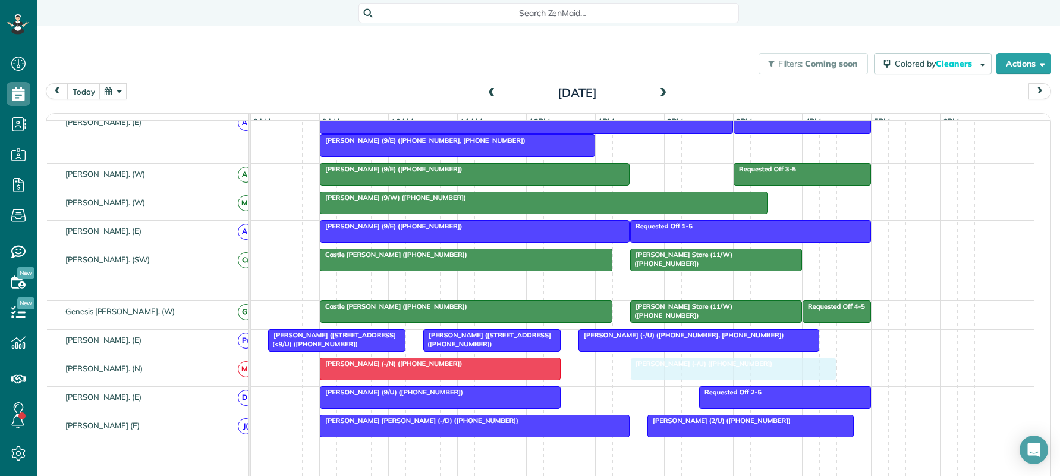
drag, startPoint x: 696, startPoint y: 288, endPoint x: 666, endPoint y: 379, distance: 95.9
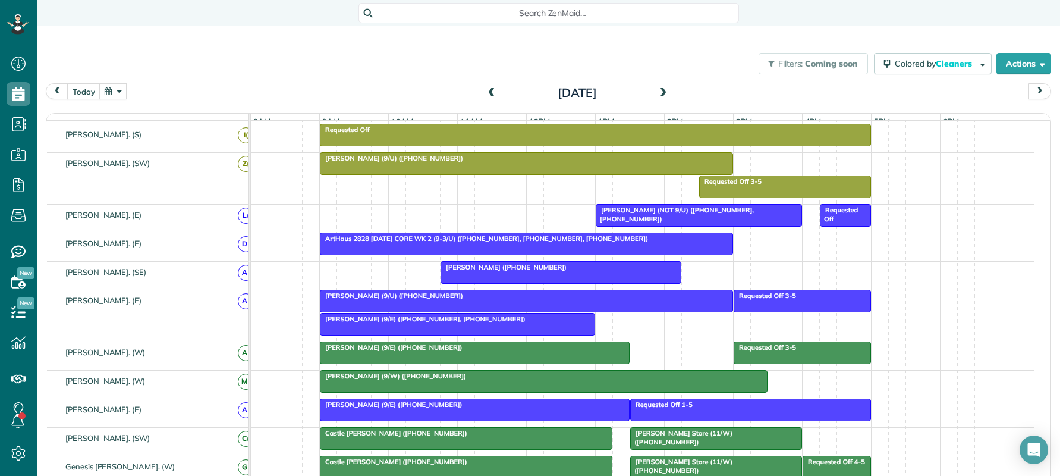
scroll to position [500, 0]
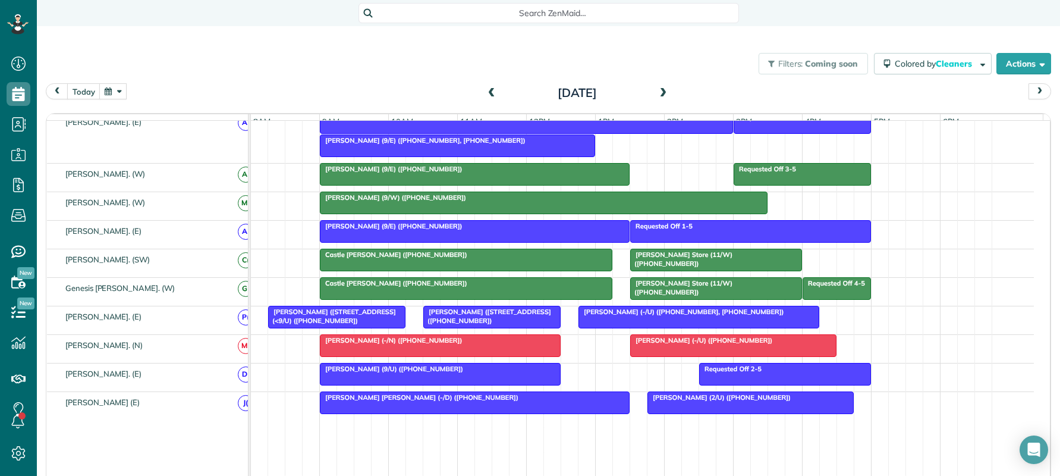
click at [396, 259] on span "Castle Chandler (+19403911017)" at bounding box center [393, 254] width 149 height 8
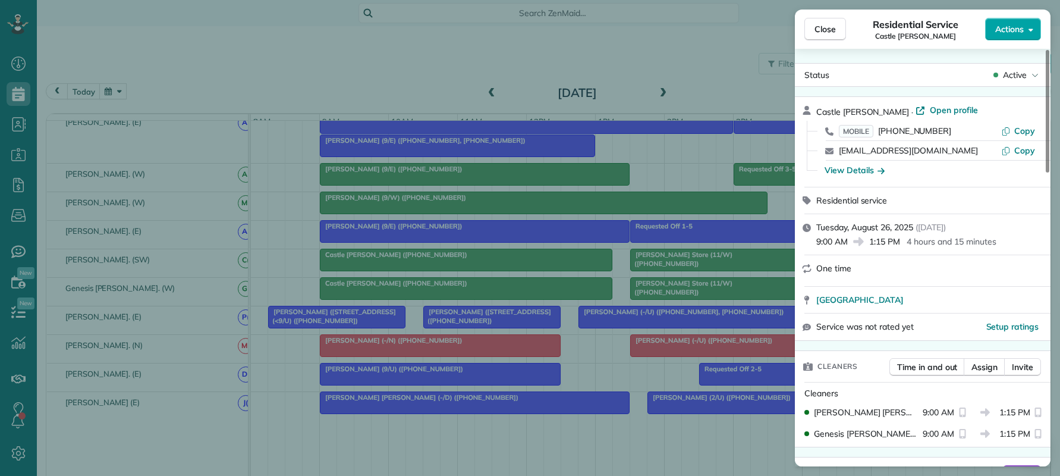
click at [1014, 32] on span "Actions" at bounding box center [1010, 29] width 29 height 12
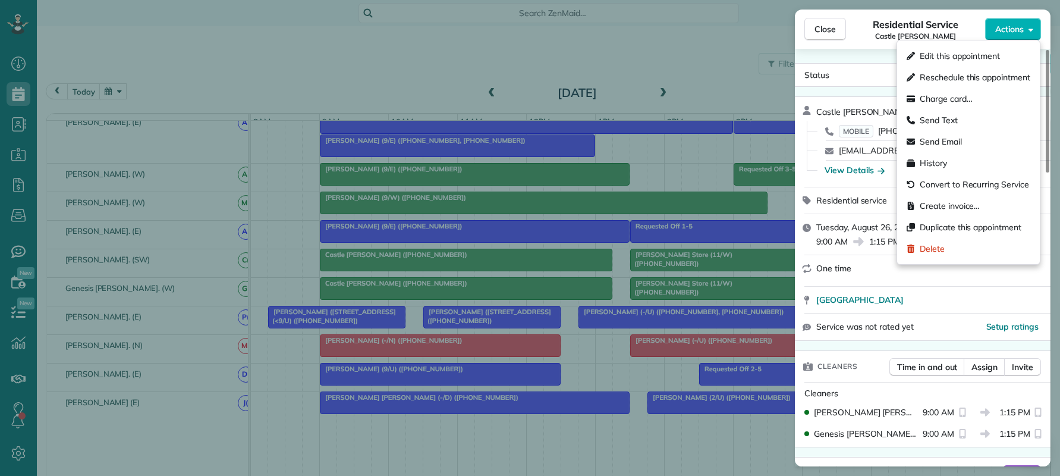
click at [843, 50] on div "Status Active Castle Chandler · Open profile MOBILE (940) 391-1017 Copy castlec…" at bounding box center [923, 258] width 256 height 418
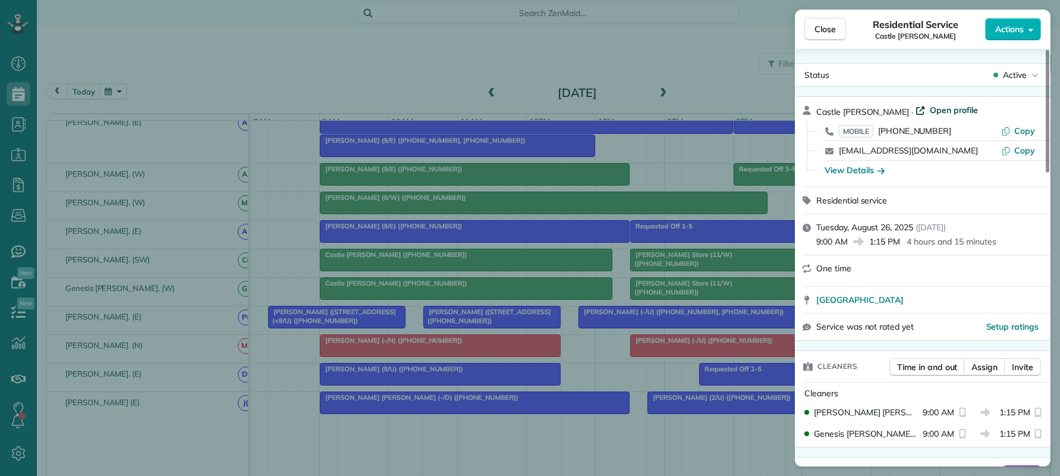
click at [930, 106] on span "Open profile" at bounding box center [954, 110] width 48 height 12
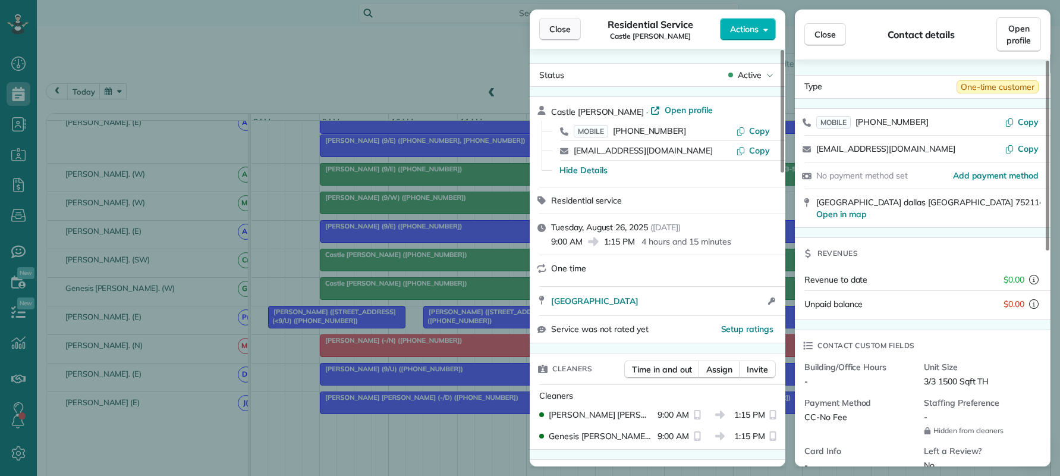
click at [558, 28] on span "Close" at bounding box center [560, 29] width 21 height 12
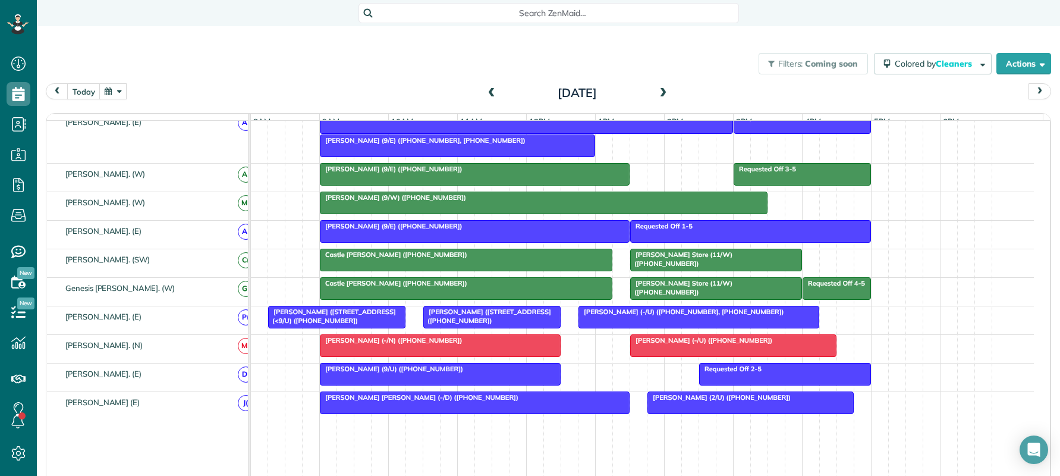
click at [557, 5] on div "Search ZenMaid…" at bounding box center [549, 13] width 381 height 20
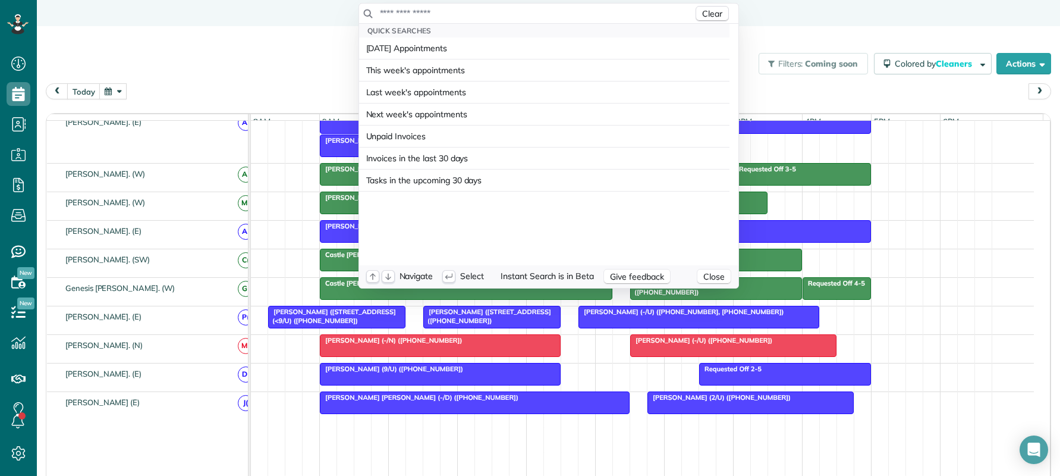
click at [540, 9] on input "text" at bounding box center [536, 13] width 314 height 12
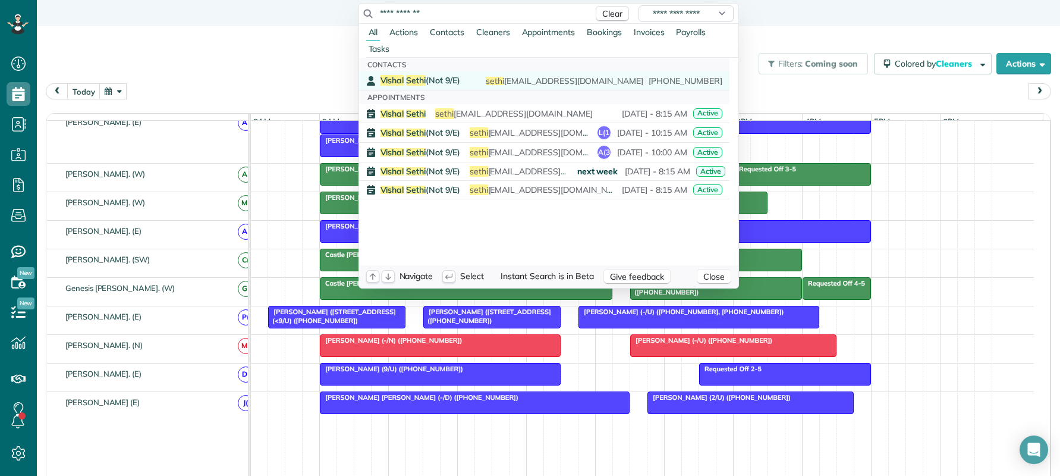
type input "**********"
click at [431, 78] on span "Vishal Sethi (Not 9/E)" at bounding box center [421, 80] width 80 height 11
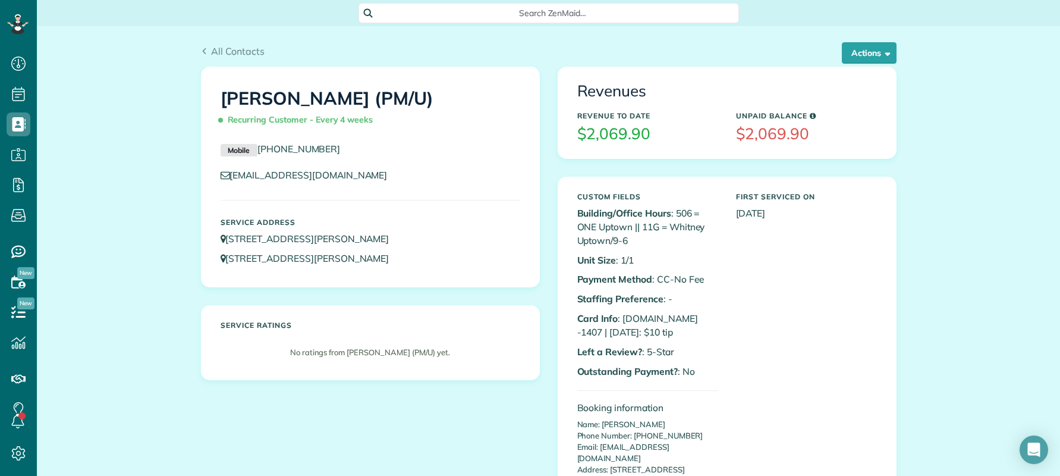
scroll to position [5, 5]
click at [556, 9] on span "Search ZenMaid…" at bounding box center [553, 13] width 362 height 12
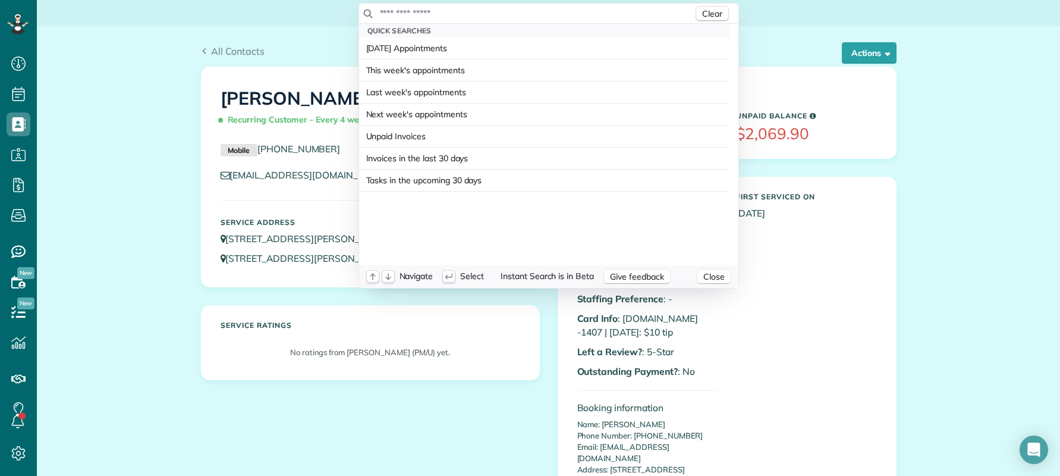
click at [441, 14] on input "text" at bounding box center [536, 13] width 314 height 12
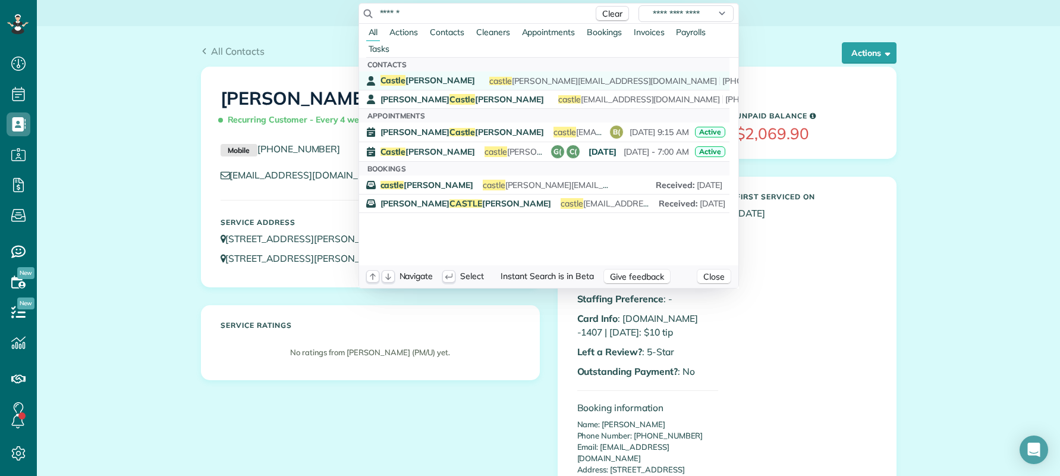
type input "******"
click at [433, 76] on span "Castle [PERSON_NAME]" at bounding box center [428, 80] width 95 height 11
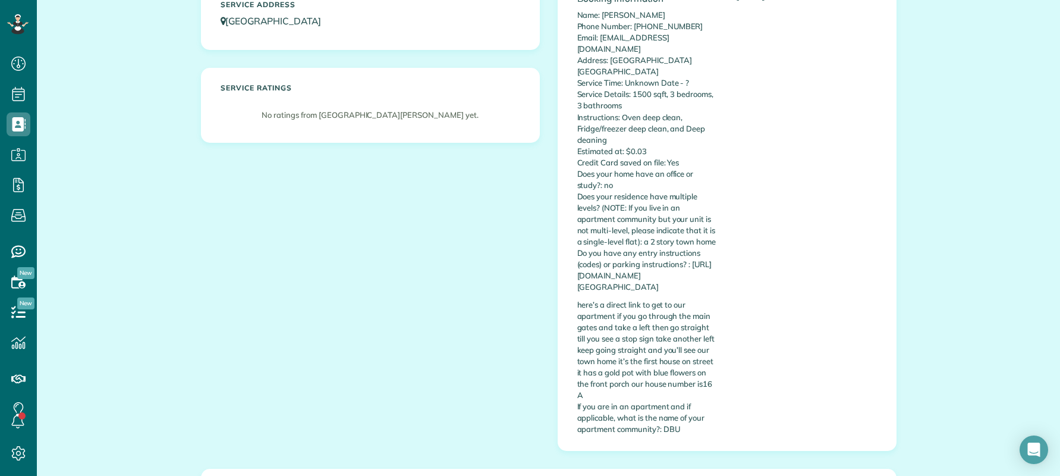
scroll to position [238, 0]
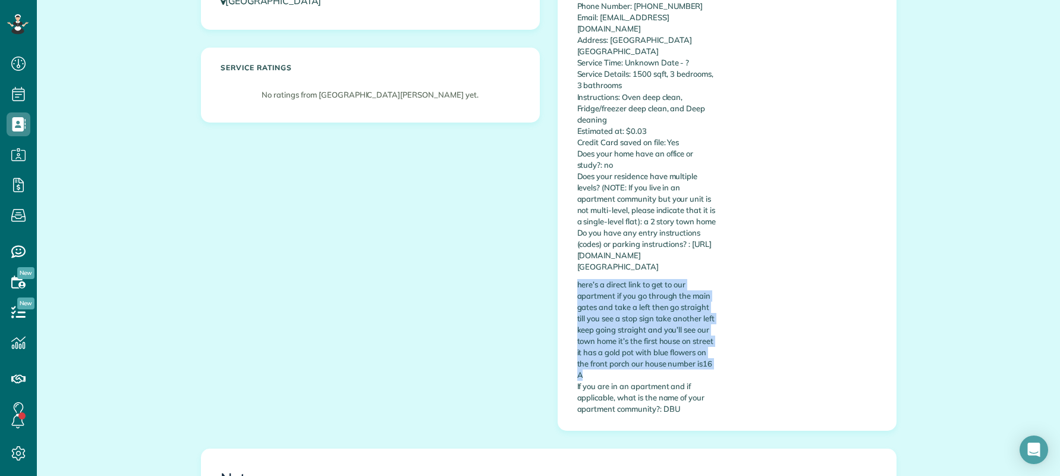
drag, startPoint x: 573, startPoint y: 272, endPoint x: 693, endPoint y: 360, distance: 149.3
click at [694, 361] on p "here’s a direct link to get to our apartment if you go through the main gates a…" at bounding box center [648, 347] width 141 height 136
copy p "here’s a direct link to get to our apartment if you go through the main gates a…"
click at [631, 279] on p "here’s a direct link to get to our apartment if you go through the main gates a…" at bounding box center [648, 347] width 141 height 136
drag, startPoint x: 572, startPoint y: 243, endPoint x: 644, endPoint y: 313, distance: 101.0
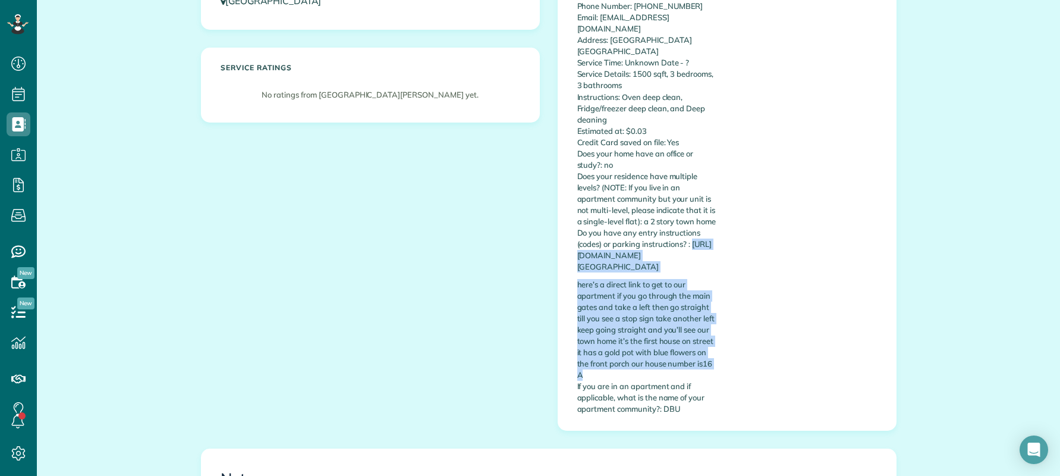
click at [673, 357] on div "Booking information Name: [PERSON_NAME] Phone Number: [PHONE_NUMBER] Email: [EM…" at bounding box center [648, 185] width 159 height 472
drag, startPoint x: 589, startPoint y: 362, endPoint x: 572, endPoint y: 246, distance: 117.3
click at [572, 246] on div "Booking information Name: [PERSON_NAME] Phone Number: [PHONE_NUMBER] Email: [EM…" at bounding box center [648, 185] width 159 height 472
copy div "[URL][DOMAIN_NAME][GEOGRAPHIC_DATA] here’s a direct link to get to our apartmen…"
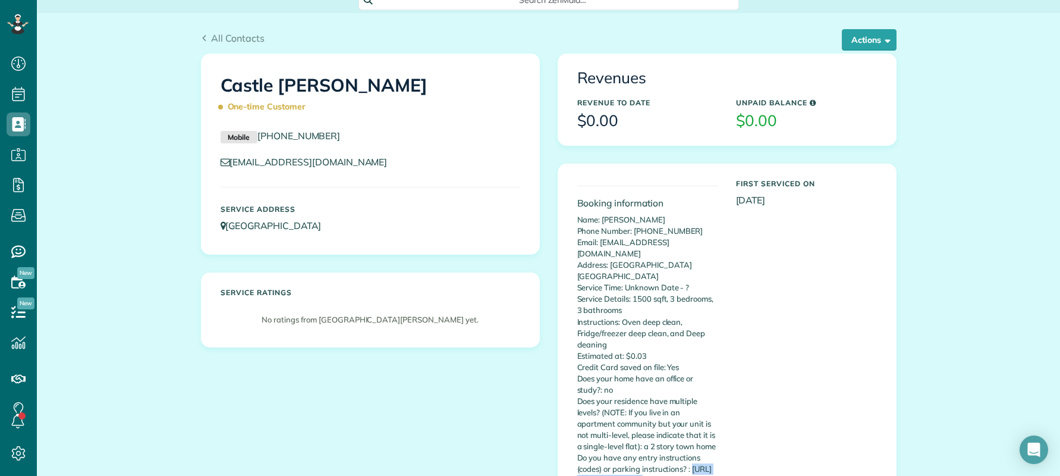
scroll to position [0, 0]
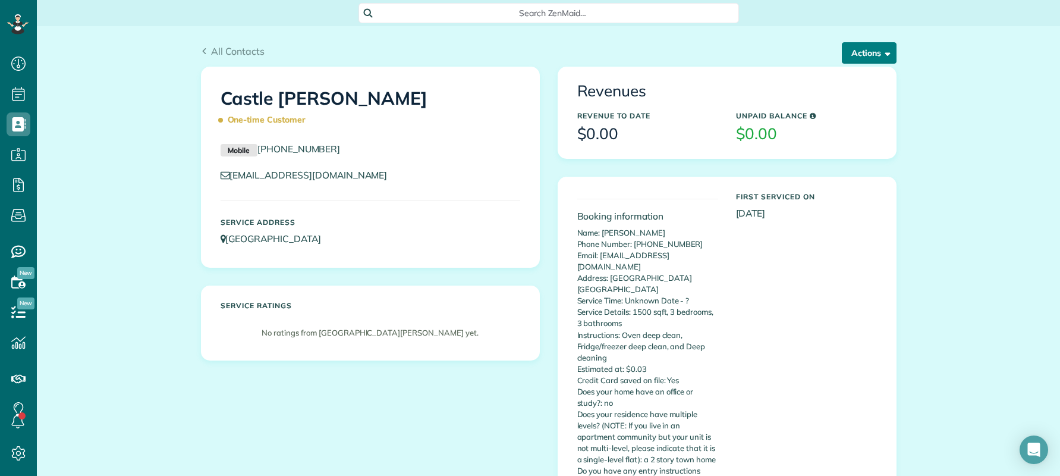
click at [854, 57] on button "Actions" at bounding box center [869, 52] width 55 height 21
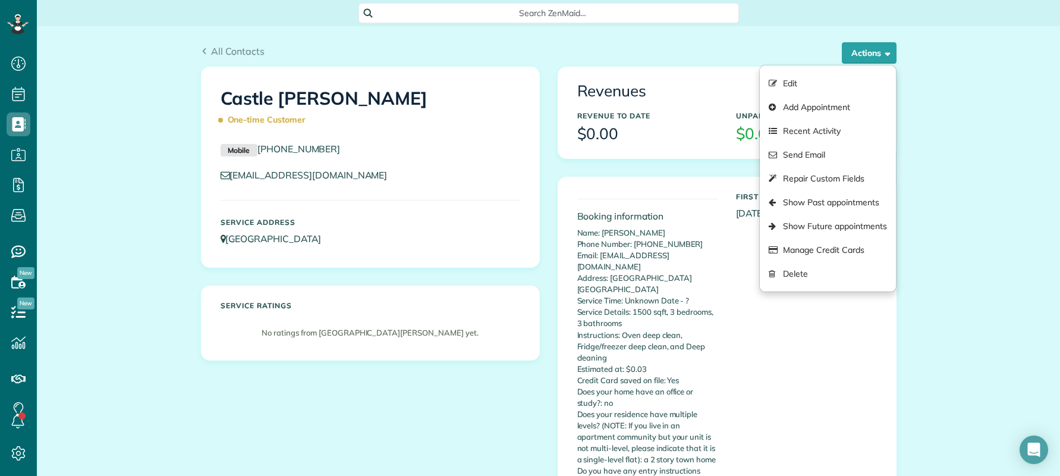
click at [453, 384] on div "Castle [PERSON_NAME] One-time Customer Mobile [PHONE_NUMBER] [EMAIL_ADDRESS][DO…" at bounding box center [549, 377] width 714 height 620
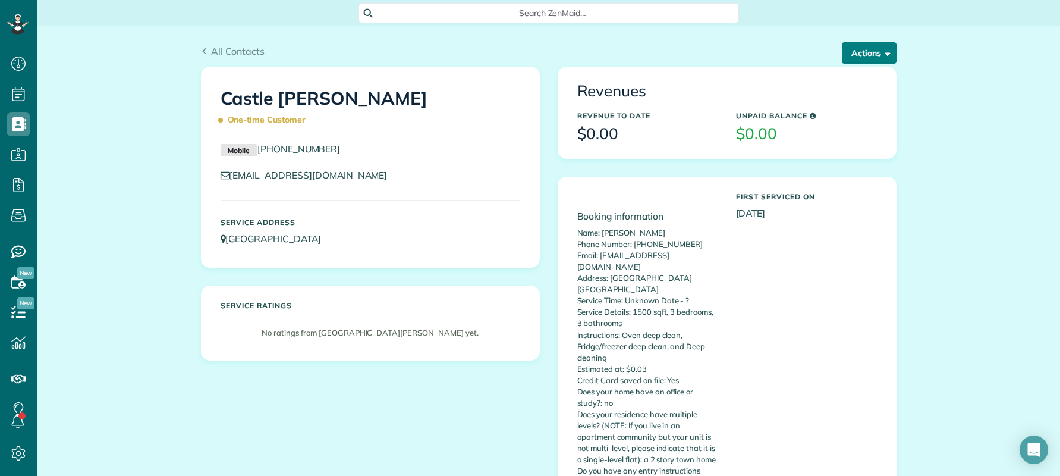
click at [852, 60] on button "Actions" at bounding box center [869, 52] width 55 height 21
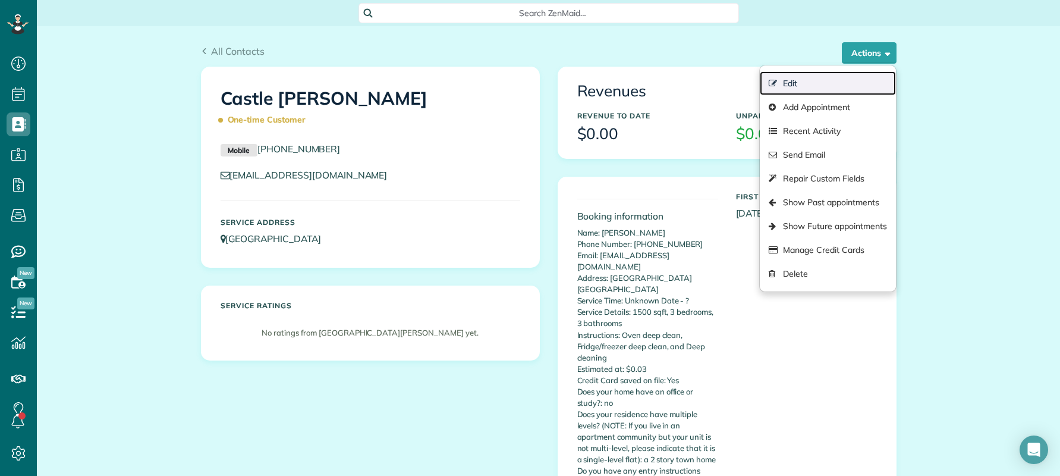
click at [808, 80] on link "Edit" at bounding box center [828, 83] width 136 height 24
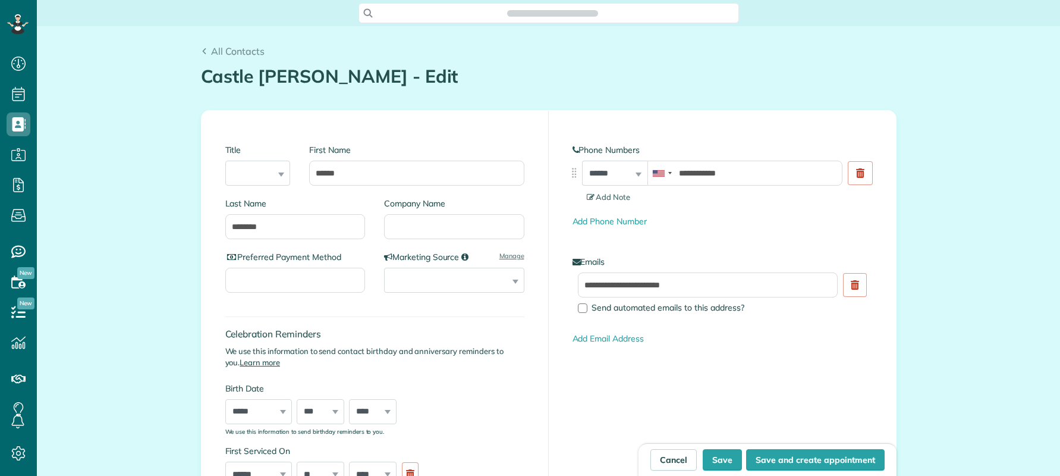
scroll to position [5, 5]
type input "**********"
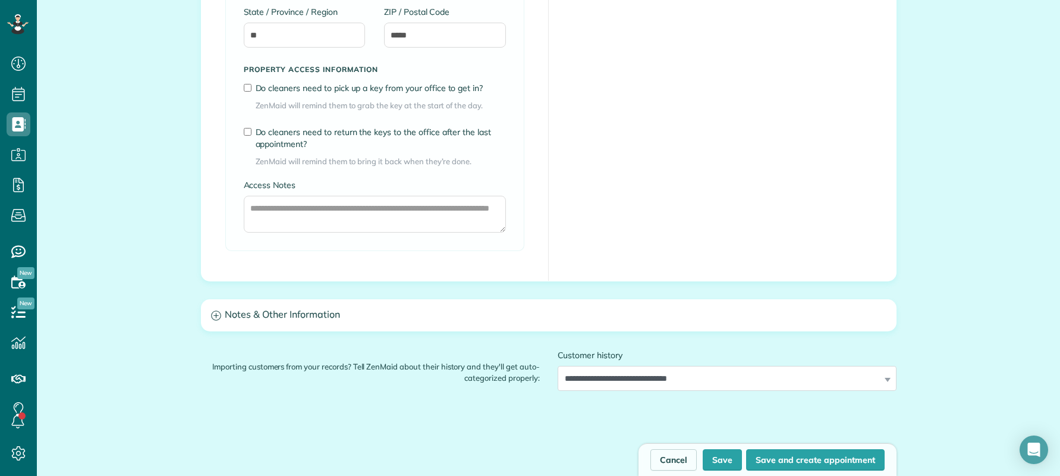
scroll to position [833, 0]
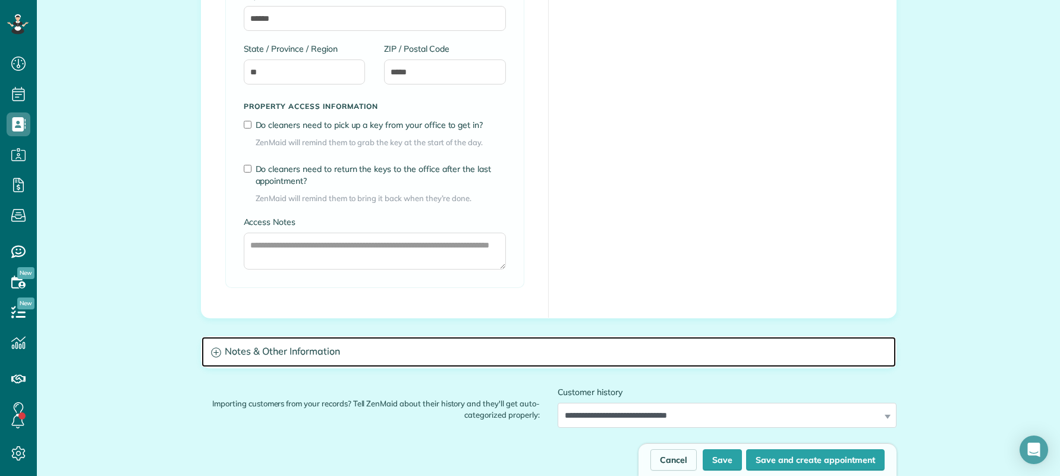
click at [294, 351] on h3 "Notes & Other Information" at bounding box center [549, 352] width 695 height 30
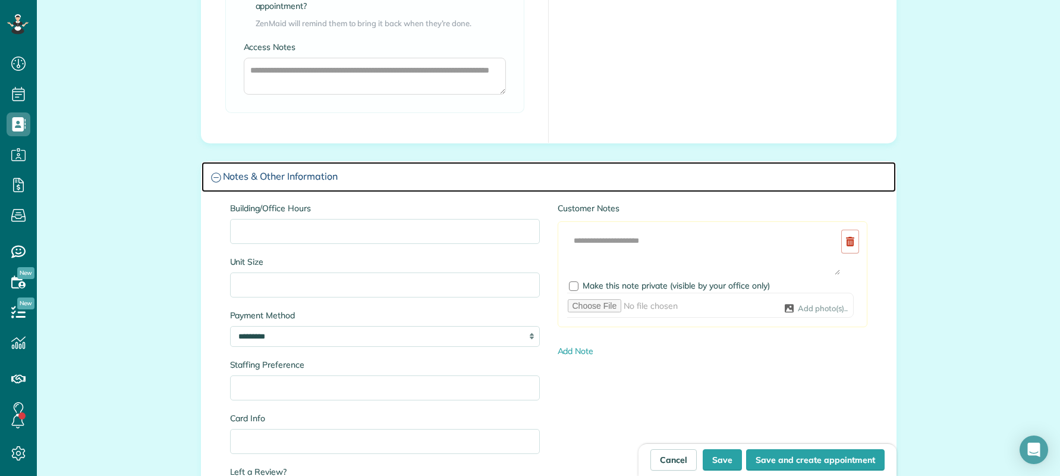
scroll to position [1011, 0]
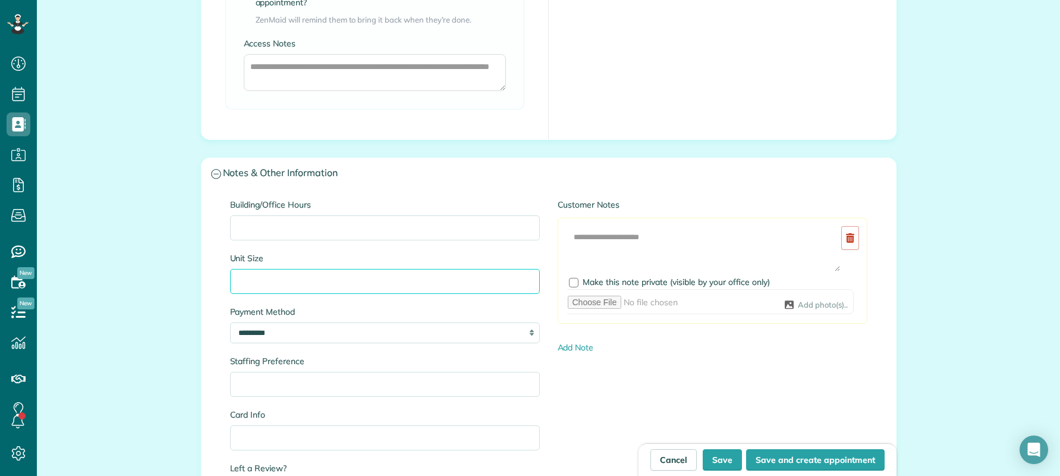
click at [296, 287] on input "Unit Size" at bounding box center [385, 281] width 310 height 25
type input "*"
drag, startPoint x: 293, startPoint y: 281, endPoint x: 385, endPoint y: 291, distance: 93.3
click at [385, 291] on input "**********" at bounding box center [385, 281] width 310 height 25
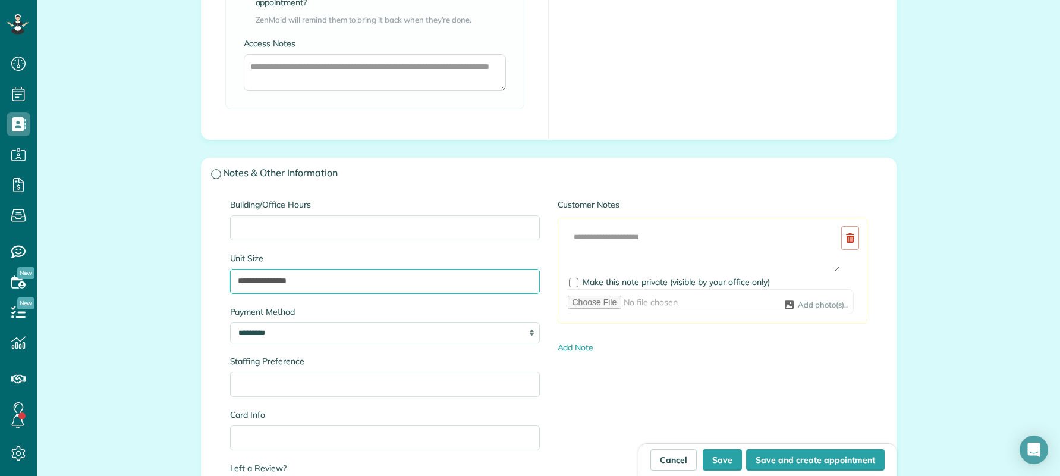
type input "**********"
drag, startPoint x: 116, startPoint y: 300, endPoint x: 128, endPoint y: 305, distance: 13.2
click at [572, 281] on div at bounding box center [574, 283] width 10 height 10
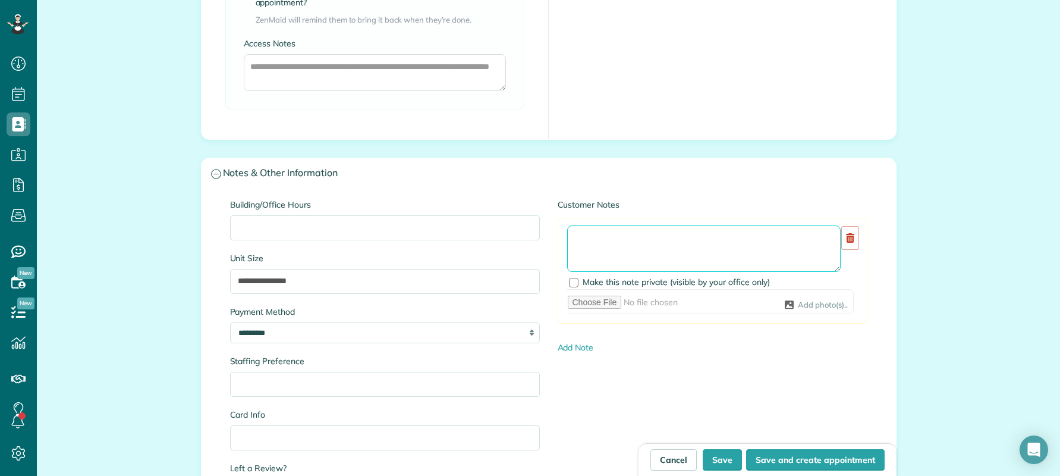
click at [595, 244] on textarea at bounding box center [704, 248] width 274 height 46
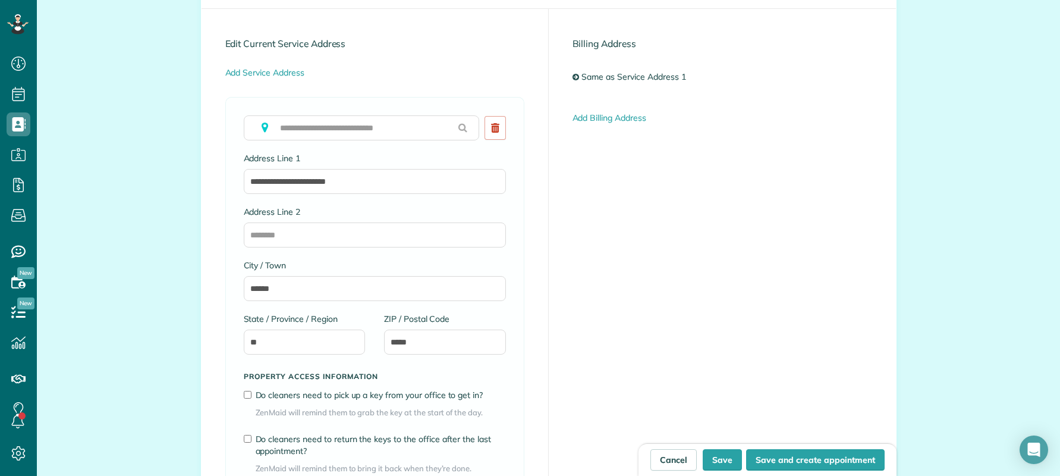
scroll to position [535, 0]
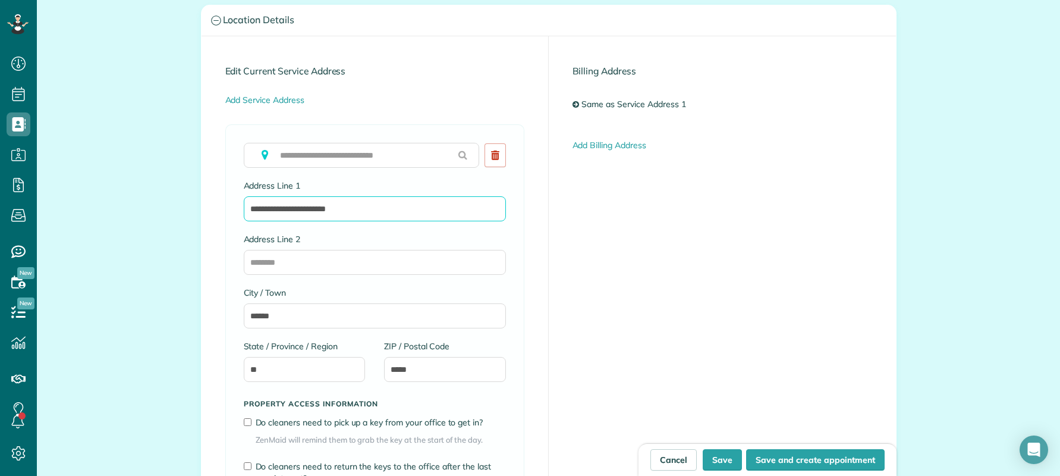
drag, startPoint x: 366, startPoint y: 211, endPoint x: 194, endPoint y: 203, distance: 171.5
click at [194, 203] on div "**********" at bounding box center [549, 320] width 714 height 1490
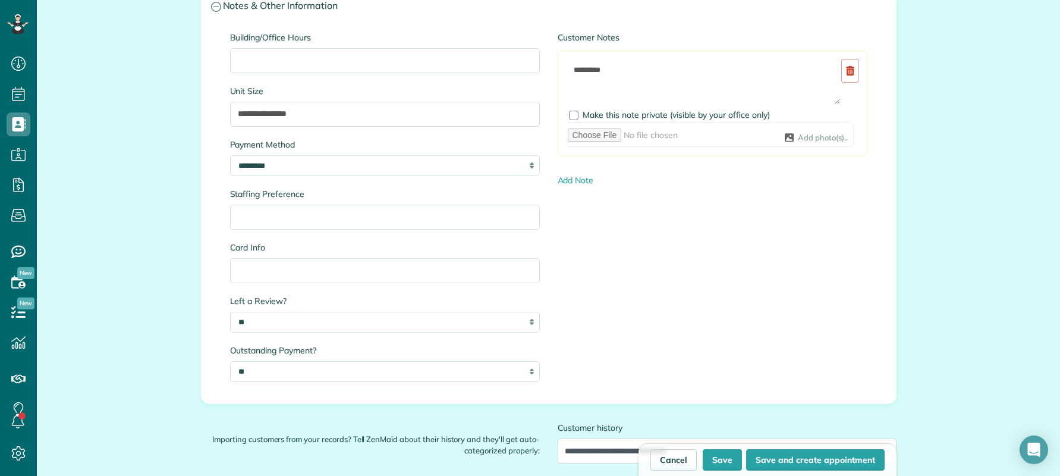
scroll to position [1190, 0]
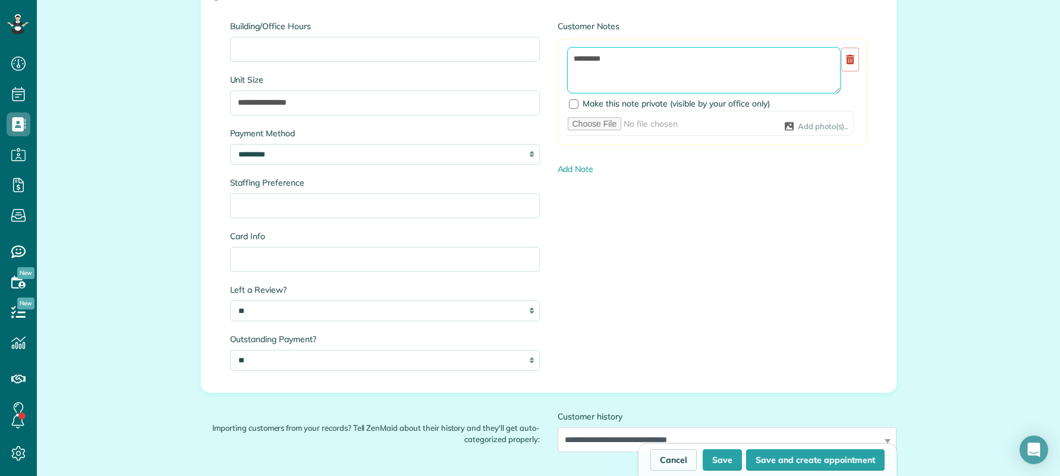
click at [641, 70] on textarea "********" at bounding box center [704, 70] width 274 height 46
paste textarea "**********"
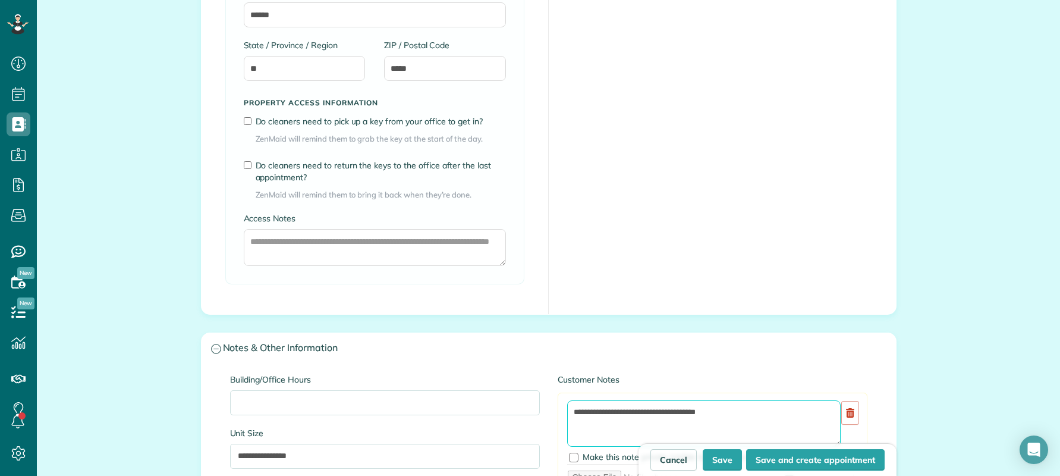
scroll to position [773, 0]
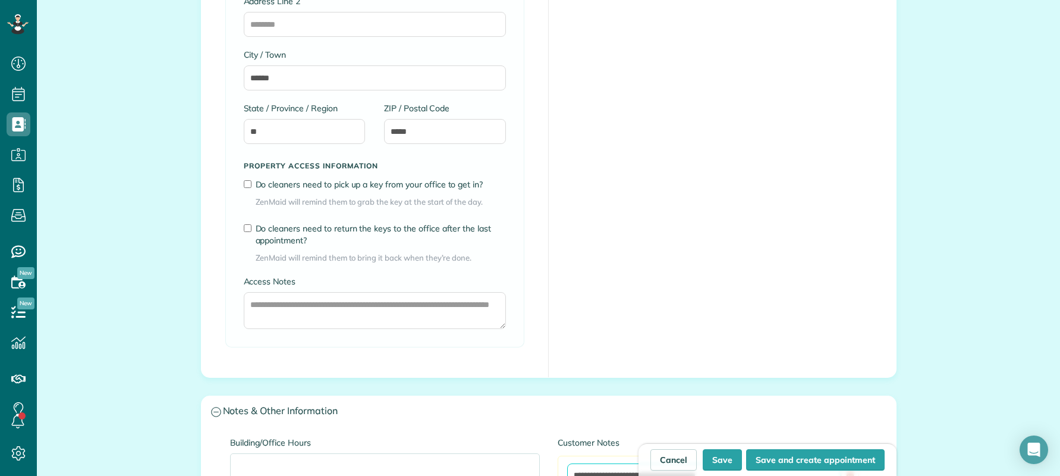
type textarea "**********"
click at [266, 305] on textarea "Access Notes" at bounding box center [375, 310] width 262 height 37
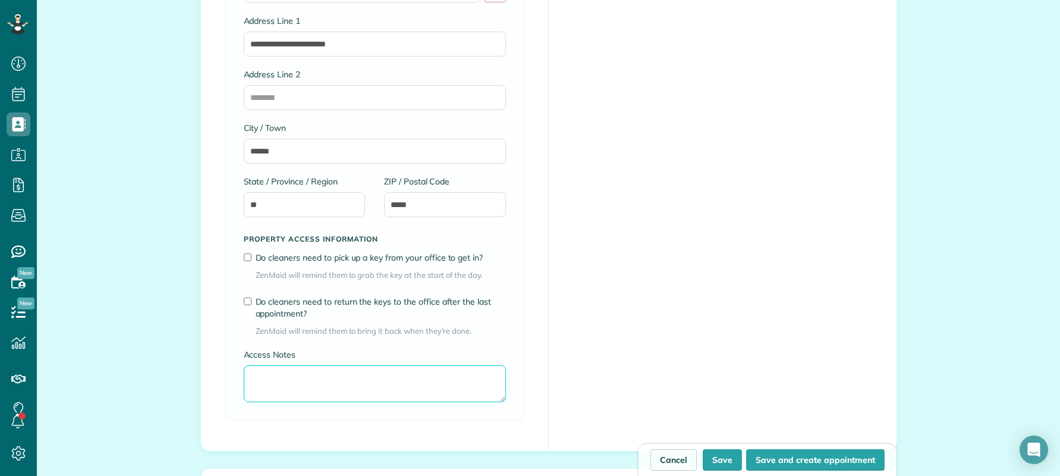
scroll to position [714, 0]
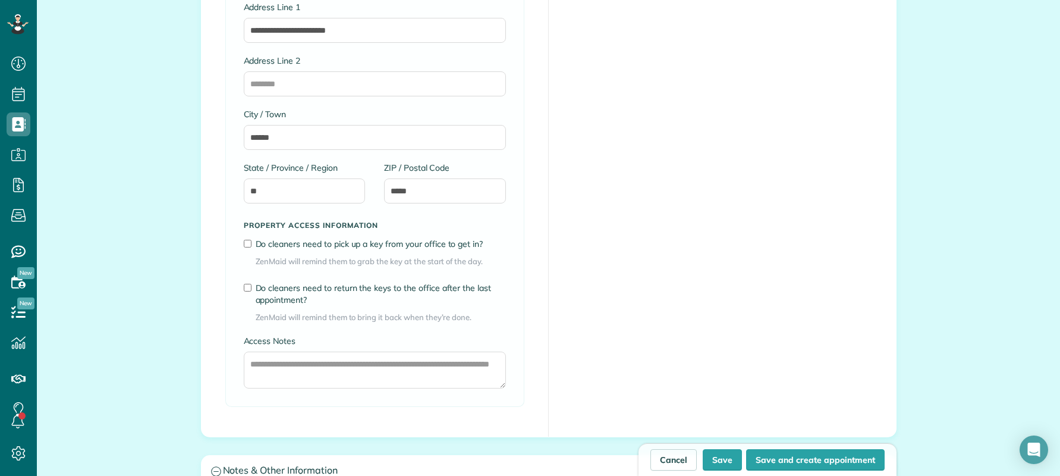
click at [550, 268] on div "**********" at bounding box center [549, 147] width 695 height 579
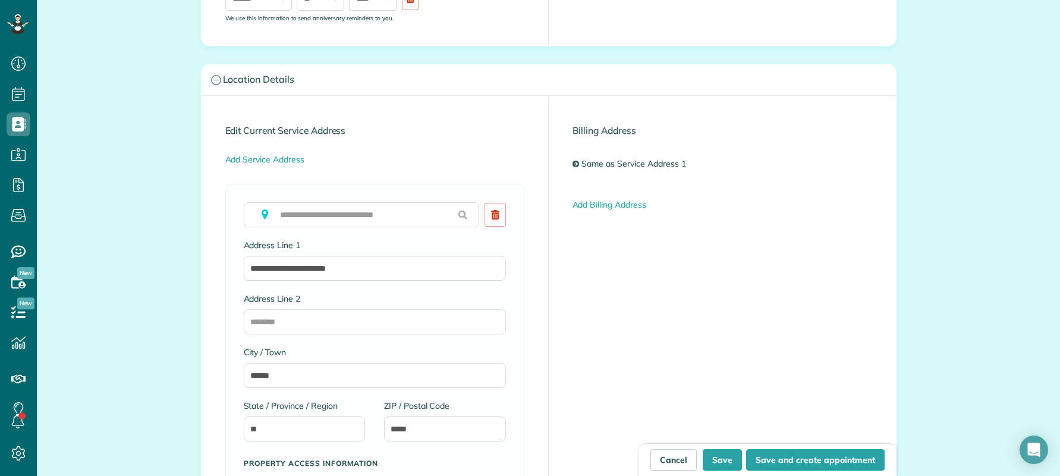
scroll to position [773, 0]
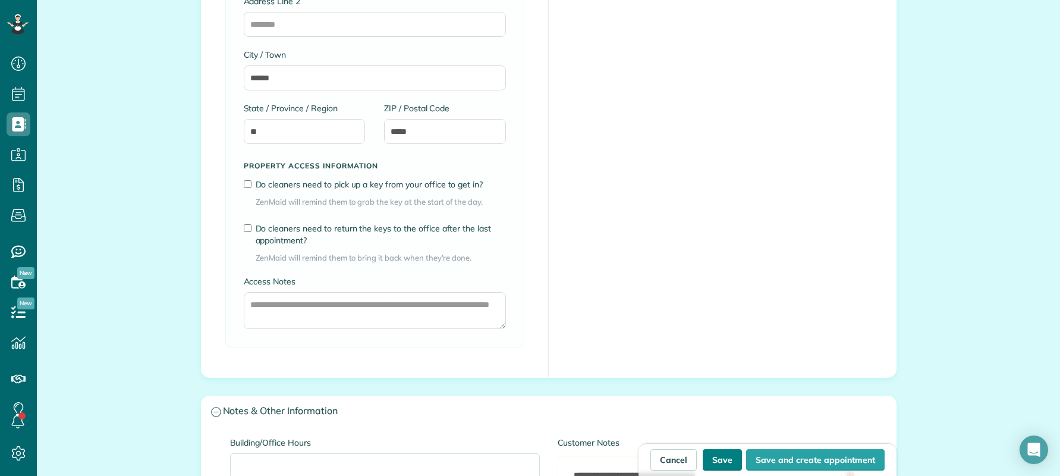
click at [720, 462] on button "Save" at bounding box center [722, 459] width 39 height 21
type input "**********"
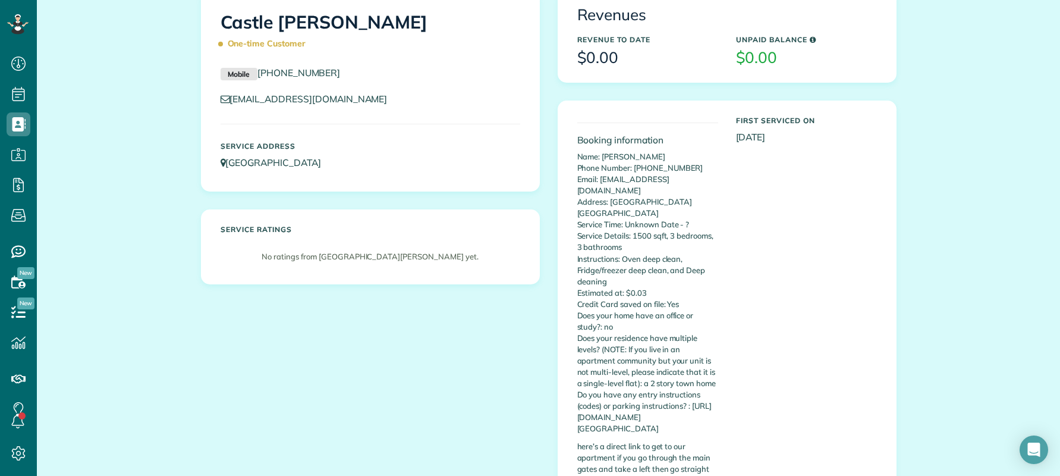
scroll to position [297, 0]
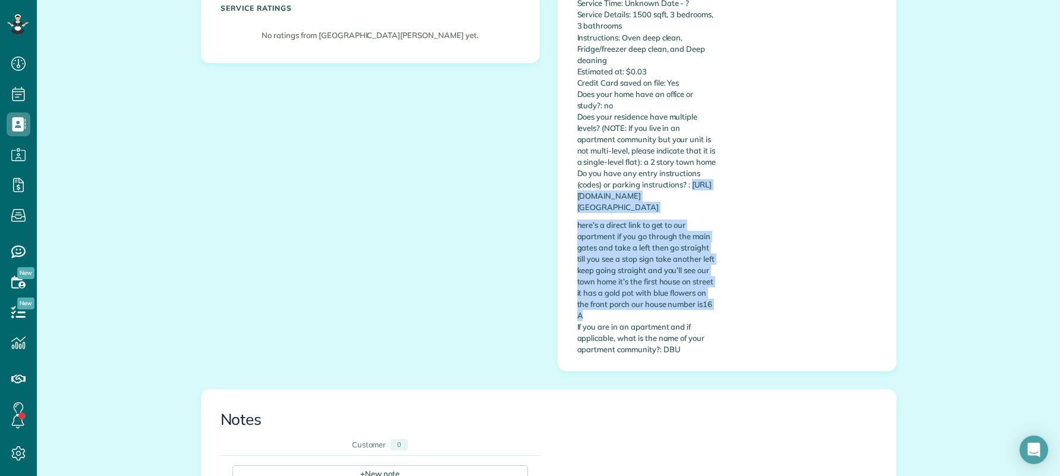
copy div "[URL][DOMAIN_NAME][GEOGRAPHIC_DATA] here’s a direct link to get to our apartmen…"
drag, startPoint x: 573, startPoint y: 186, endPoint x: 736, endPoint y: 304, distance: 201.9
click at [736, 304] on div "Booking information Name: [PERSON_NAME] Phone Number: [PHONE_NUMBER] Email: [EM…" at bounding box center [728, 125] width 318 height 472
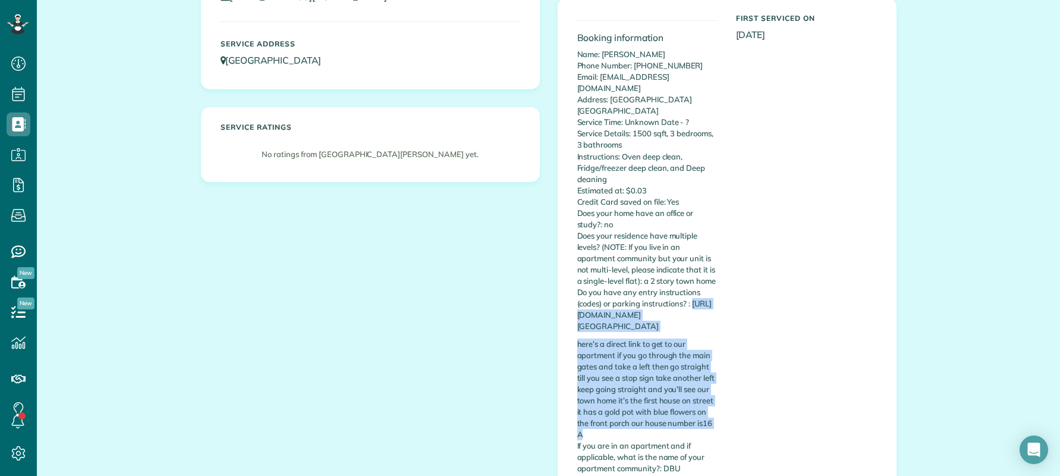
click at [488, 305] on div "Castle [PERSON_NAME] One-time Customer Mobile [PHONE_NUMBER] [EMAIL_ADDRESS][DO…" at bounding box center [549, 198] width 714 height 620
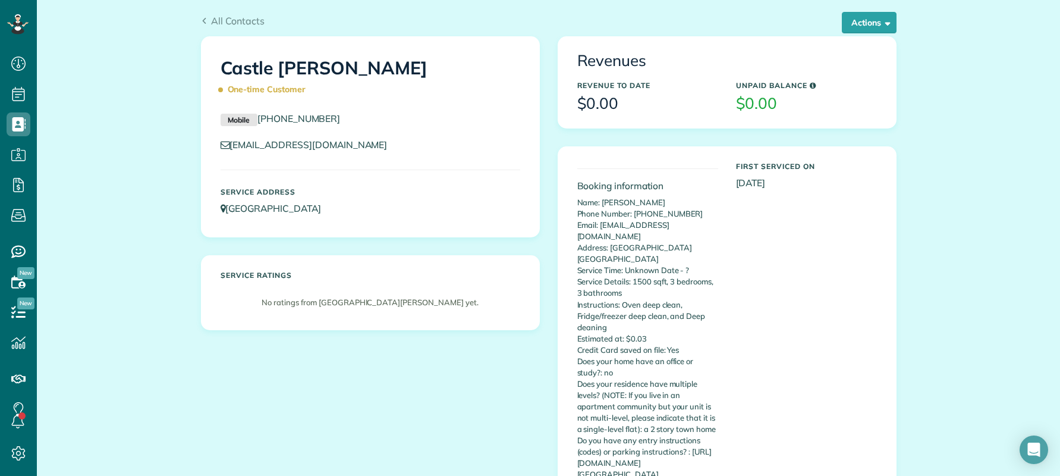
scroll to position [0, 0]
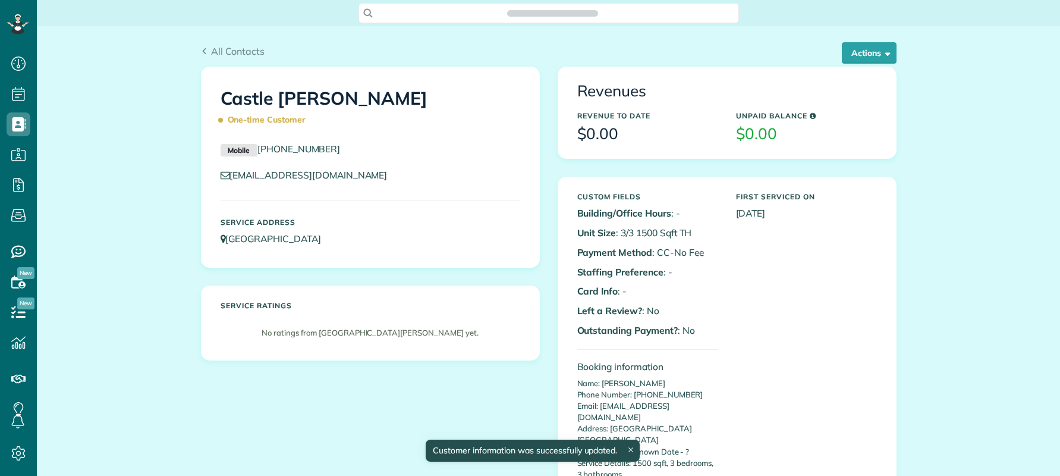
scroll to position [5, 5]
click at [860, 43] on button "Actions" at bounding box center [869, 52] width 55 height 21
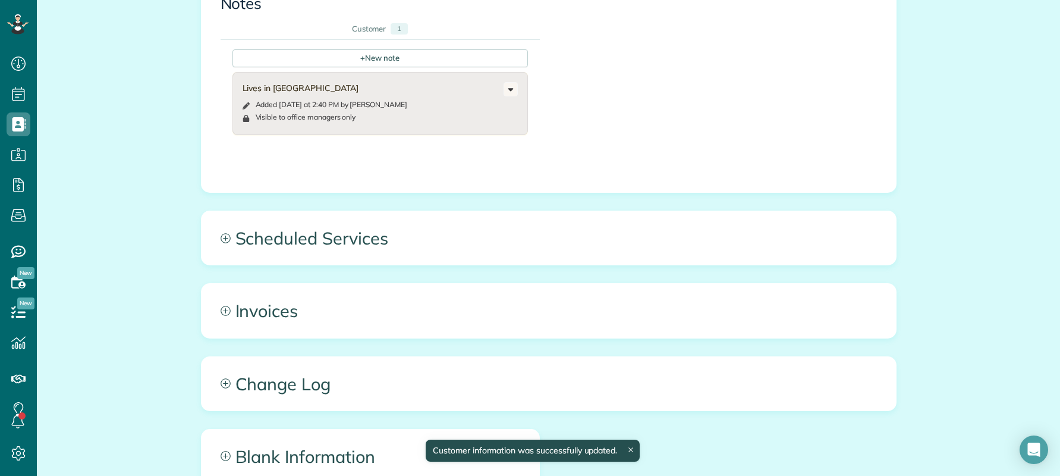
scroll to position [892, 0]
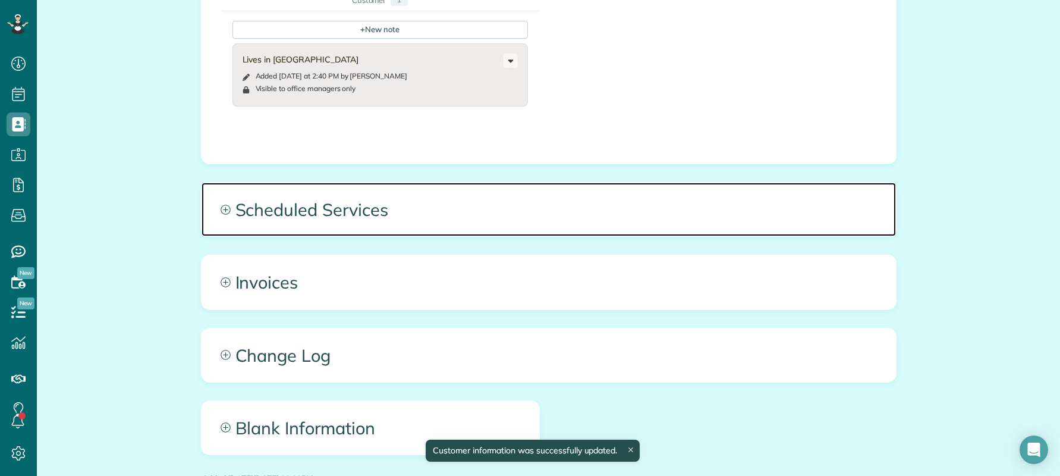
click at [503, 203] on span "Scheduled Services" at bounding box center [549, 210] width 695 height 54
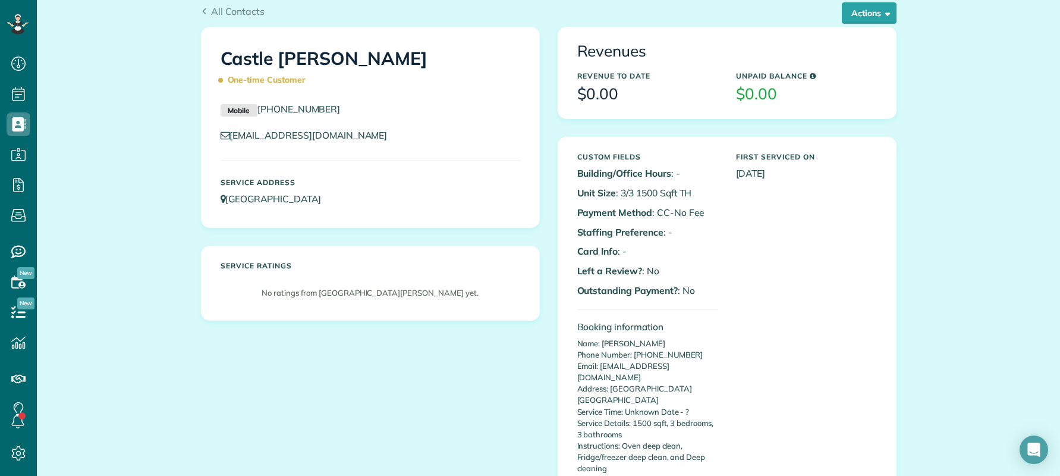
scroll to position [0, 0]
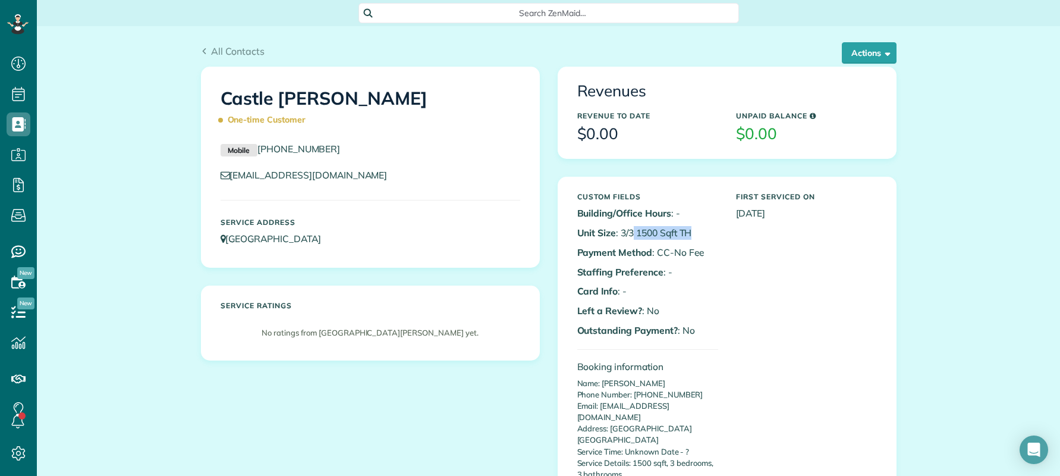
drag, startPoint x: 629, startPoint y: 231, endPoint x: 715, endPoint y: 231, distance: 86.2
click at [622, 213] on b "Building/Office Hours" at bounding box center [625, 213] width 94 height 12
drag, startPoint x: 574, startPoint y: 216, endPoint x: 713, endPoint y: 218, distance: 138.6
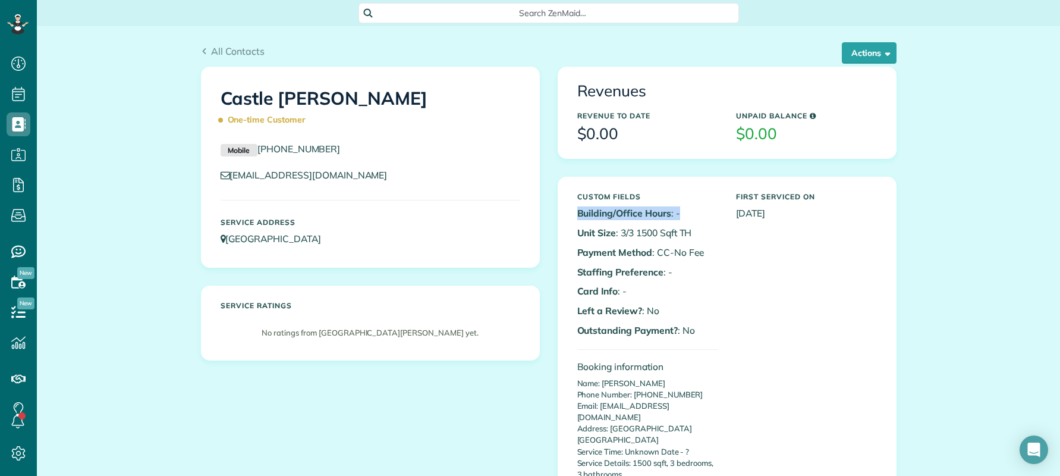
click at [610, 211] on b "Building/Office Hours" at bounding box center [625, 213] width 94 height 12
click at [585, 216] on b "Building/Office Hours" at bounding box center [625, 213] width 94 height 12
drag, startPoint x: 589, startPoint y: 214, endPoint x: 694, endPoint y: 218, distance: 104.8
click at [696, 212] on p "Building/Office Hours : -" at bounding box center [648, 213] width 141 height 14
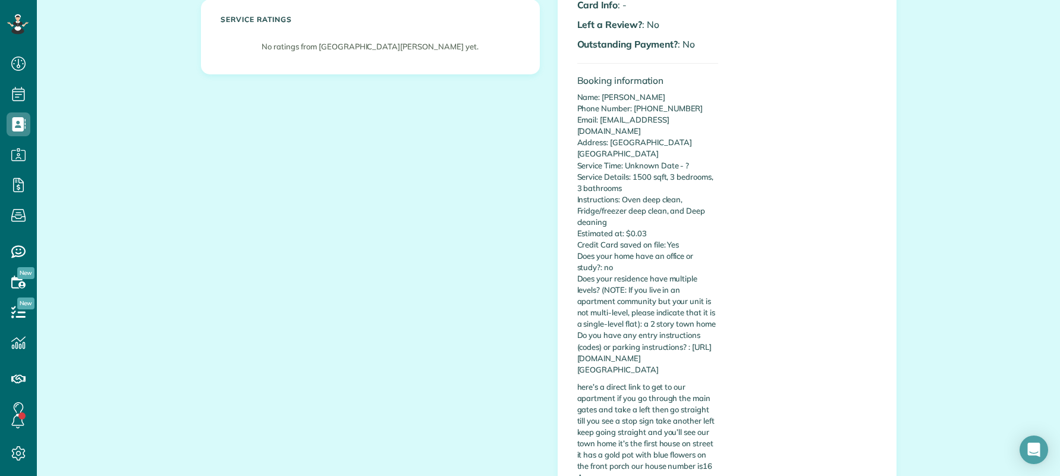
scroll to position [297, 0]
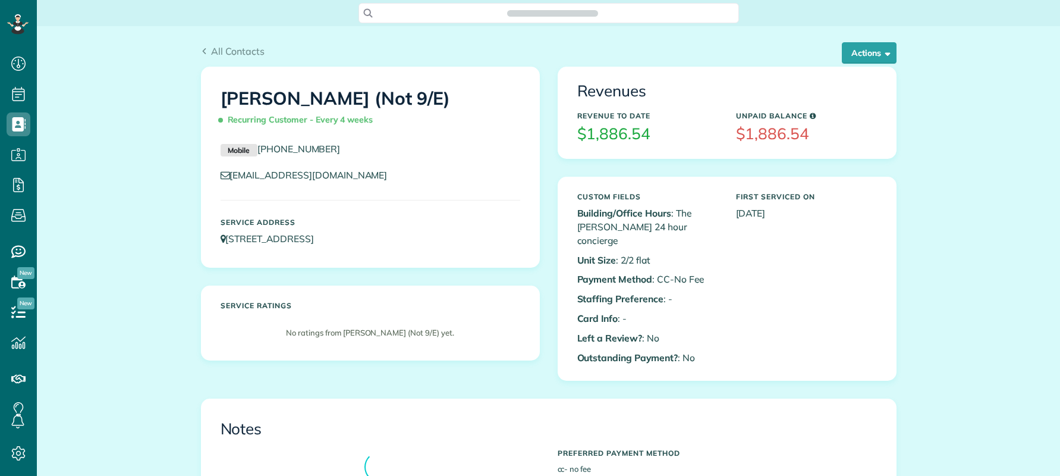
scroll to position [5, 5]
click at [460, 198] on div "[PERSON_NAME] (Not 9/E) Recurring Customer - Every 4 weeks Mobile [PHONE_NUMBER…" at bounding box center [371, 167] width 338 height 200
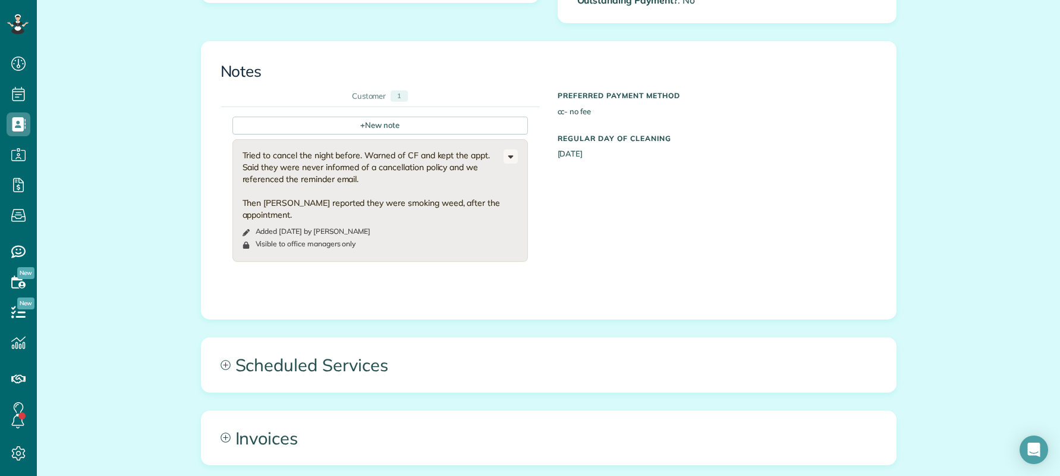
scroll to position [603, 0]
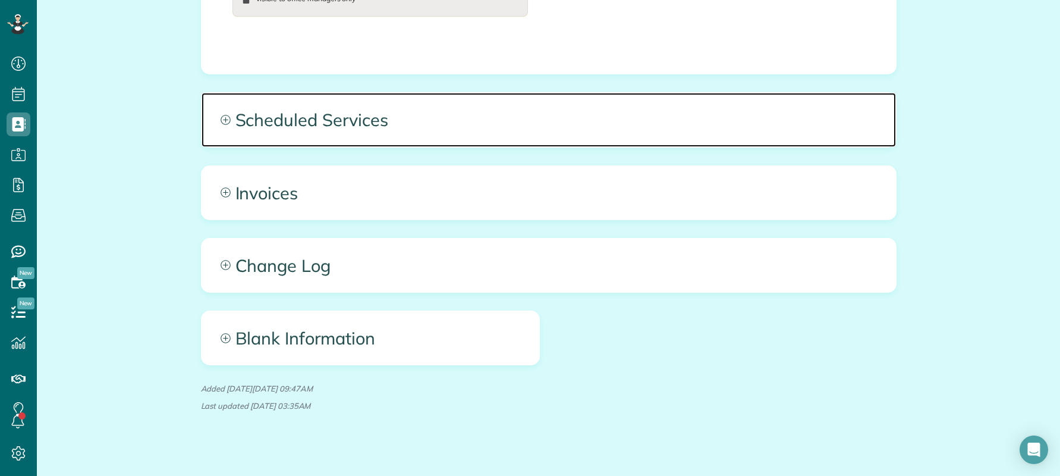
click at [511, 106] on span "Scheduled Services" at bounding box center [549, 120] width 695 height 54
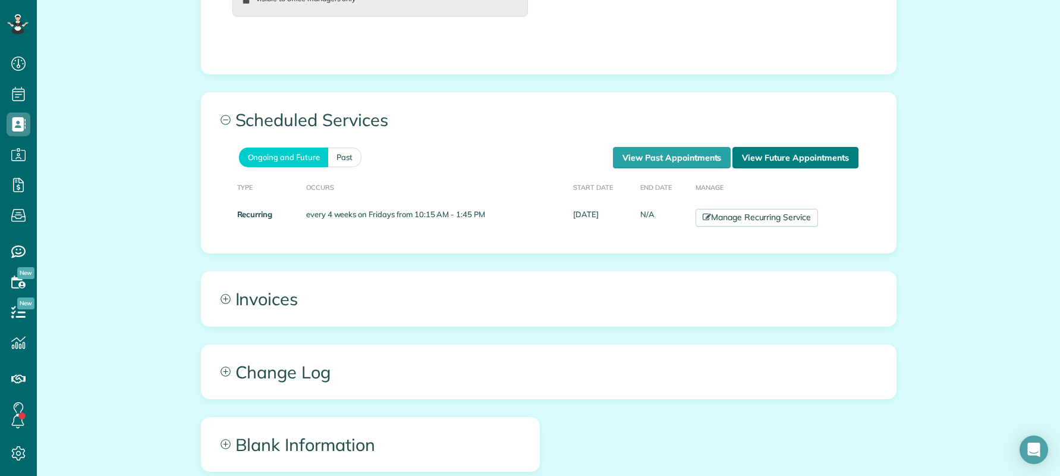
click at [786, 150] on link "View Future Appointments" at bounding box center [795, 157] width 125 height 21
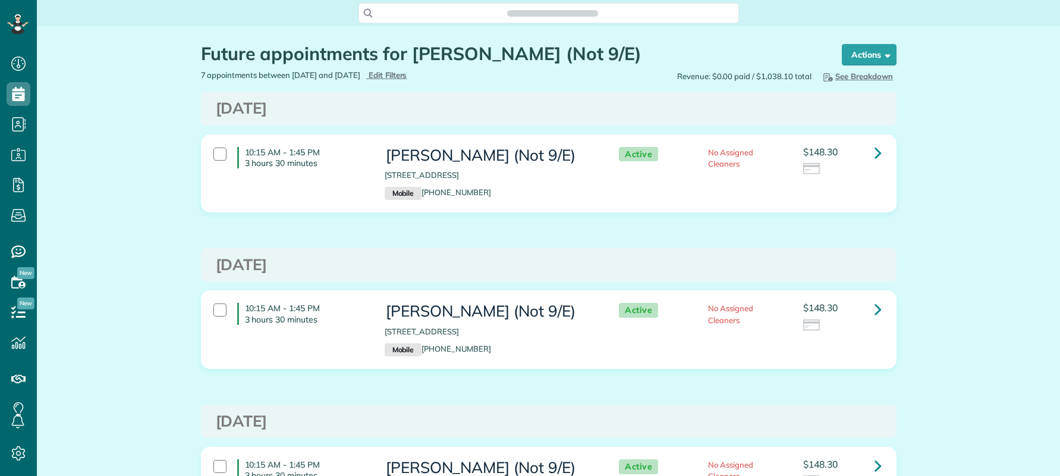
scroll to position [5, 5]
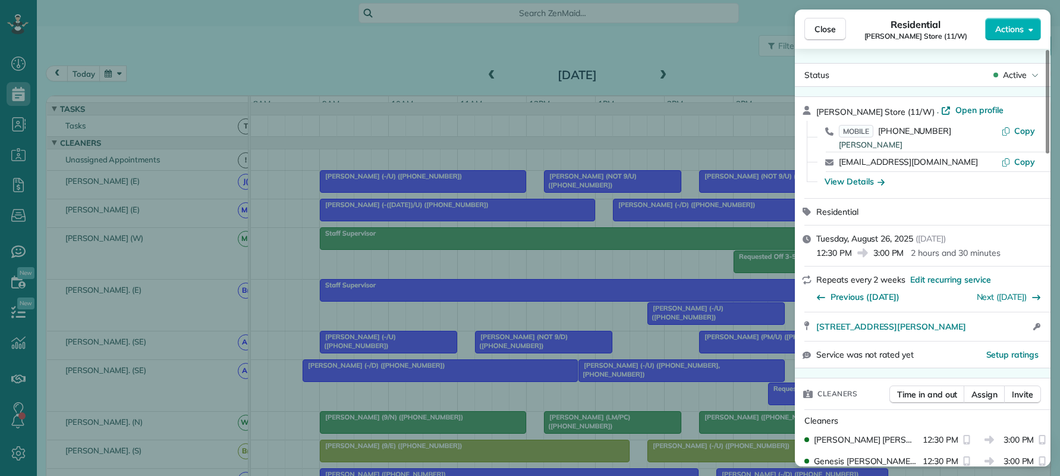
scroll to position [604, 0]
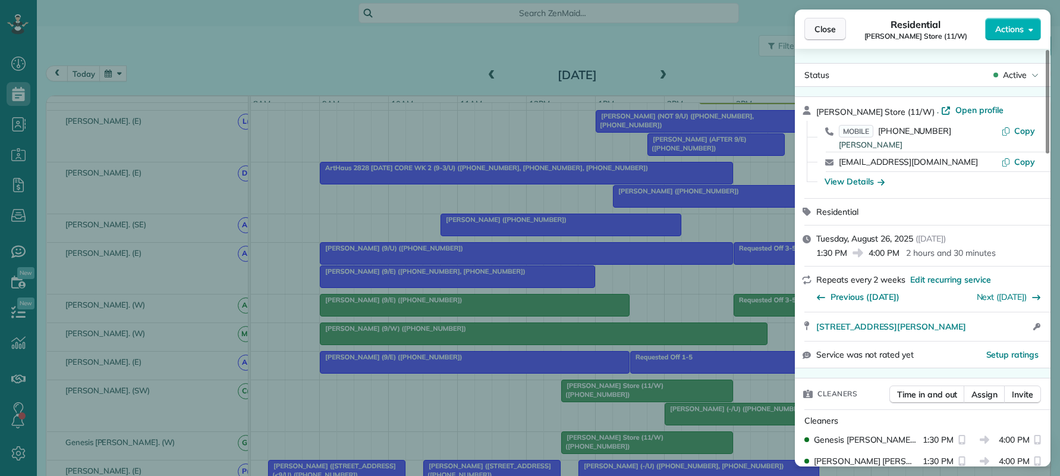
click at [829, 26] on span "Close" at bounding box center [825, 29] width 21 height 12
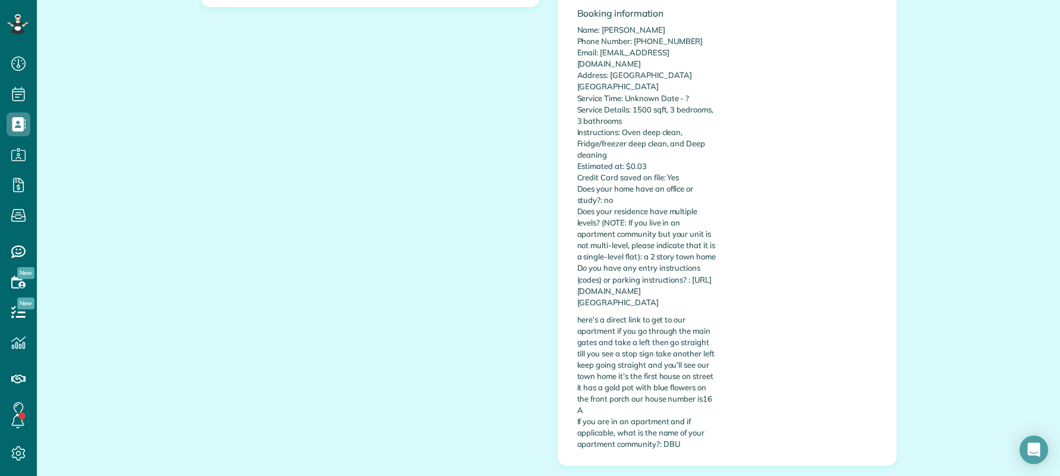
scroll to position [357, 0]
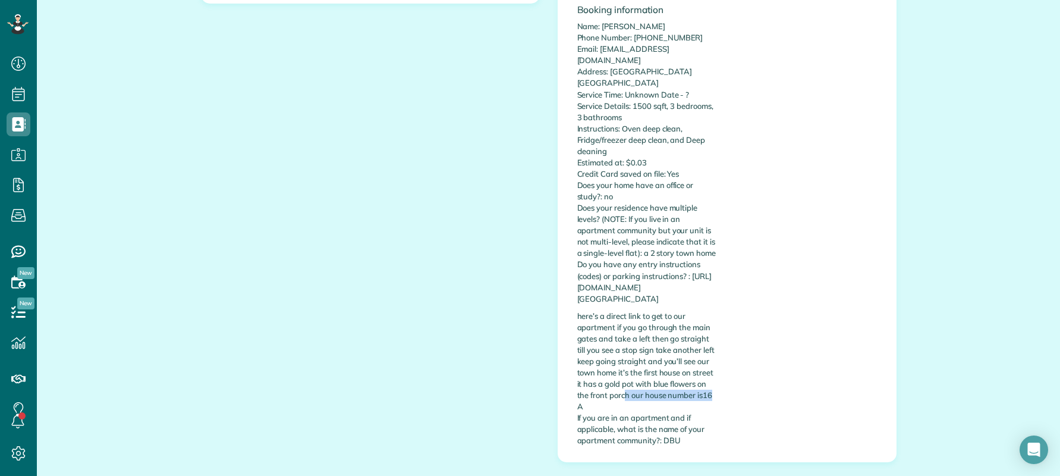
drag, startPoint x: 619, startPoint y: 390, endPoint x: 708, endPoint y: 384, distance: 89.4
click at [708, 384] on p "here’s a direct link to get to our apartment if you go through the main gates a…" at bounding box center [648, 378] width 141 height 136
click at [627, 385] on p "here’s a direct link to get to our apartment if you go through the main gates a…" at bounding box center [648, 378] width 141 height 136
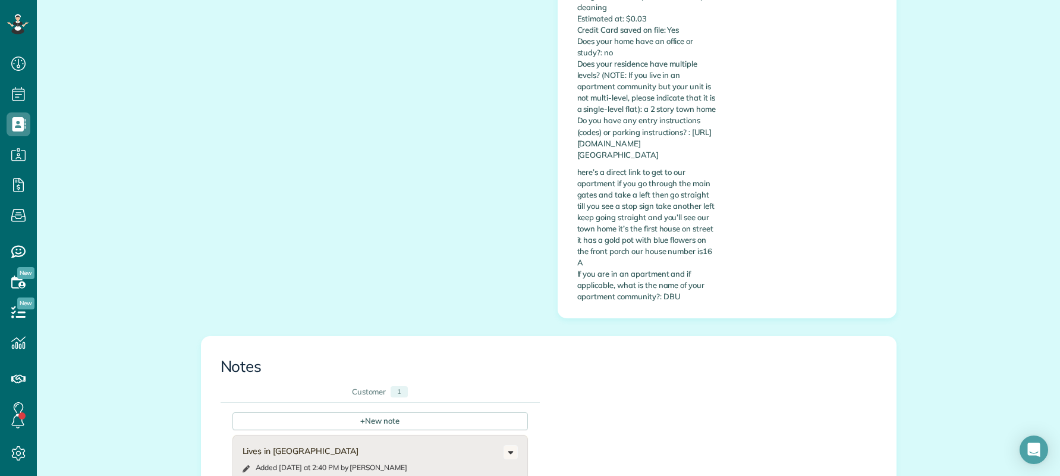
scroll to position [476, 0]
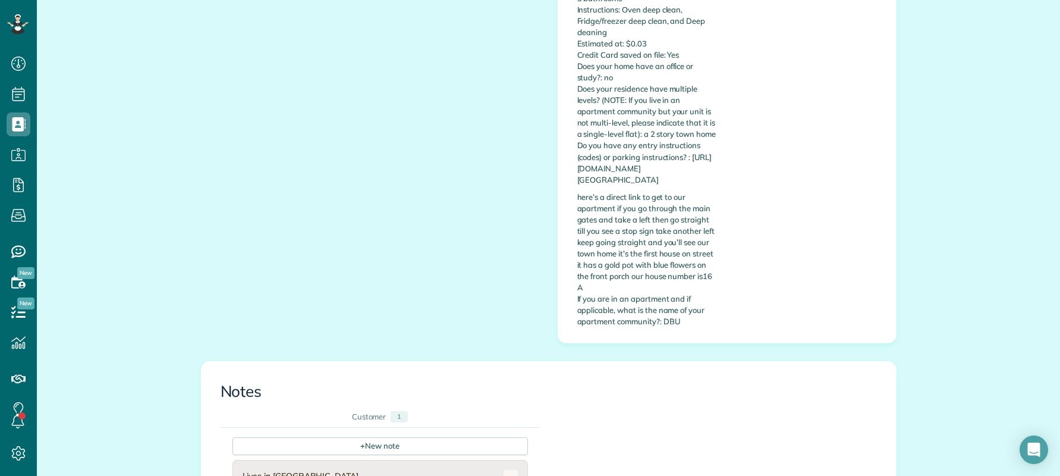
click at [682, 267] on p "here’s a direct link to get to our apartment if you go through the main gates a…" at bounding box center [648, 260] width 141 height 136
drag, startPoint x: 716, startPoint y: 266, endPoint x: 721, endPoint y: 273, distance: 8.8
click at [721, 273] on div "Custom Fields Building/Office Hours : - Unit Size : 3/3 1500 Sqft TH Payment Me…" at bounding box center [648, 22] width 159 height 623
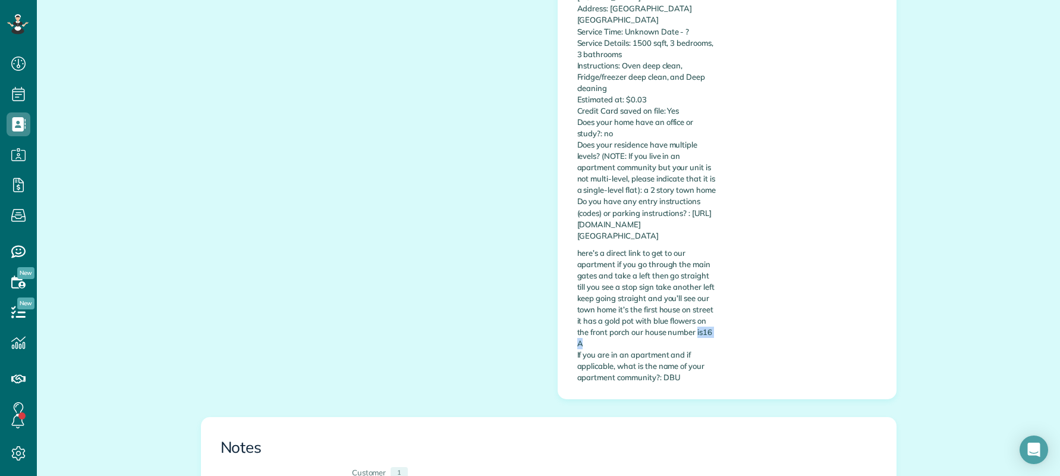
scroll to position [416, 0]
click at [613, 265] on p "here’s a direct link to get to our apartment if you go through the main gates a…" at bounding box center [648, 319] width 141 height 136
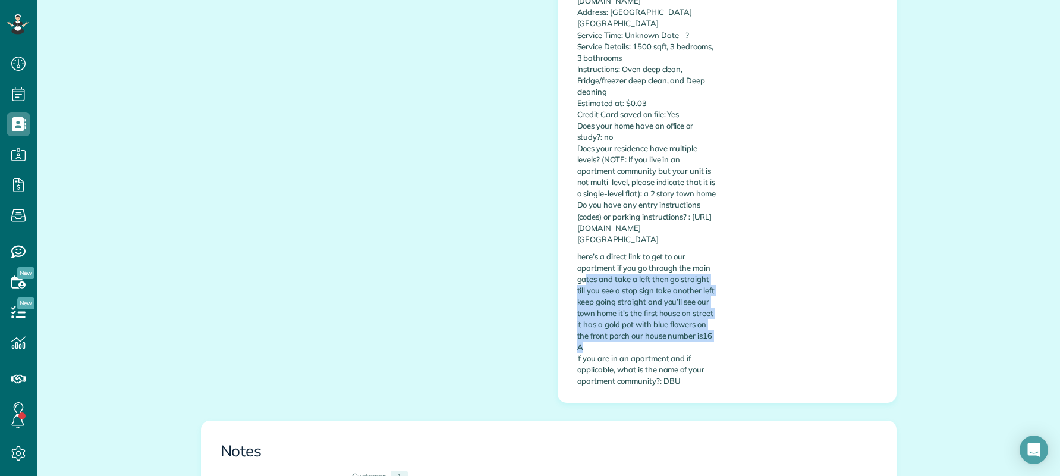
drag, startPoint x: 583, startPoint y: 267, endPoint x: 717, endPoint y: 332, distance: 149.0
click at [717, 332] on div "Custom Fields Building/Office Hours : - Unit Size : 3/3 1500 Sqft TH Payment Me…" at bounding box center [648, 81] width 159 height 623
click at [701, 337] on p "here’s a direct link to get to our apartment if you go through the main gates a…" at bounding box center [648, 319] width 141 height 136
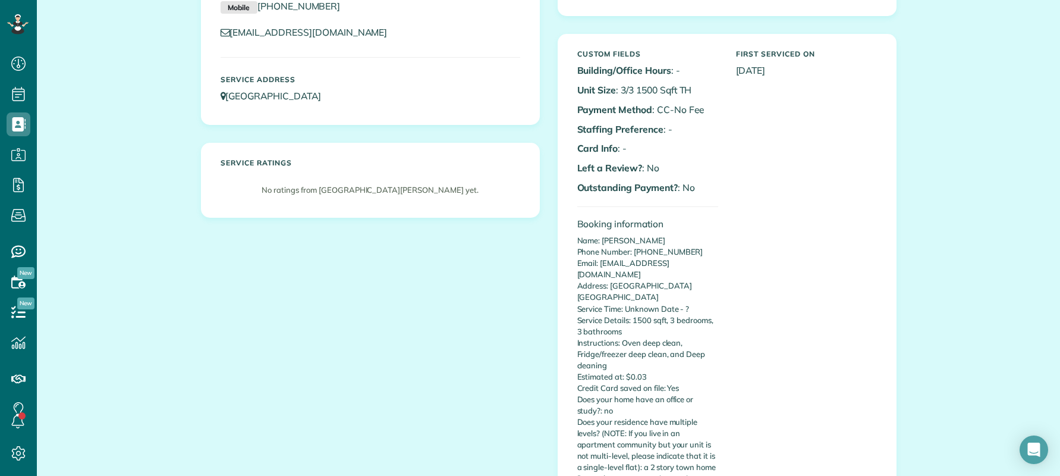
scroll to position [0, 0]
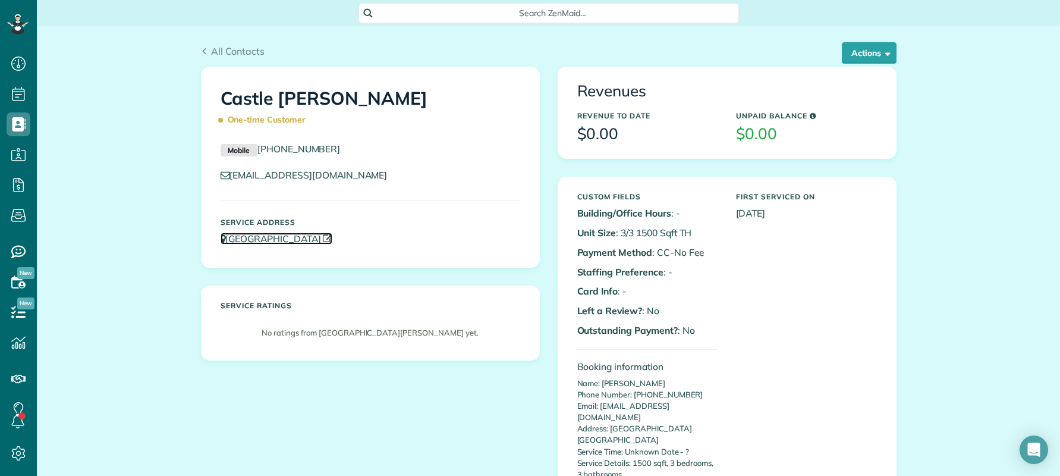
click at [332, 235] on link "Dallas Baptist University dallas TX 75211" at bounding box center [277, 239] width 112 height 12
click at [860, 57] on button "Actions" at bounding box center [869, 52] width 55 height 21
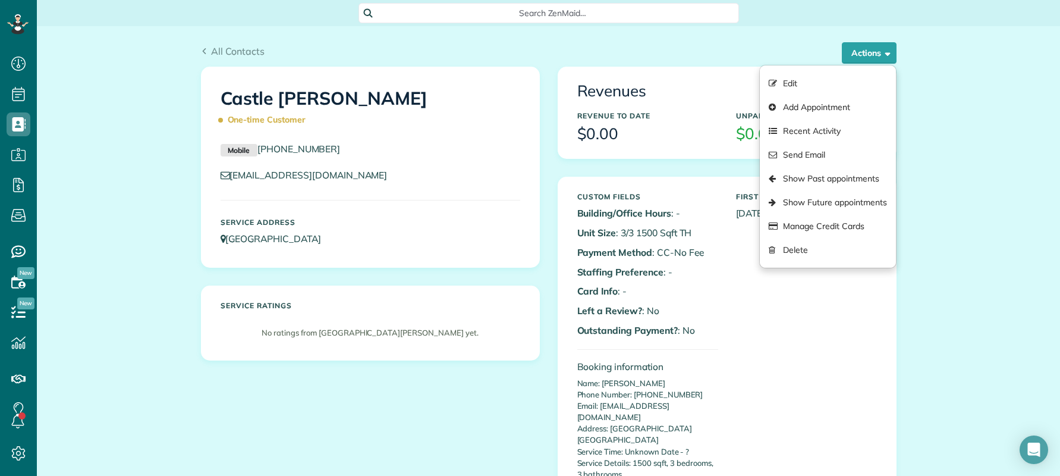
click at [680, 270] on p "Staffing Preference : -" at bounding box center [648, 272] width 141 height 14
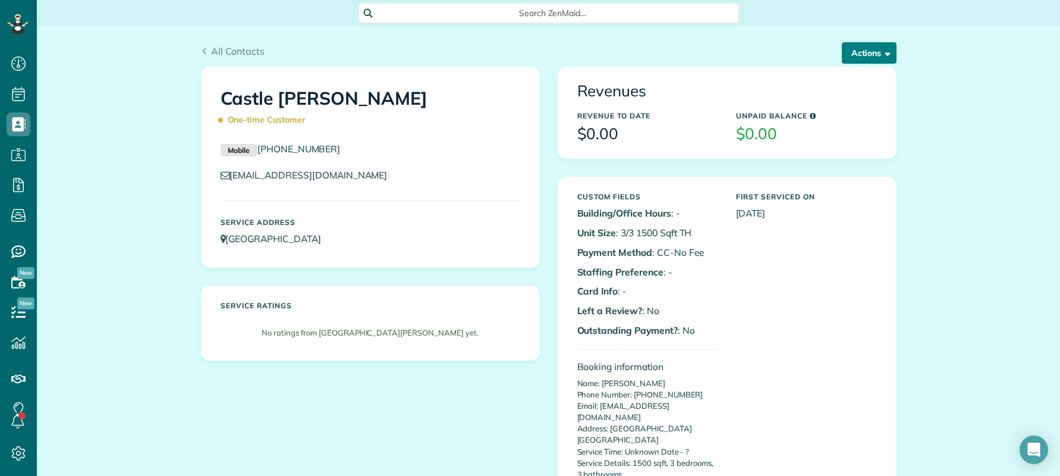
click at [853, 57] on button "Actions" at bounding box center [869, 52] width 55 height 21
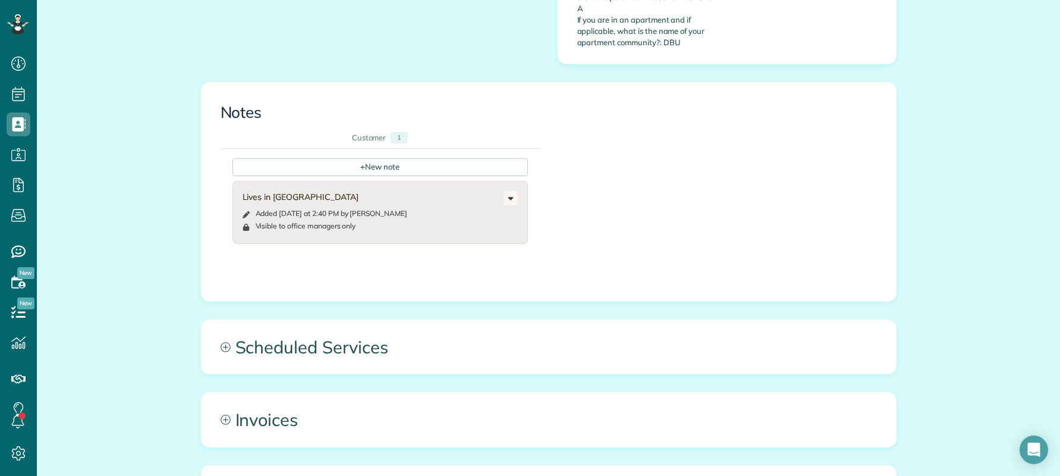
scroll to position [892, 0]
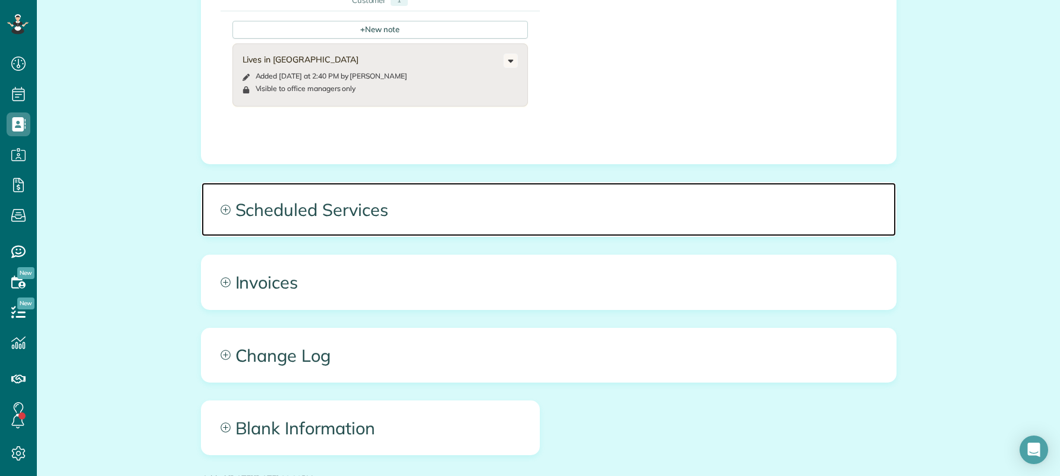
click at [393, 205] on span "Scheduled Services" at bounding box center [549, 210] width 695 height 54
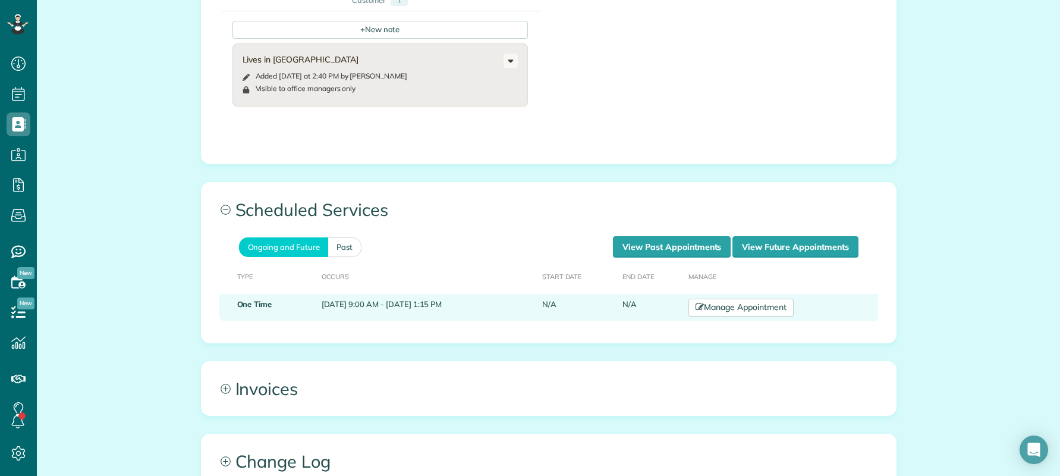
drag, startPoint x: 318, startPoint y: 293, endPoint x: 459, endPoint y: 293, distance: 140.4
click at [459, 294] on td "August 26, 2025 9:00 AM - August 26, 2025 1:15 PM" at bounding box center [427, 307] width 221 height 27
click at [767, 299] on link "Manage Appointment" at bounding box center [741, 308] width 105 height 18
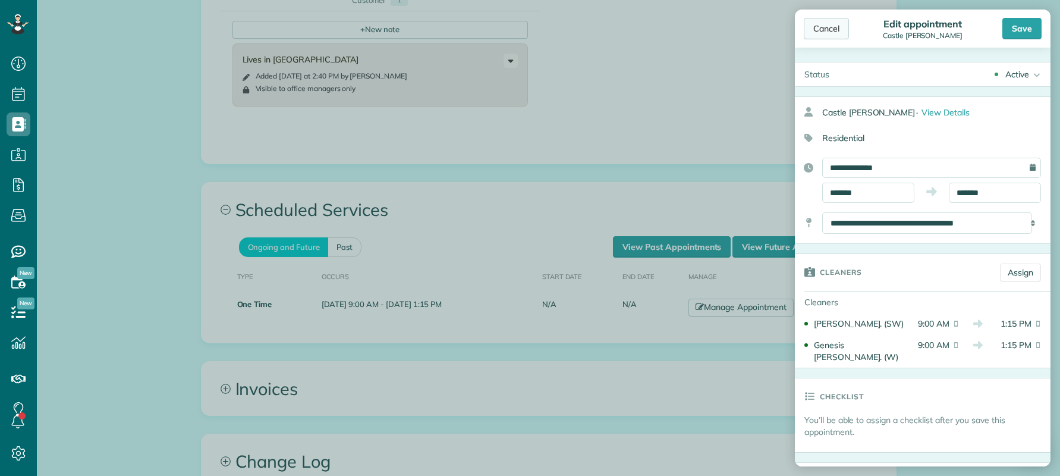
click at [831, 30] on div "Cancel" at bounding box center [826, 28] width 45 height 21
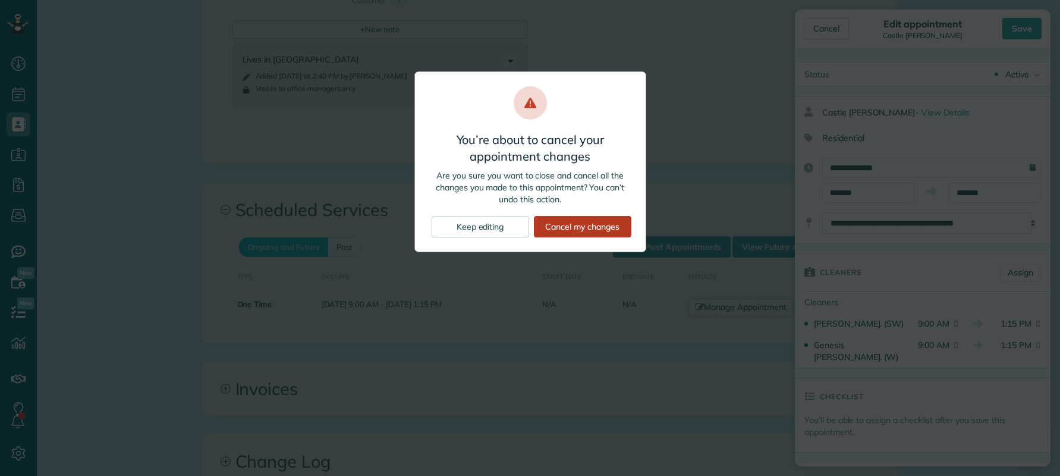
click at [562, 230] on div "Cancel my changes" at bounding box center [583, 226] width 98 height 21
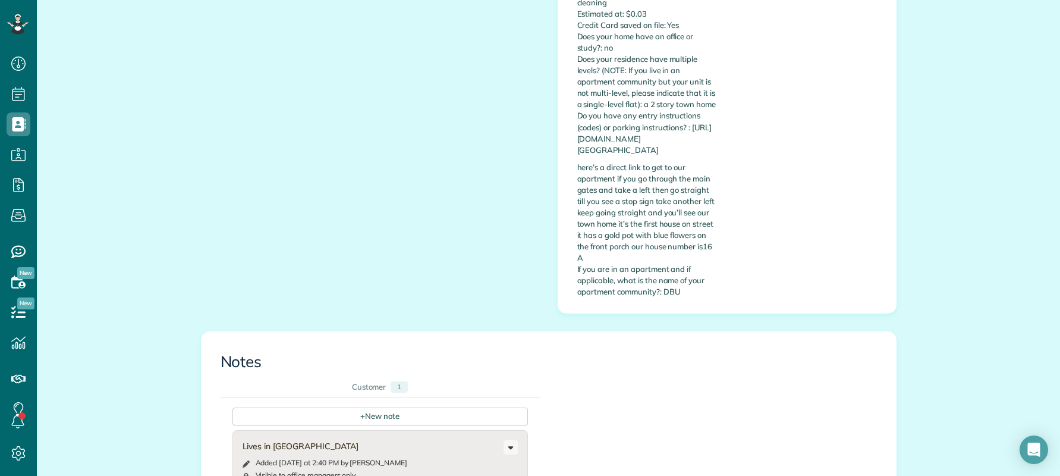
scroll to position [416, 0]
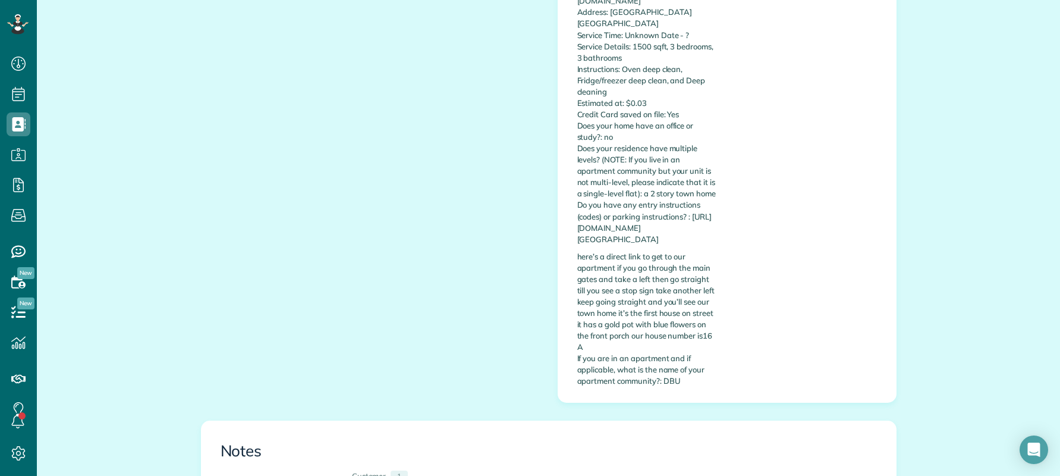
click at [610, 294] on p "here’s a direct link to get to our apartment if you go through the main gates a…" at bounding box center [648, 319] width 141 height 136
click at [578, 202] on p "Name: castle chandler Phone Number: 9403911017 Email: castlechandler@icloud.com…" at bounding box center [648, 103] width 141 height 284
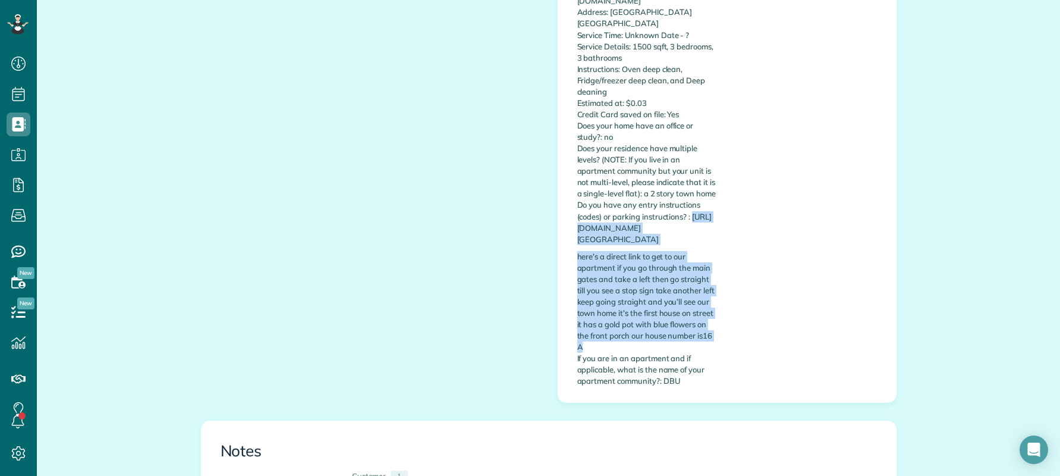
drag, startPoint x: 572, startPoint y: 218, endPoint x: 676, endPoint y: 318, distance: 144.3
click at [688, 333] on div "Custom Fields Building/Office Hours : - Unit Size : 3/3 1500 Sqft TH Payment Me…" at bounding box center [648, 81] width 159 height 623
copy div "https://maps.apple.com/place?coordinate=32.713524,-96.948349&name=Marked%20Loca…"
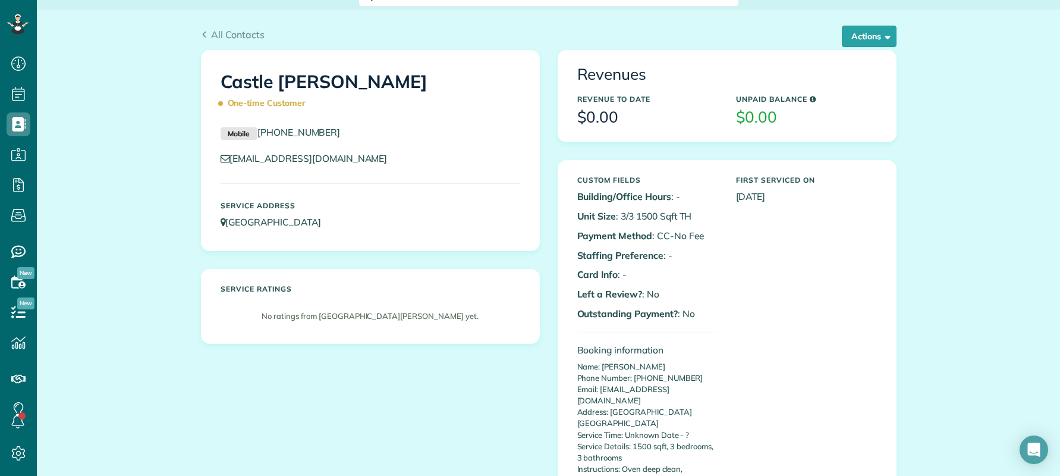
scroll to position [0, 0]
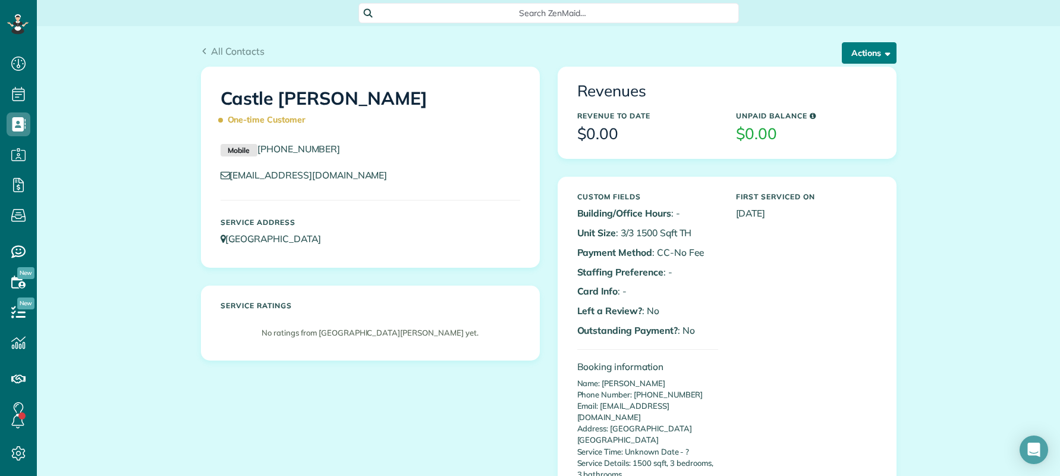
click at [868, 57] on button "Actions" at bounding box center [869, 52] width 55 height 21
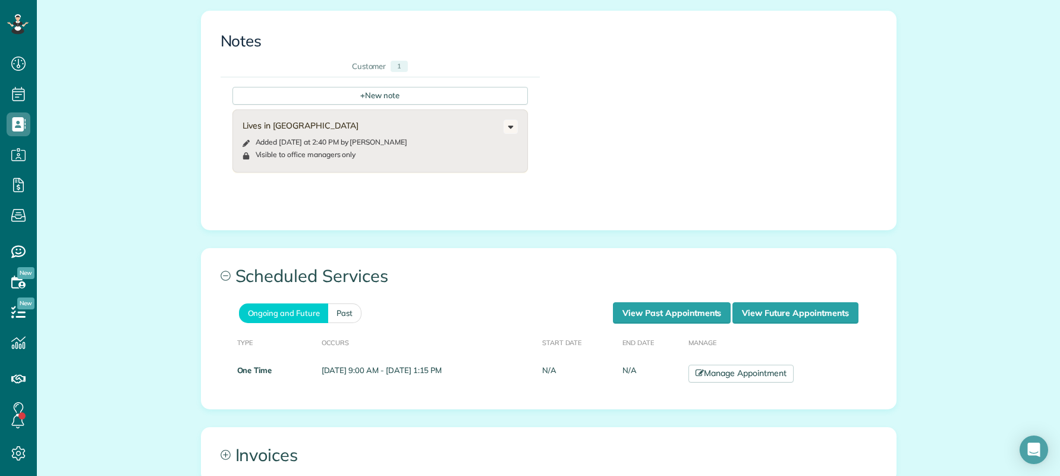
scroll to position [833, 0]
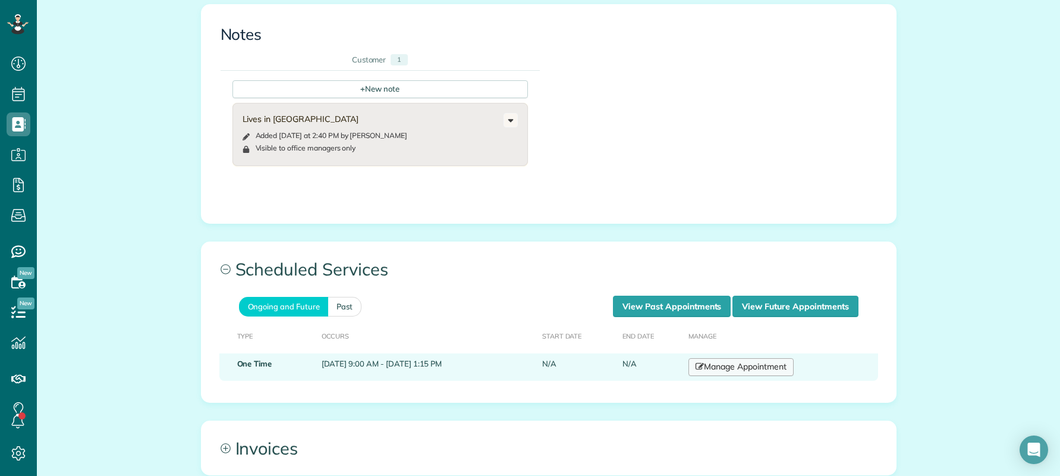
click at [752, 358] on link "Manage Appointment" at bounding box center [741, 367] width 105 height 18
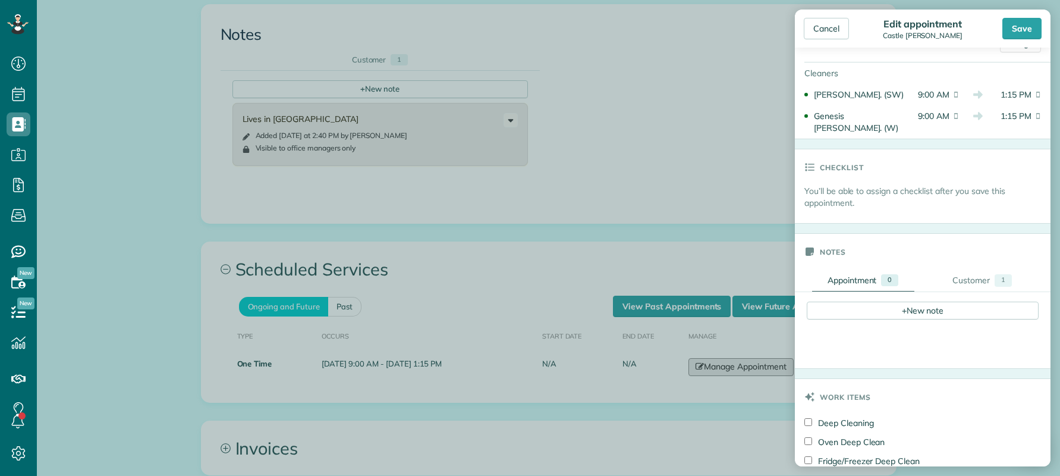
scroll to position [178, 0]
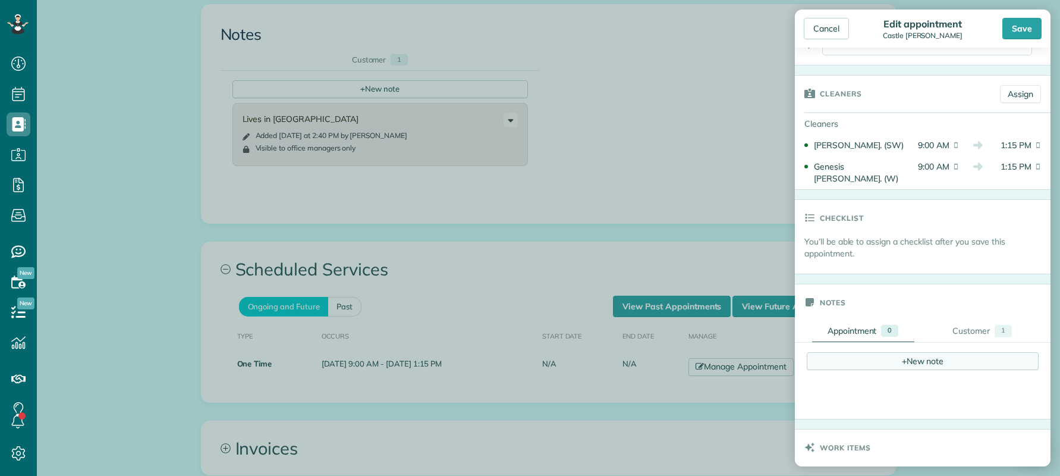
click at [916, 352] on div "+ New note" at bounding box center [923, 361] width 232 height 18
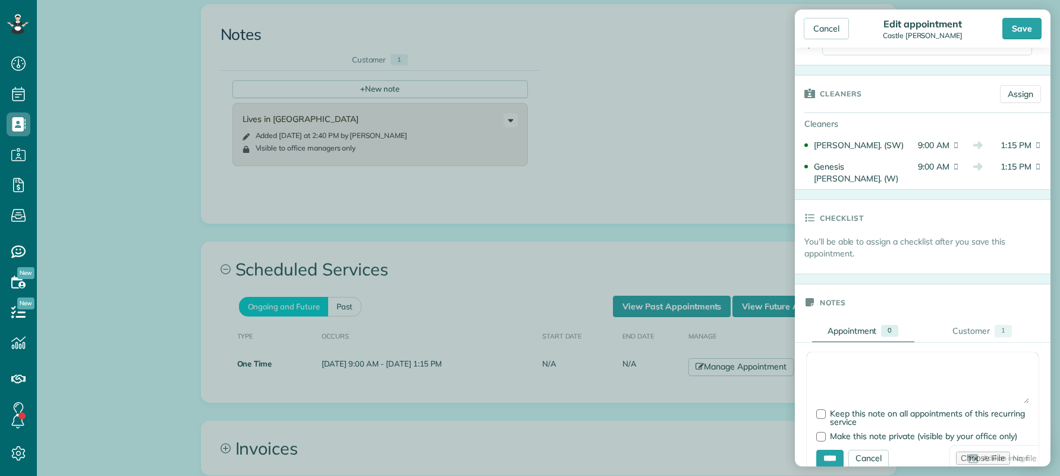
click at [849, 362] on textarea at bounding box center [923, 383] width 213 height 42
type textarea "*"
paste textarea "**********"
click at [878, 365] on textarea "**********" at bounding box center [919, 383] width 204 height 42
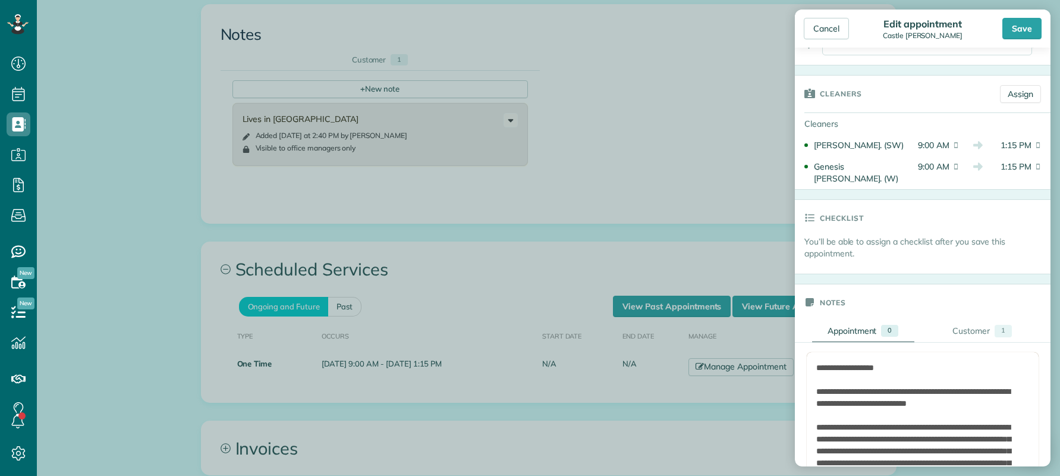
drag, startPoint x: 1015, startPoint y: 390, endPoint x: 983, endPoint y: 352, distance: 50.6
click at [1055, 475] on html "Dashboard Scheduling Calendar View List View Dispatch View - Weekly scheduling …" at bounding box center [530, 238] width 1060 height 476
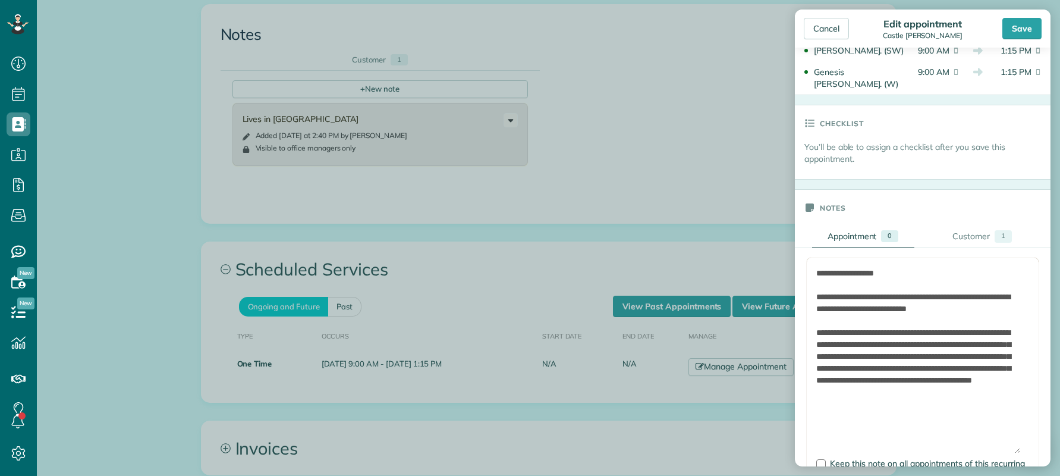
scroll to position [297, 0]
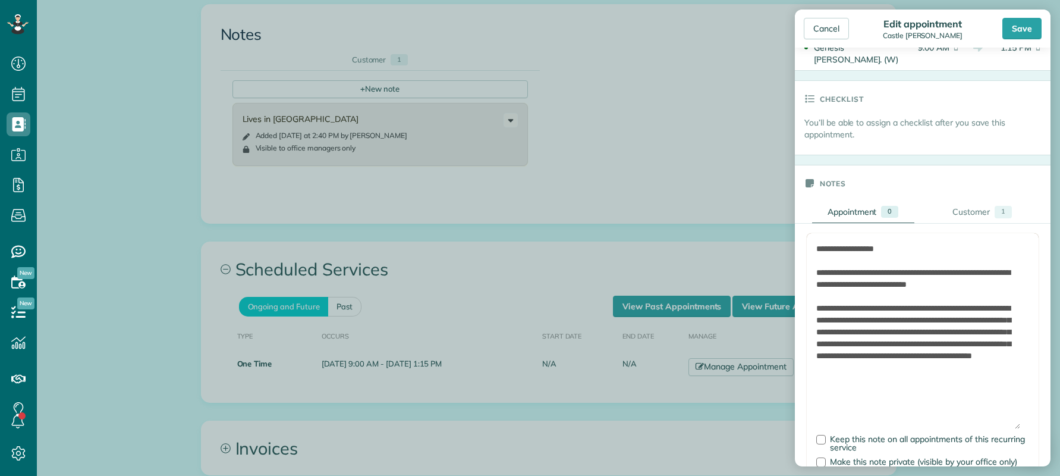
click at [902, 283] on textarea "**********" at bounding box center [919, 336] width 204 height 186
drag, startPoint x: 908, startPoint y: 287, endPoint x: 816, endPoint y: 256, distance: 96.7
click at [816, 256] on form "**********" at bounding box center [923, 367] width 232 height 269
click at [921, 299] on textarea "**********" at bounding box center [919, 336] width 204 height 186
drag, startPoint x: 1008, startPoint y: 309, endPoint x: 795, endPoint y: 307, distance: 212.3
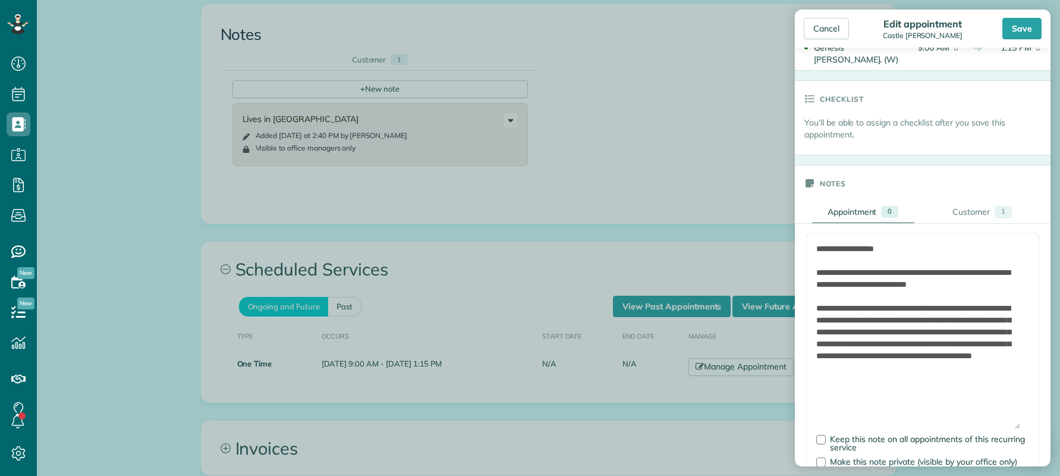
drag, startPoint x: 923, startPoint y: 308, endPoint x: 887, endPoint y: 320, distance: 37.6
click at [898, 321] on textarea "**********" at bounding box center [919, 336] width 204 height 186
click at [890, 336] on textarea "**********" at bounding box center [919, 336] width 204 height 186
click at [906, 328] on textarea "**********" at bounding box center [919, 336] width 204 height 186
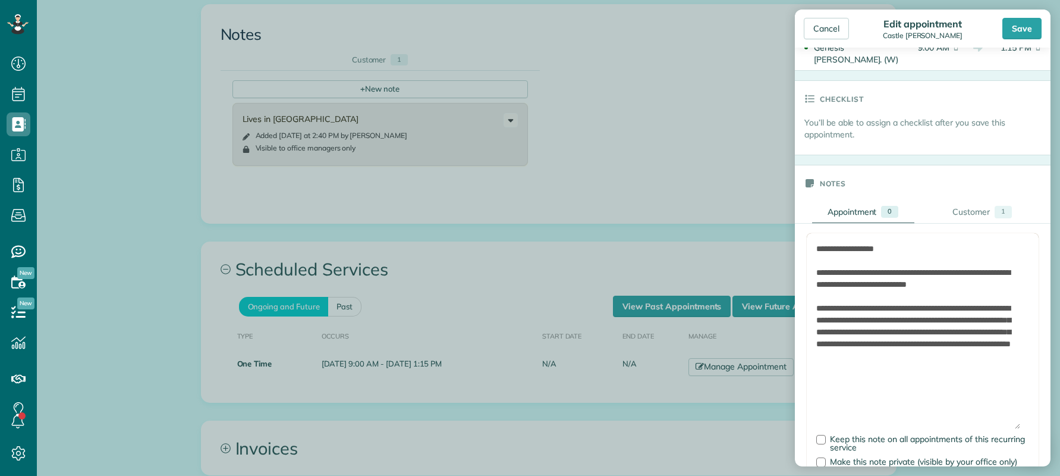
click at [994, 354] on textarea "**********" at bounding box center [919, 336] width 204 height 186
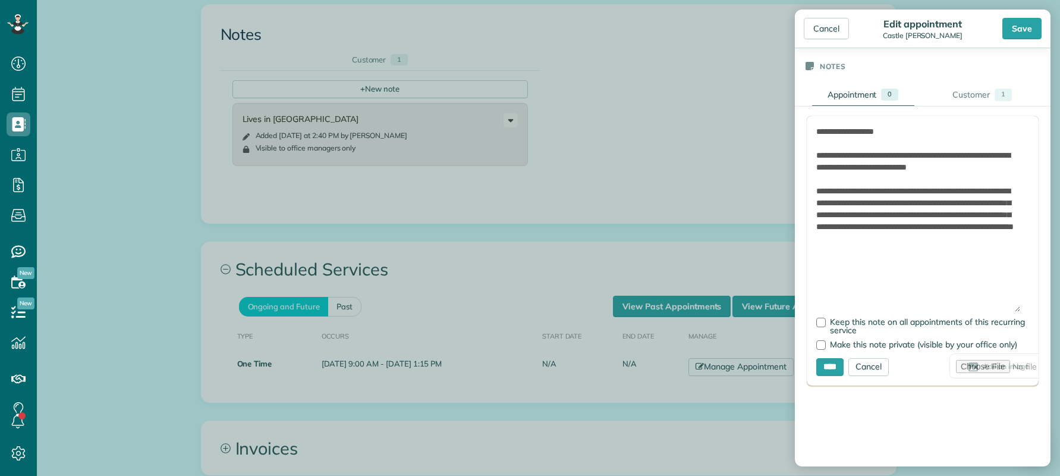
scroll to position [416, 0]
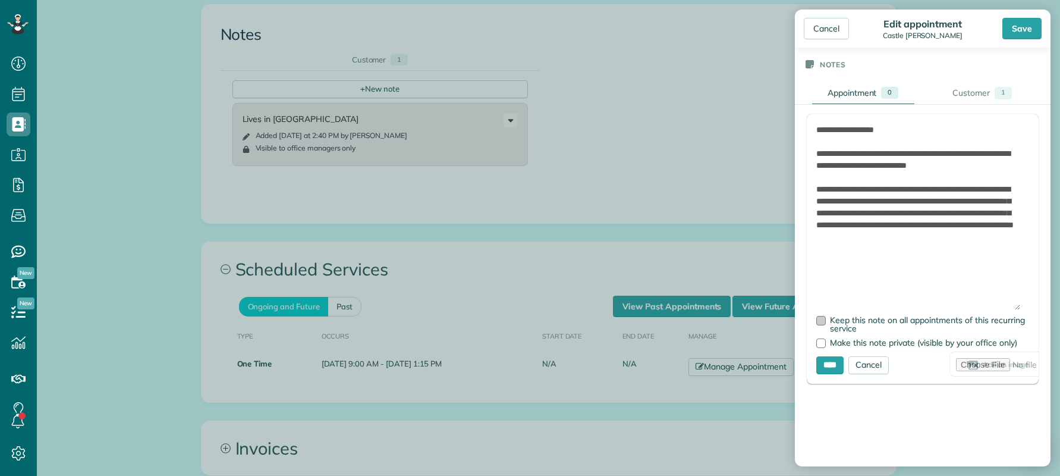
click at [824, 316] on div at bounding box center [822, 321] width 10 height 10
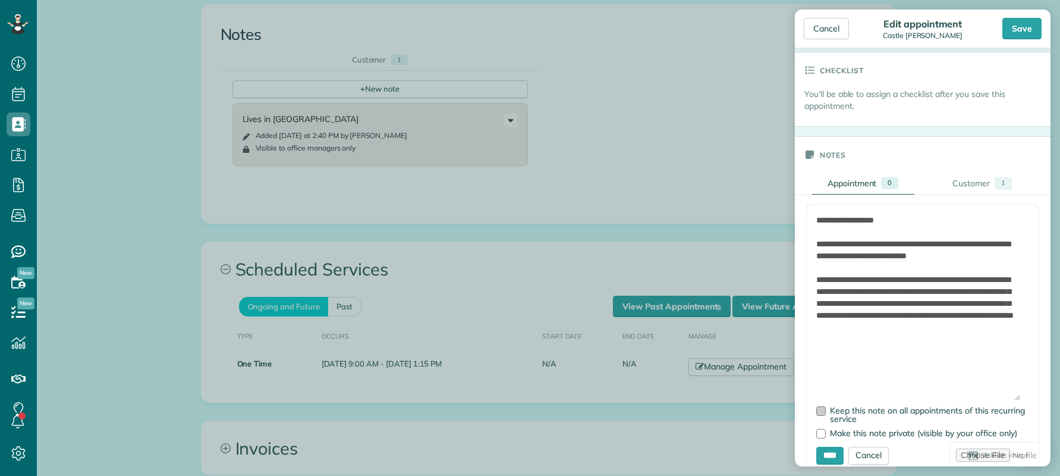
scroll to position [297, 0]
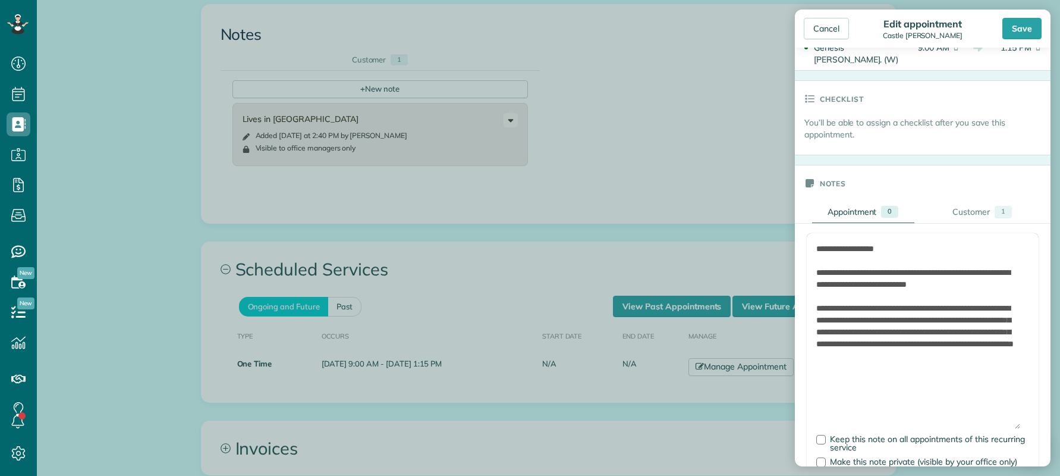
click at [878, 249] on textarea "**********" at bounding box center [919, 336] width 204 height 186
click at [859, 290] on textarea "**********" at bounding box center [919, 336] width 204 height 186
click at [887, 302] on textarea "**********" at bounding box center [919, 336] width 204 height 186
click at [876, 249] on textarea "**********" at bounding box center [919, 336] width 204 height 186
click at [921, 243] on textarea "**********" at bounding box center [919, 336] width 204 height 186
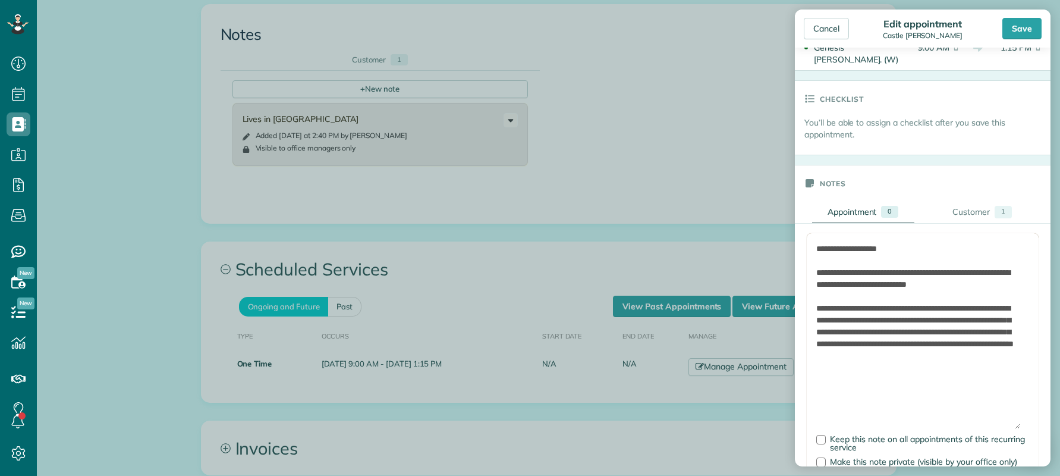
paste textarea "**********"
type textarea "**********"
click at [996, 382] on textarea "**********" at bounding box center [919, 336] width 204 height 186
click at [947, 250] on textarea "**********" at bounding box center [919, 336] width 204 height 186
click at [867, 246] on textarea "**********" at bounding box center [919, 336] width 204 height 186
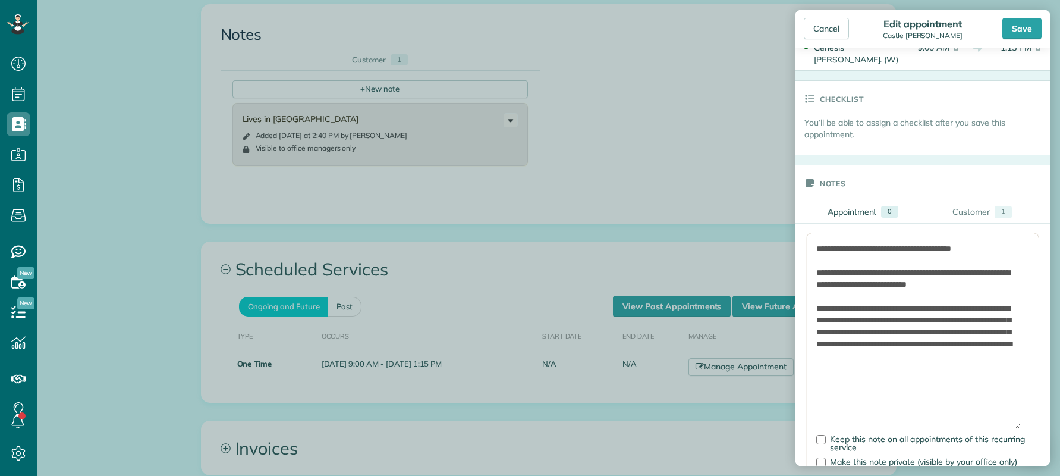
drag, startPoint x: 927, startPoint y: 287, endPoint x: 802, endPoint y: 256, distance: 128.8
click at [898, 300] on textarea "**********" at bounding box center [919, 336] width 204 height 186
drag, startPoint x: 999, startPoint y: 353, endPoint x: 1018, endPoint y: 353, distance: 19.0
click at [1018, 353] on textarea "**********" at bounding box center [919, 336] width 204 height 186
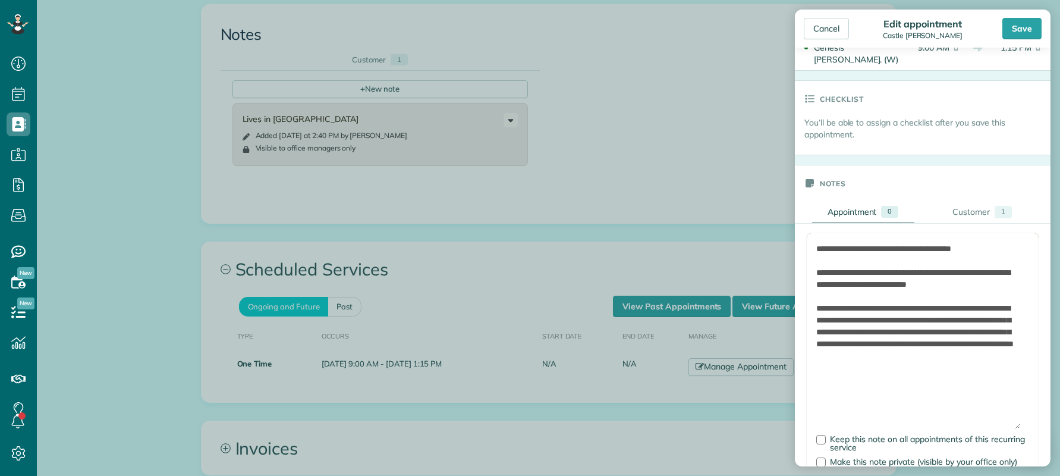
click at [965, 382] on textarea "**********" at bounding box center [919, 336] width 204 height 186
drag, startPoint x: 932, startPoint y: 358, endPoint x: 1021, endPoint y: 357, distance: 88.6
click at [1021, 357] on form "**********" at bounding box center [923, 367] width 232 height 269
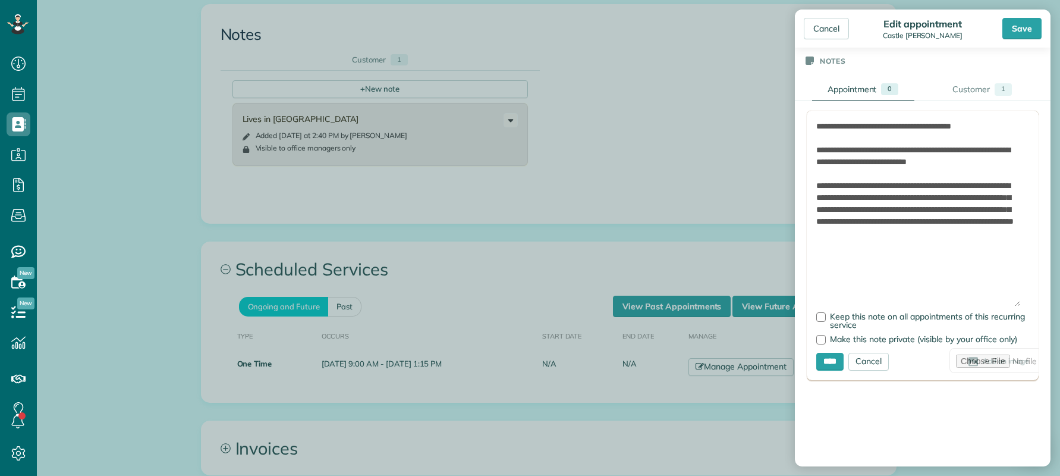
scroll to position [416, 0]
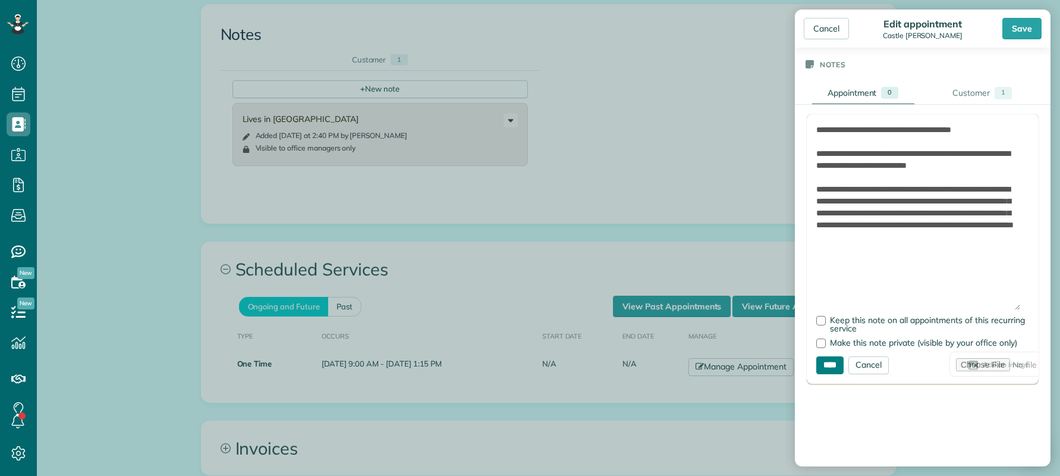
click at [834, 356] on input "****" at bounding box center [830, 365] width 27 height 18
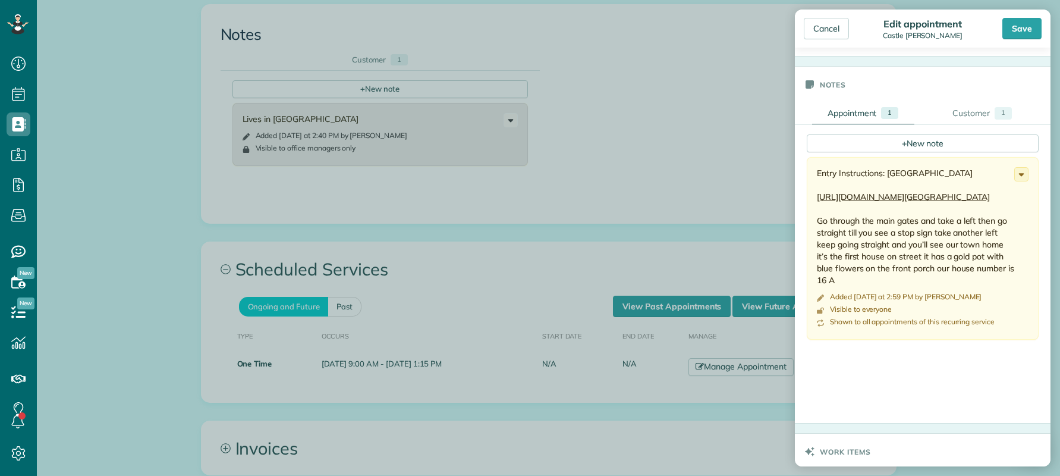
scroll to position [297, 0]
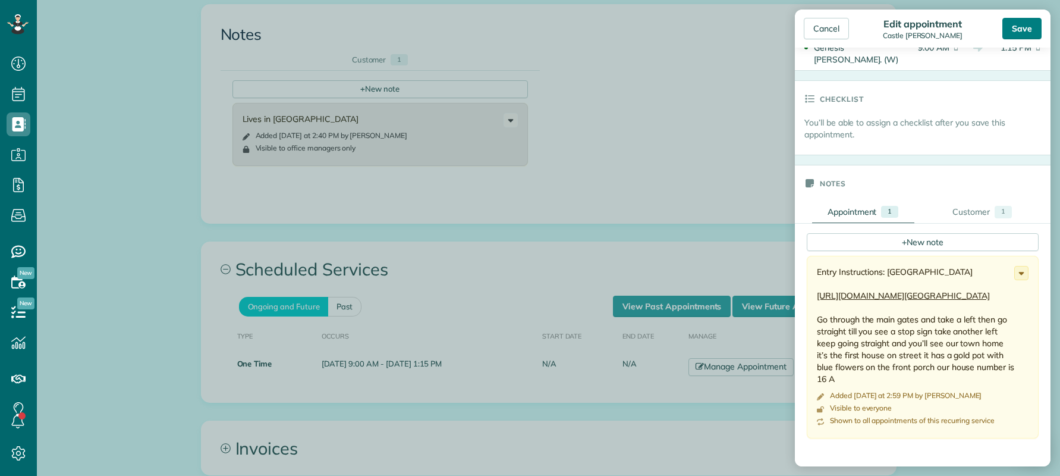
click at [1021, 29] on div "Save" at bounding box center [1022, 28] width 39 height 21
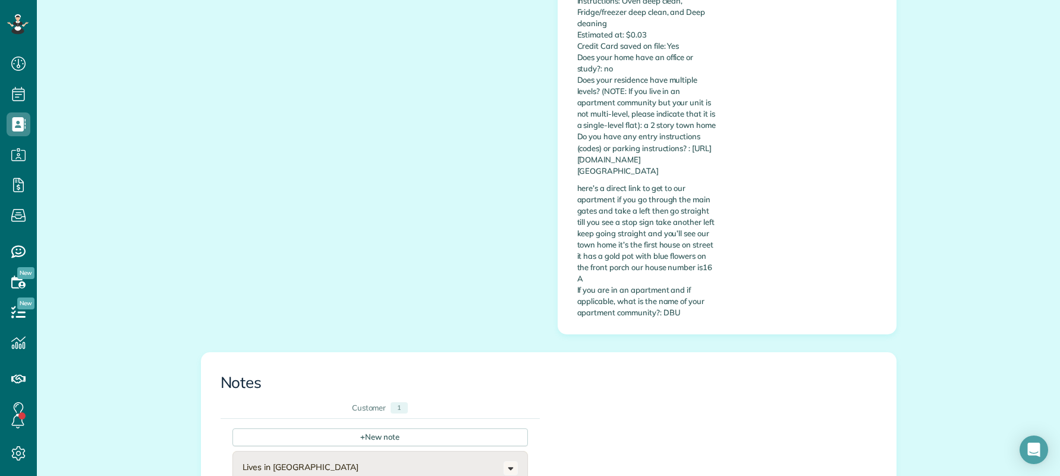
scroll to position [476, 0]
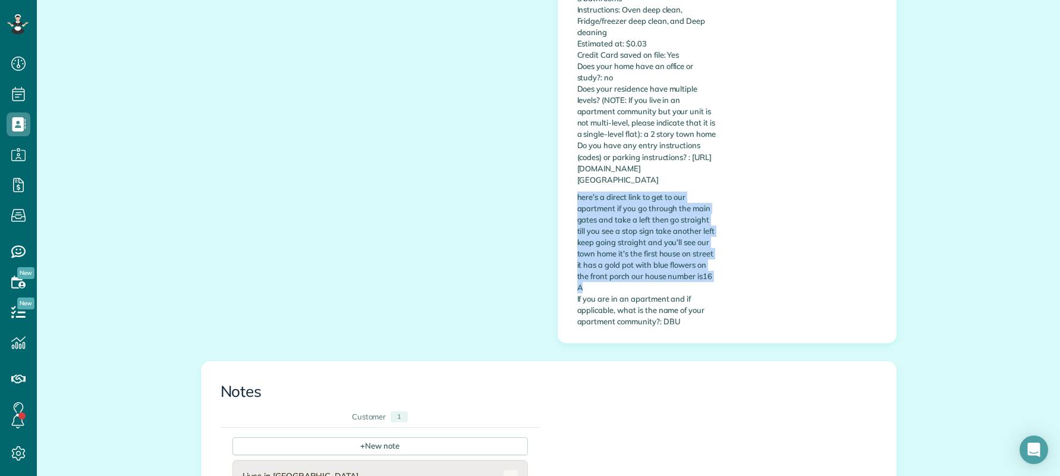
drag, startPoint x: 573, startPoint y: 186, endPoint x: 686, endPoint y: 271, distance: 141.4
click at [686, 271] on p "here’s a direct link to get to our apartment if you go through the main gates a…" at bounding box center [648, 260] width 141 height 136
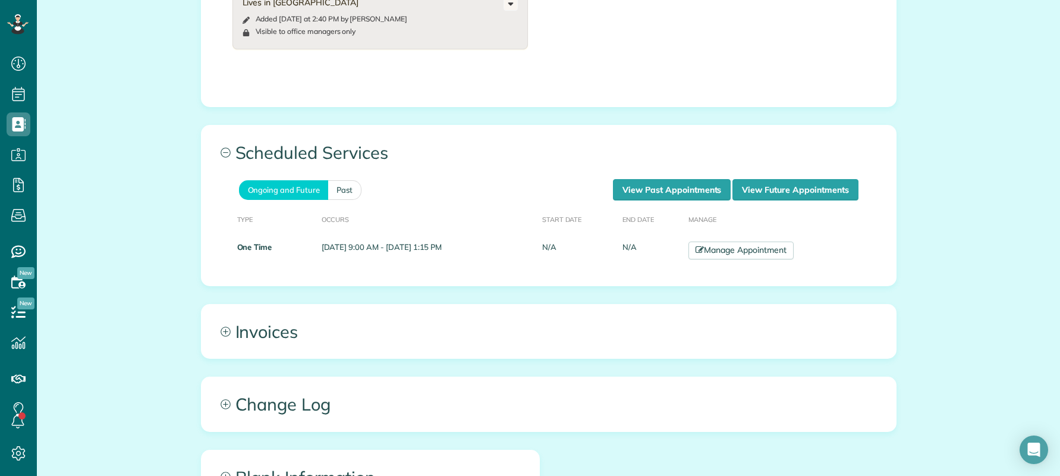
scroll to position [971, 0]
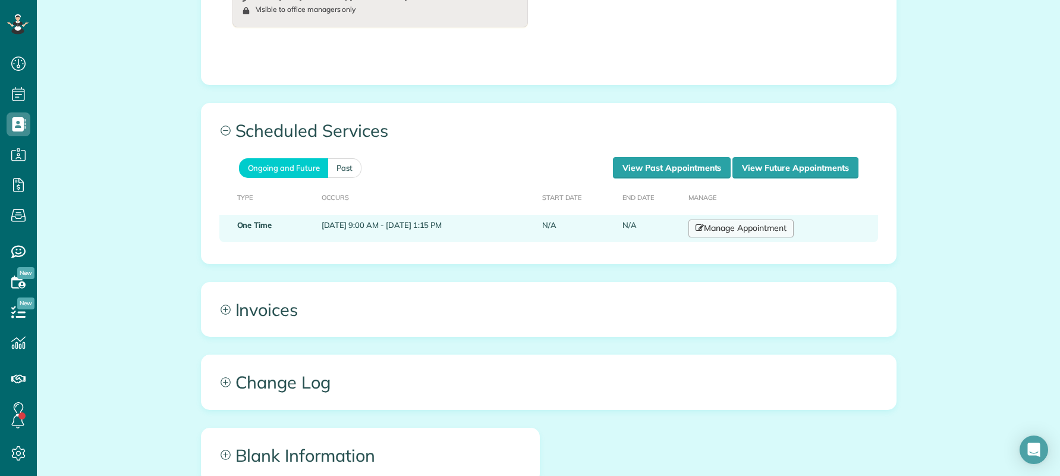
click at [768, 219] on link "Manage Appointment" at bounding box center [741, 228] width 105 height 18
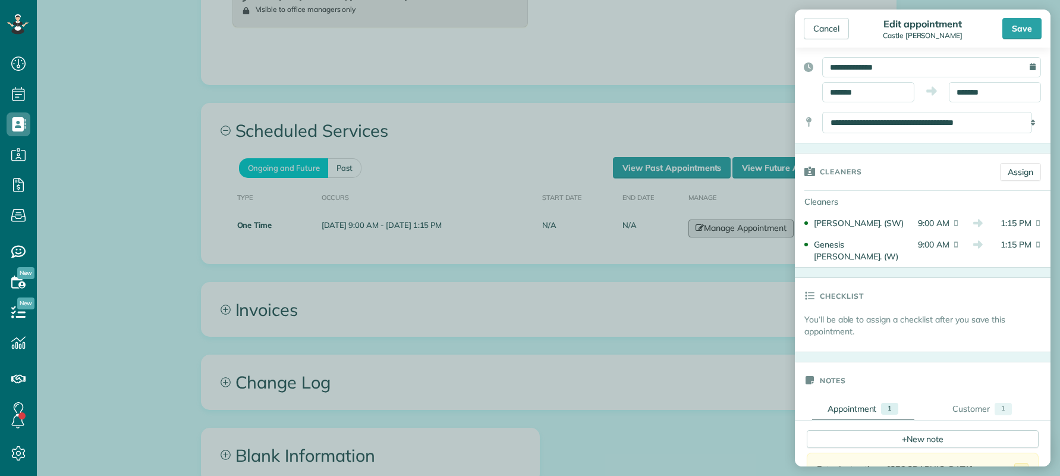
scroll to position [98, 0]
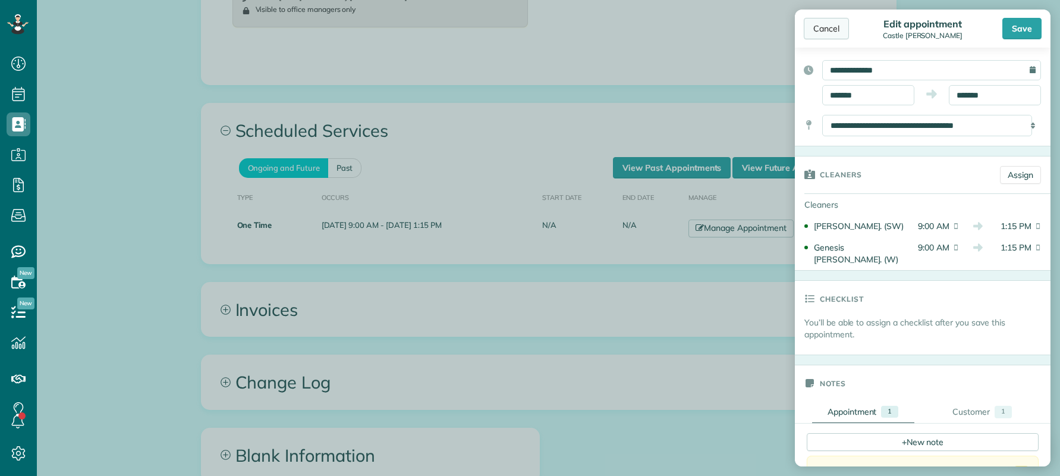
click at [823, 32] on div "Cancel" at bounding box center [826, 28] width 45 height 21
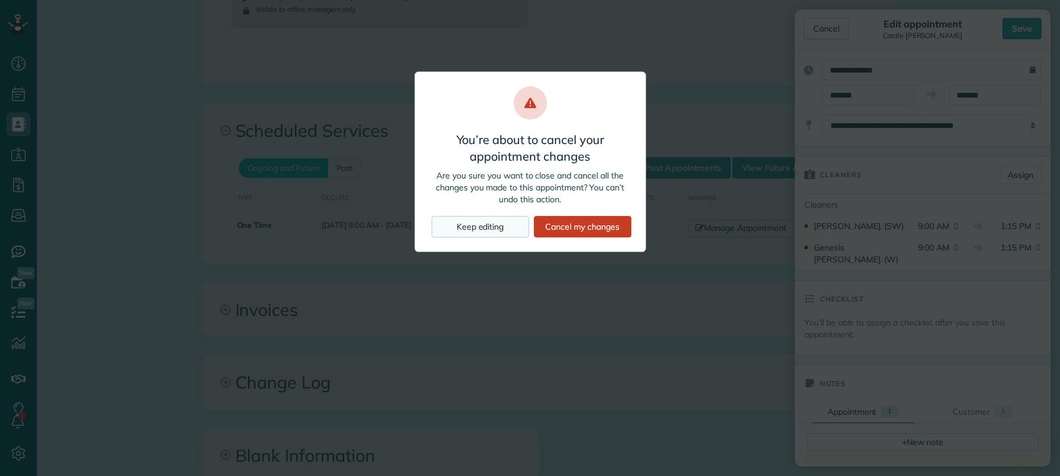
click at [482, 224] on div "Keep editing" at bounding box center [481, 226] width 98 height 21
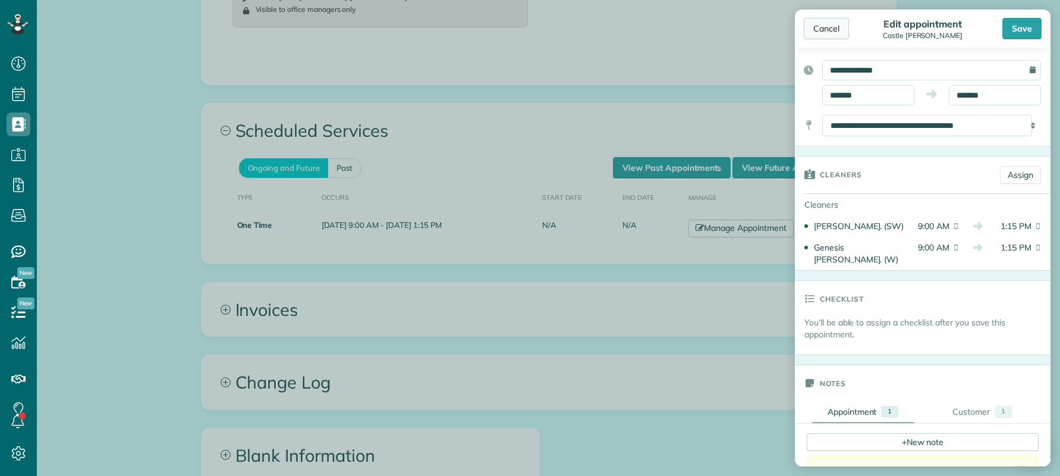
click at [832, 25] on div "Cancel" at bounding box center [826, 28] width 45 height 21
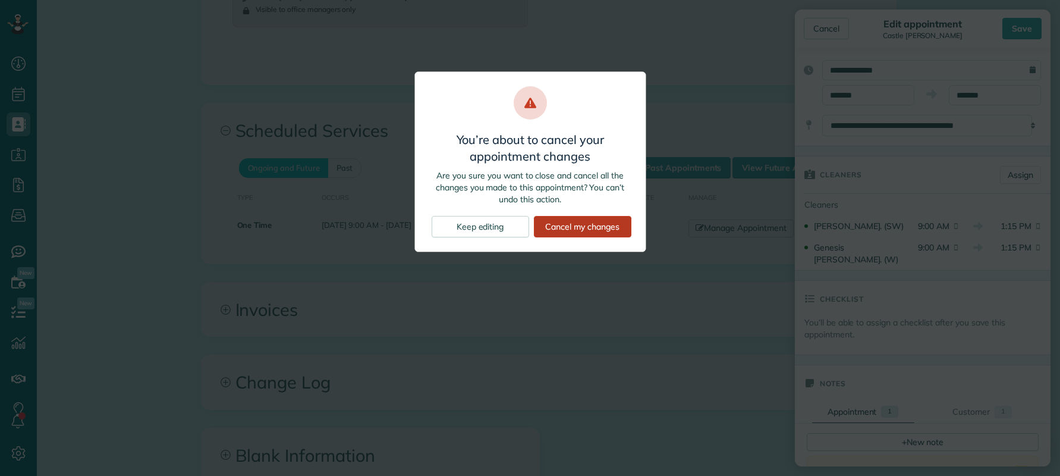
click at [594, 230] on div "Cancel my changes" at bounding box center [583, 226] width 98 height 21
